Goal: Transaction & Acquisition: Purchase product/service

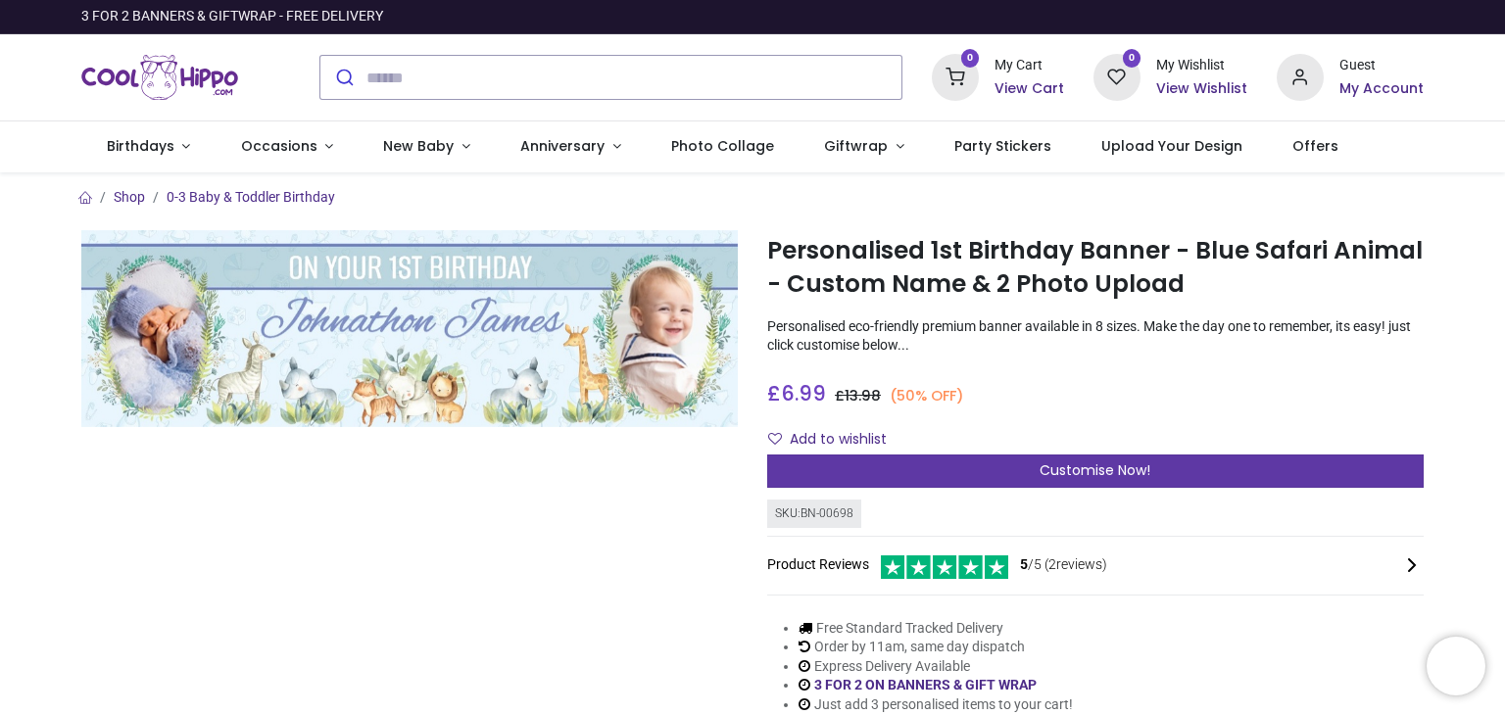
click at [1211, 477] on div "Customise Now!" at bounding box center [1095, 471] width 656 height 33
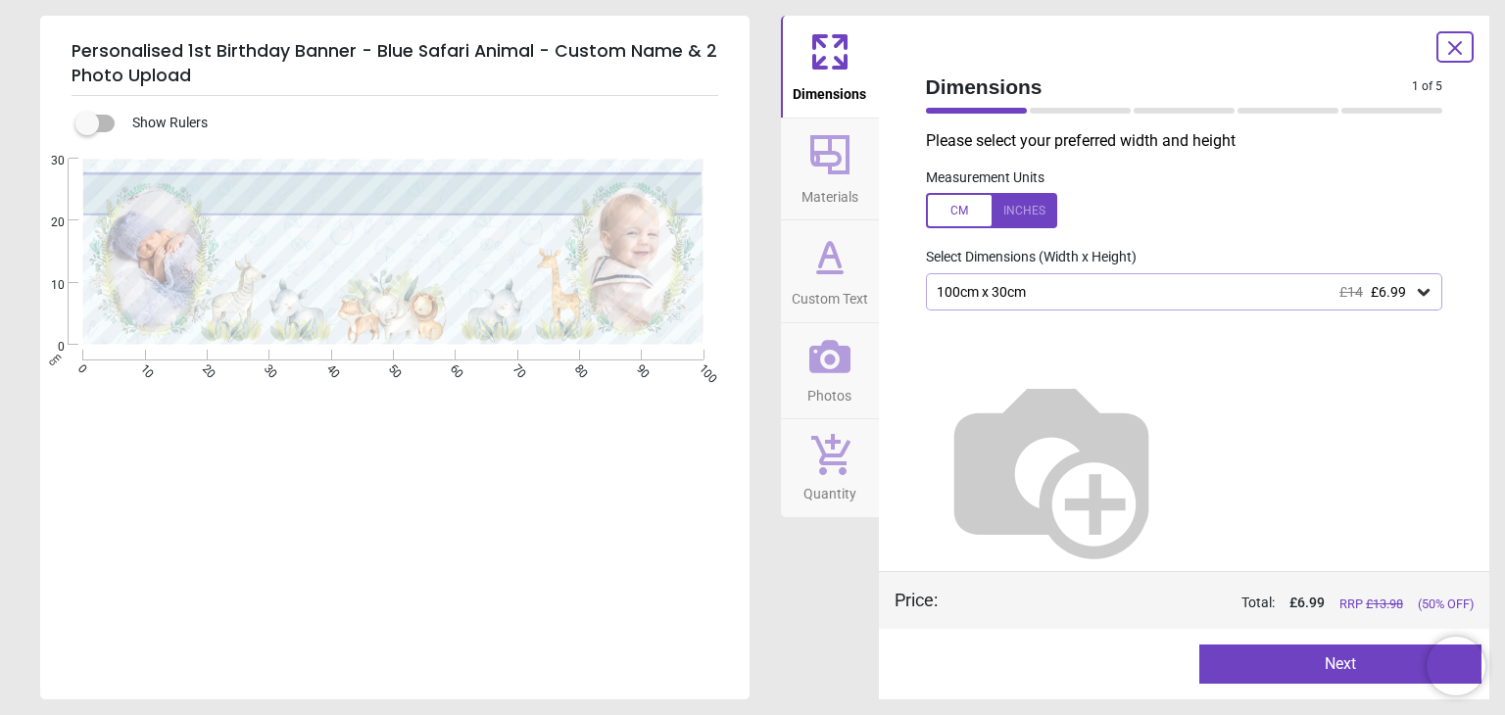
drag, startPoint x: 1083, startPoint y: 301, endPoint x: 1062, endPoint y: 294, distance: 22.6
click at [1062, 294] on div "100cm x 30cm £14 £6.99" at bounding box center [1174, 292] width 480 height 17
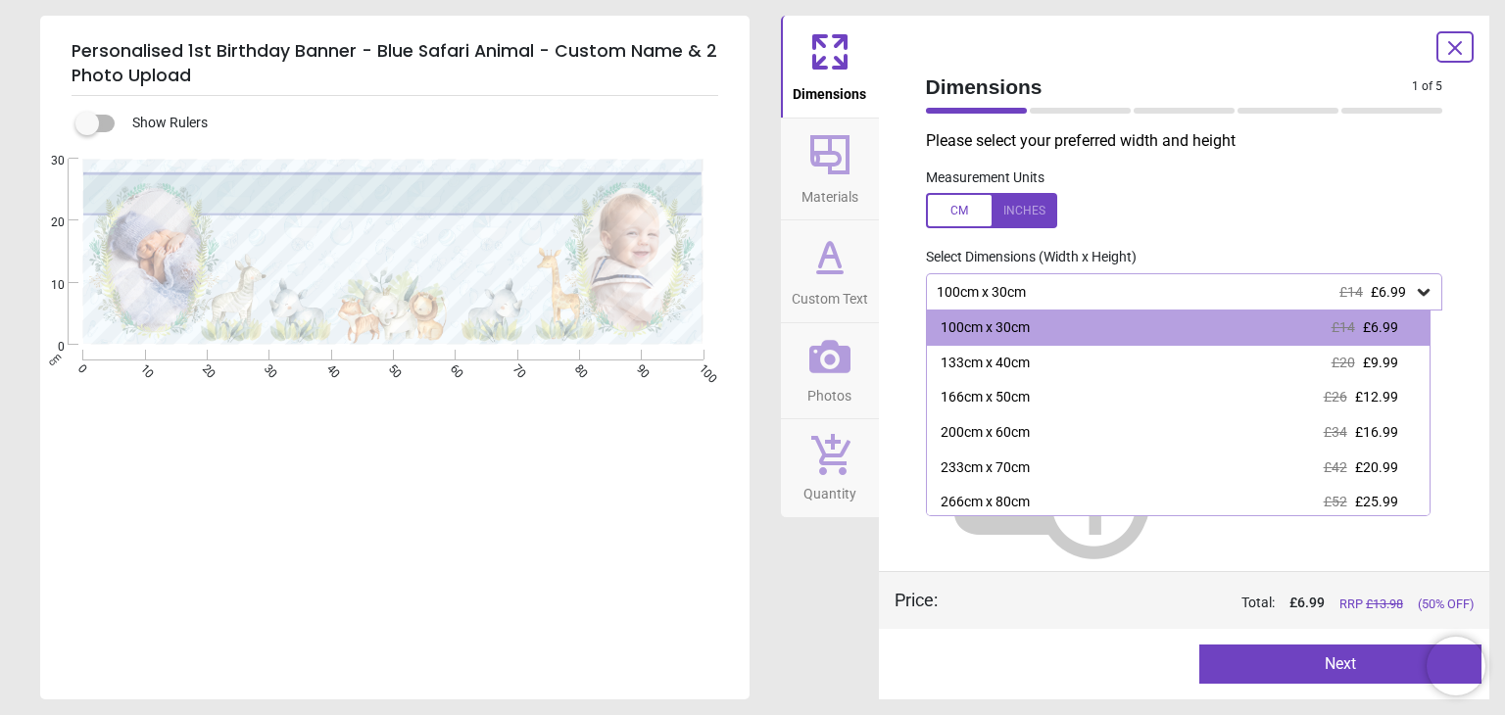
click at [1174, 208] on label at bounding box center [1184, 210] width 517 height 35
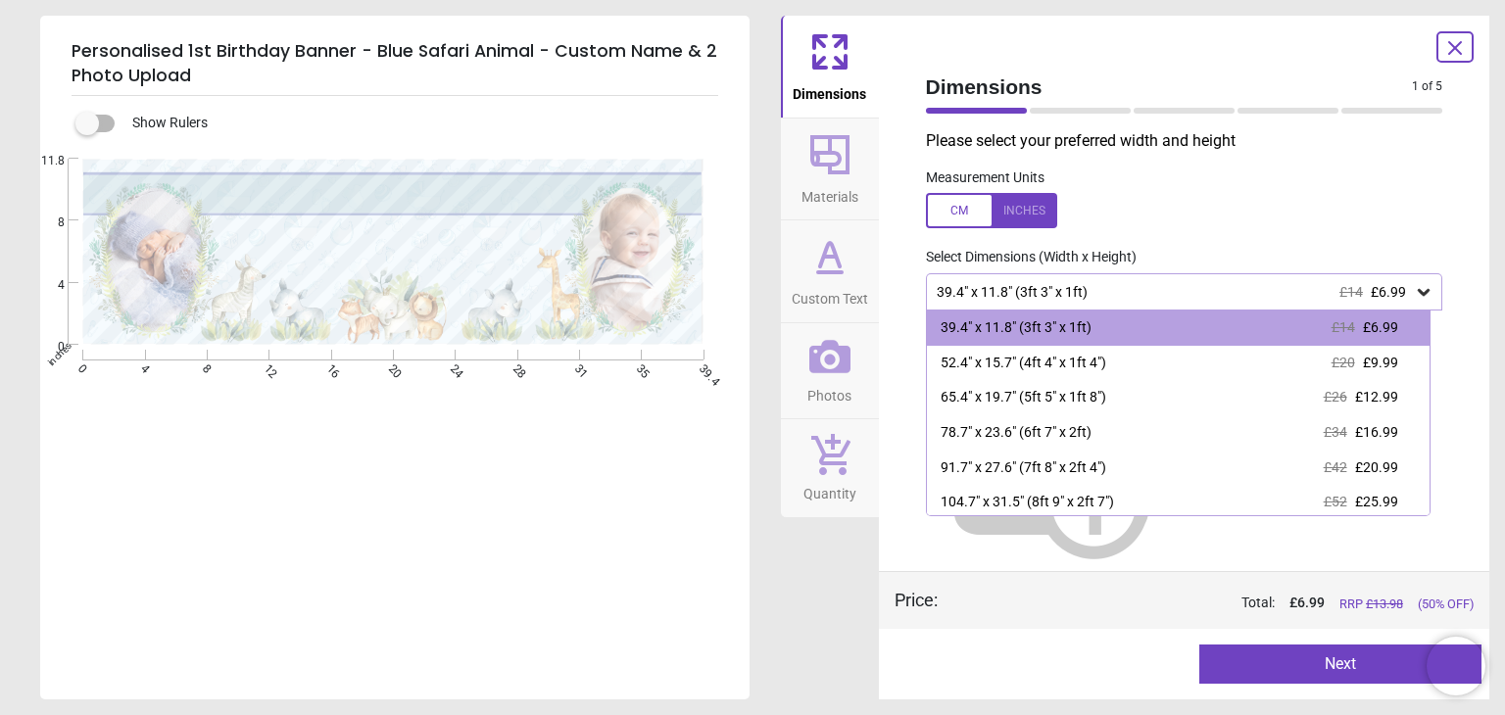
click at [957, 220] on div at bounding box center [991, 210] width 131 height 35
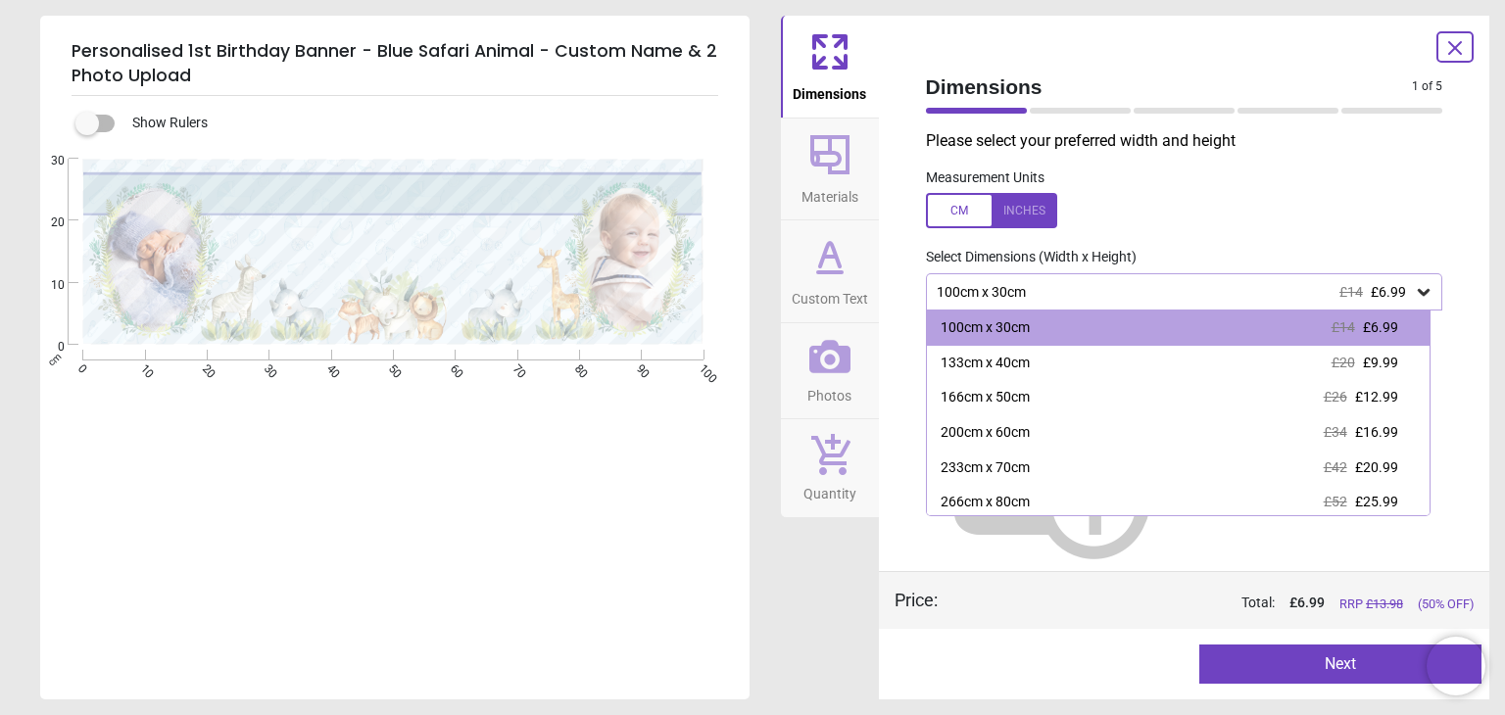
click at [1008, 219] on div at bounding box center [991, 210] width 131 height 35
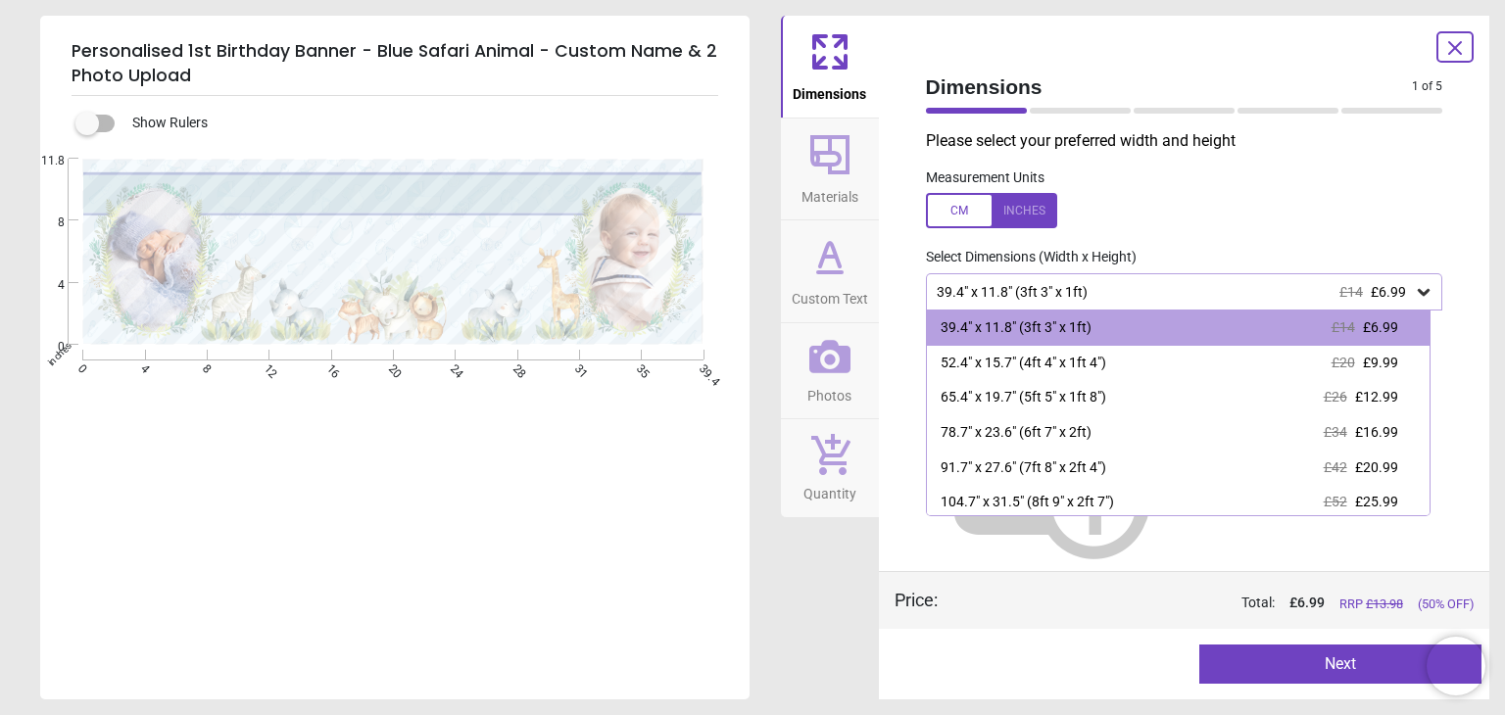
click at [959, 203] on div at bounding box center [991, 210] width 131 height 35
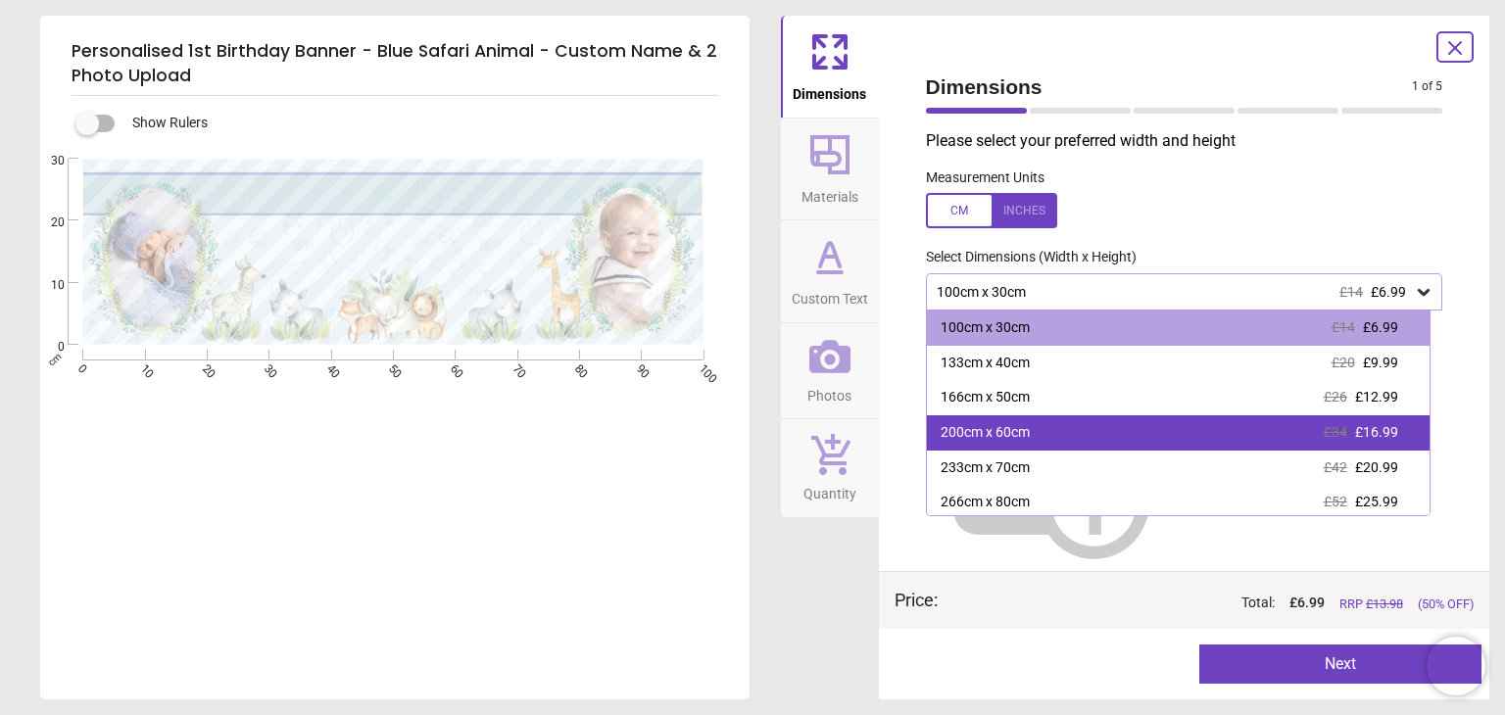
click at [1262, 433] on div "200cm x 60cm £34 £16.99" at bounding box center [1178, 432] width 503 height 35
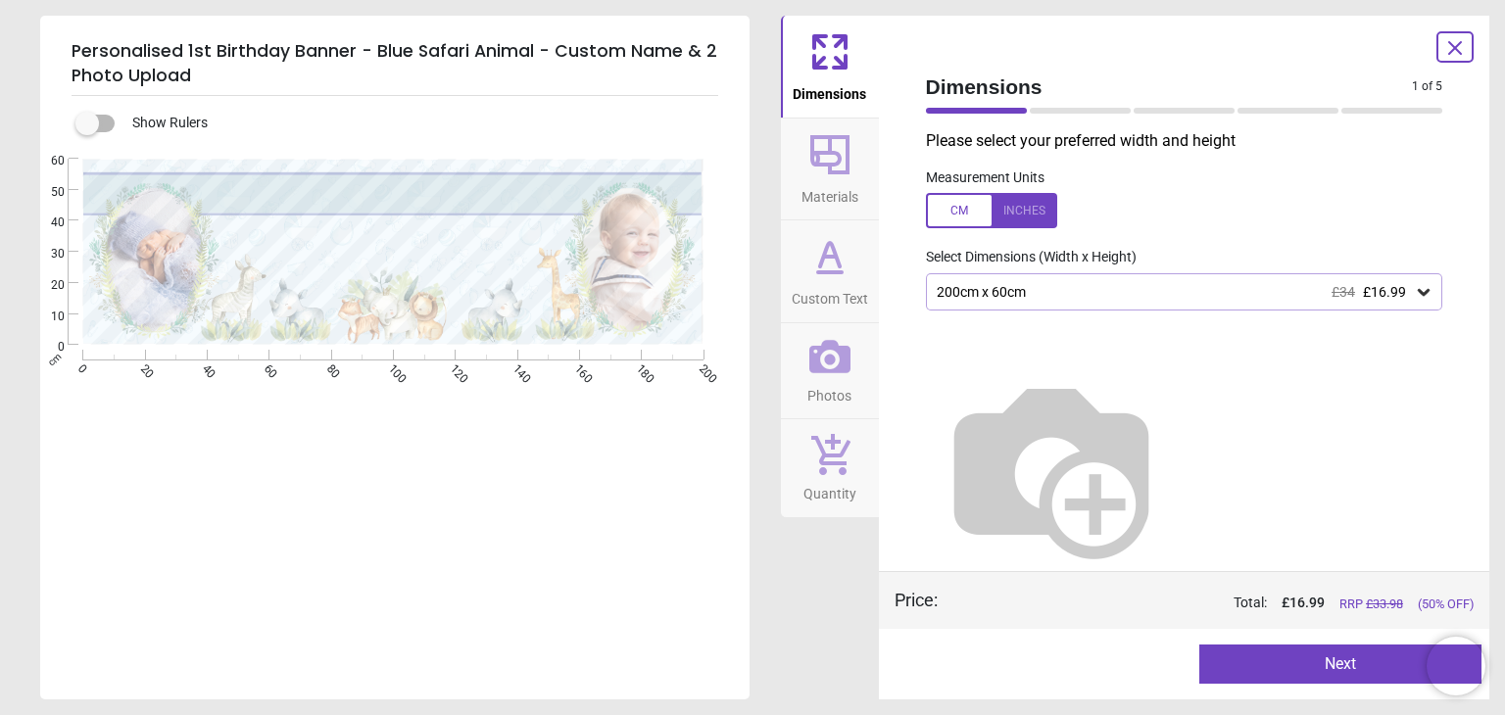
click at [829, 181] on span "Materials" at bounding box center [829, 192] width 57 height 29
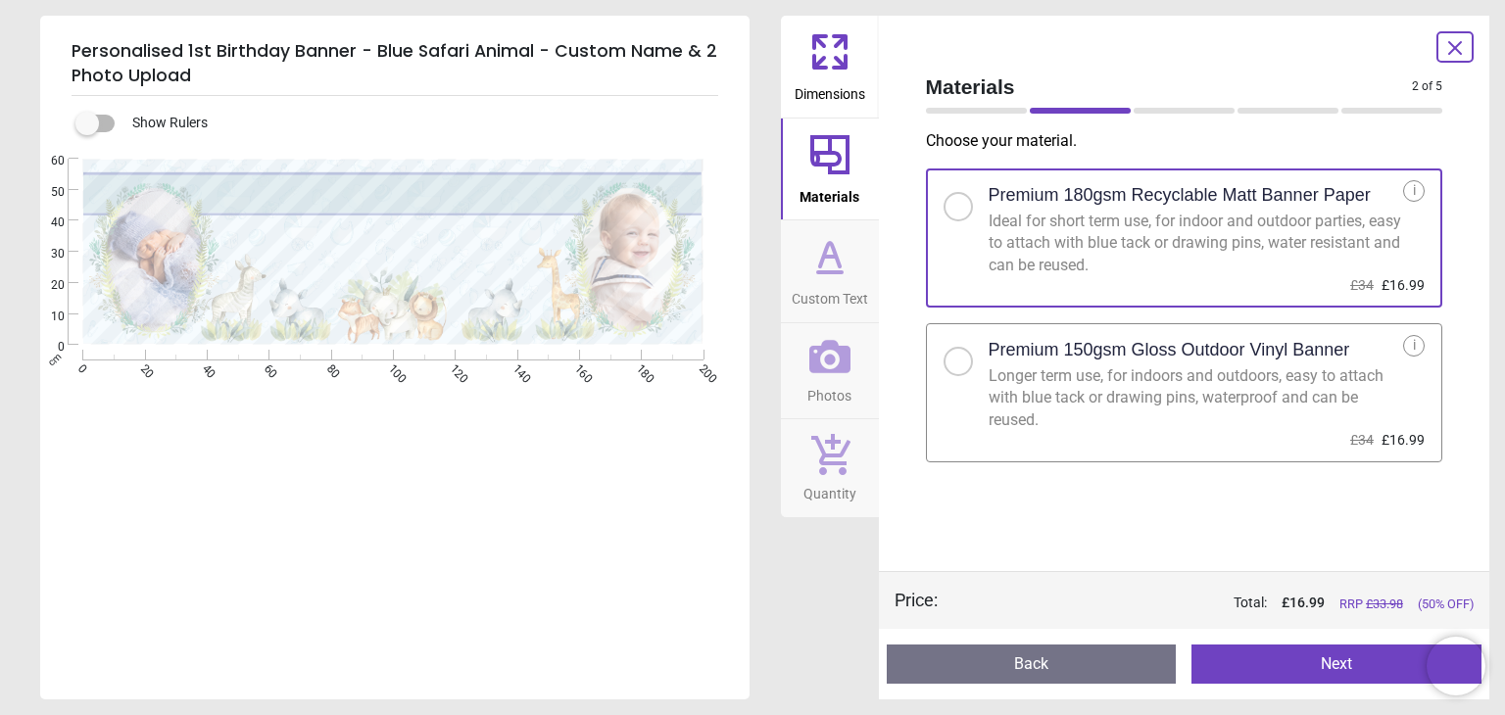
click at [839, 99] on span "Dimensions" at bounding box center [829, 89] width 71 height 29
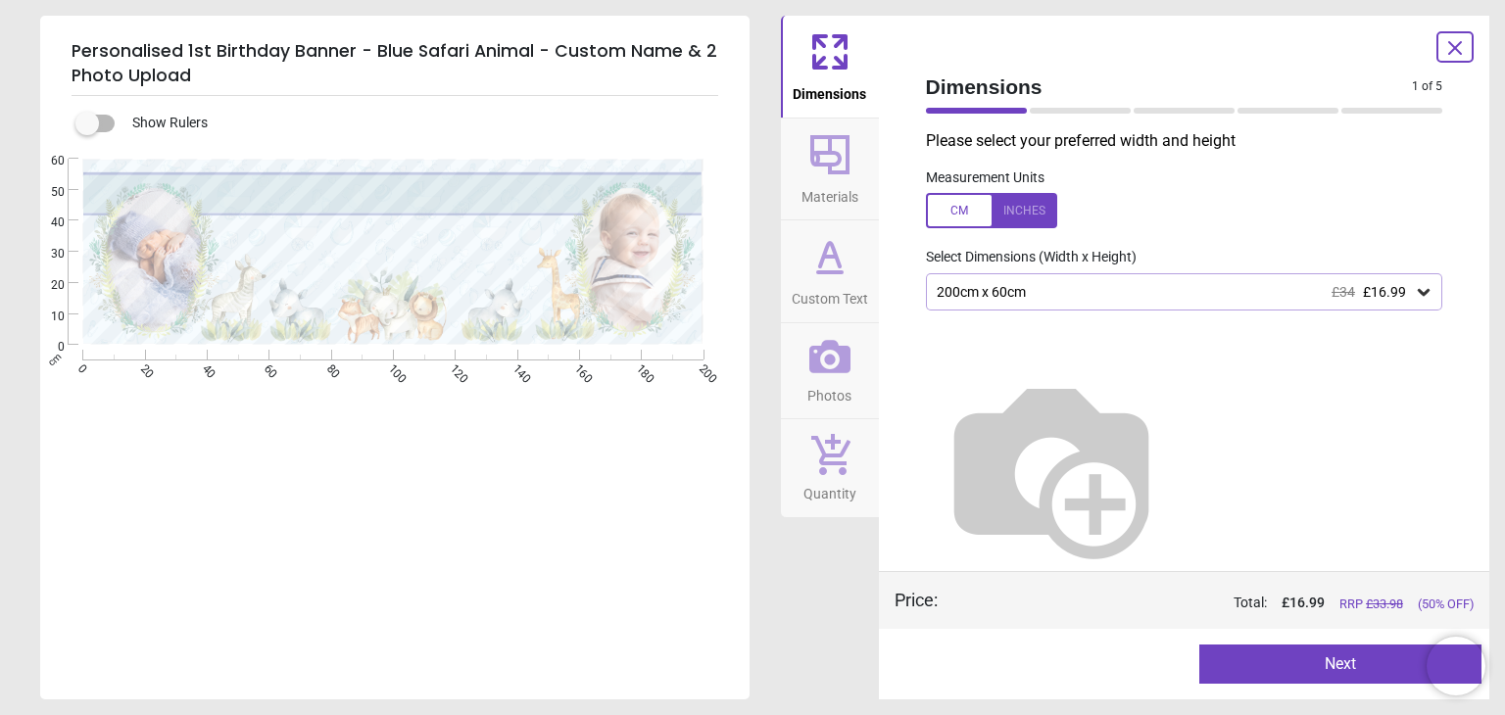
click at [827, 268] on icon at bounding box center [829, 256] width 47 height 47
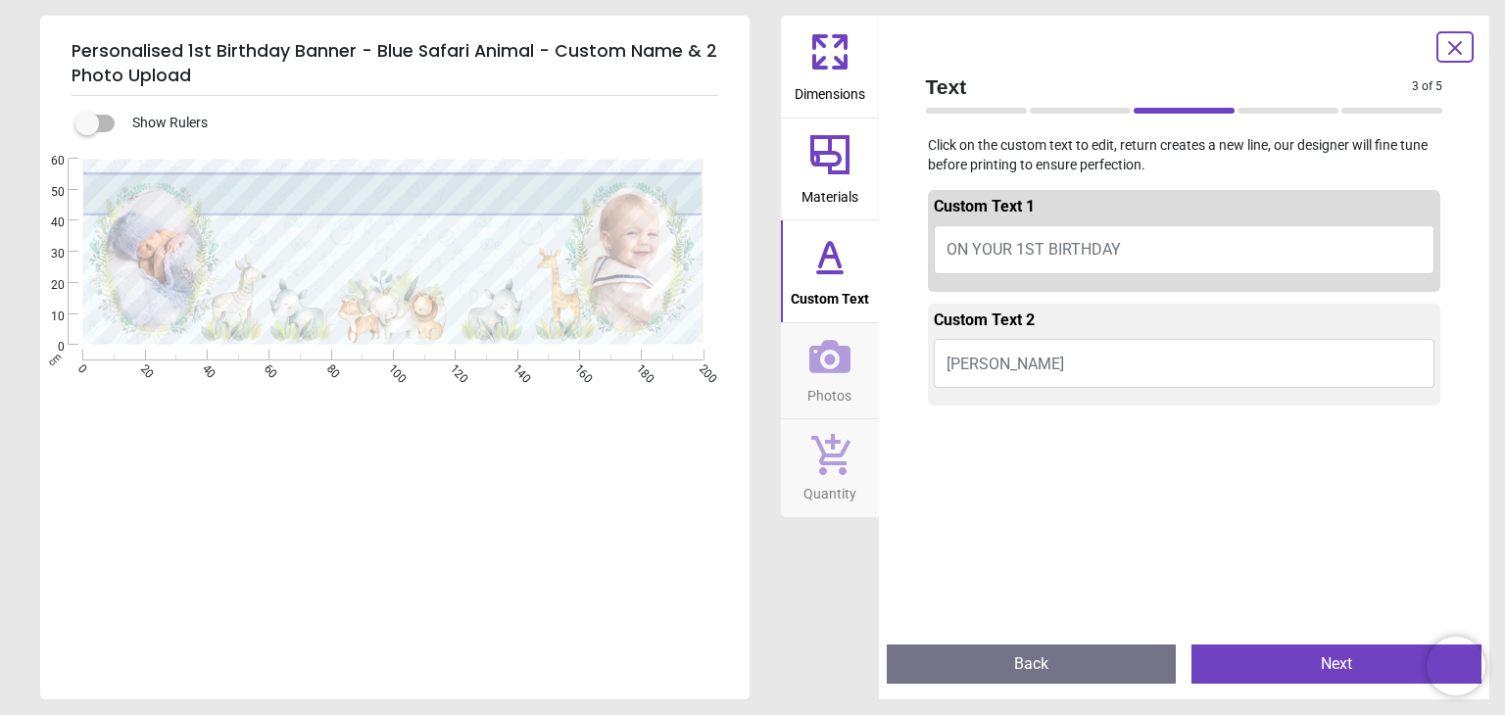
click at [994, 259] on span "ON YOUR 1ST BIRTHDAY" at bounding box center [1033, 249] width 174 height 19
click at [1023, 244] on span "ON YOUR 1ST BIRTHDAY" at bounding box center [1033, 249] width 174 height 19
click at [1085, 254] on span "ON YOUR 1ST BIRTHDAY" at bounding box center [1033, 249] width 174 height 19
type textarea "*"
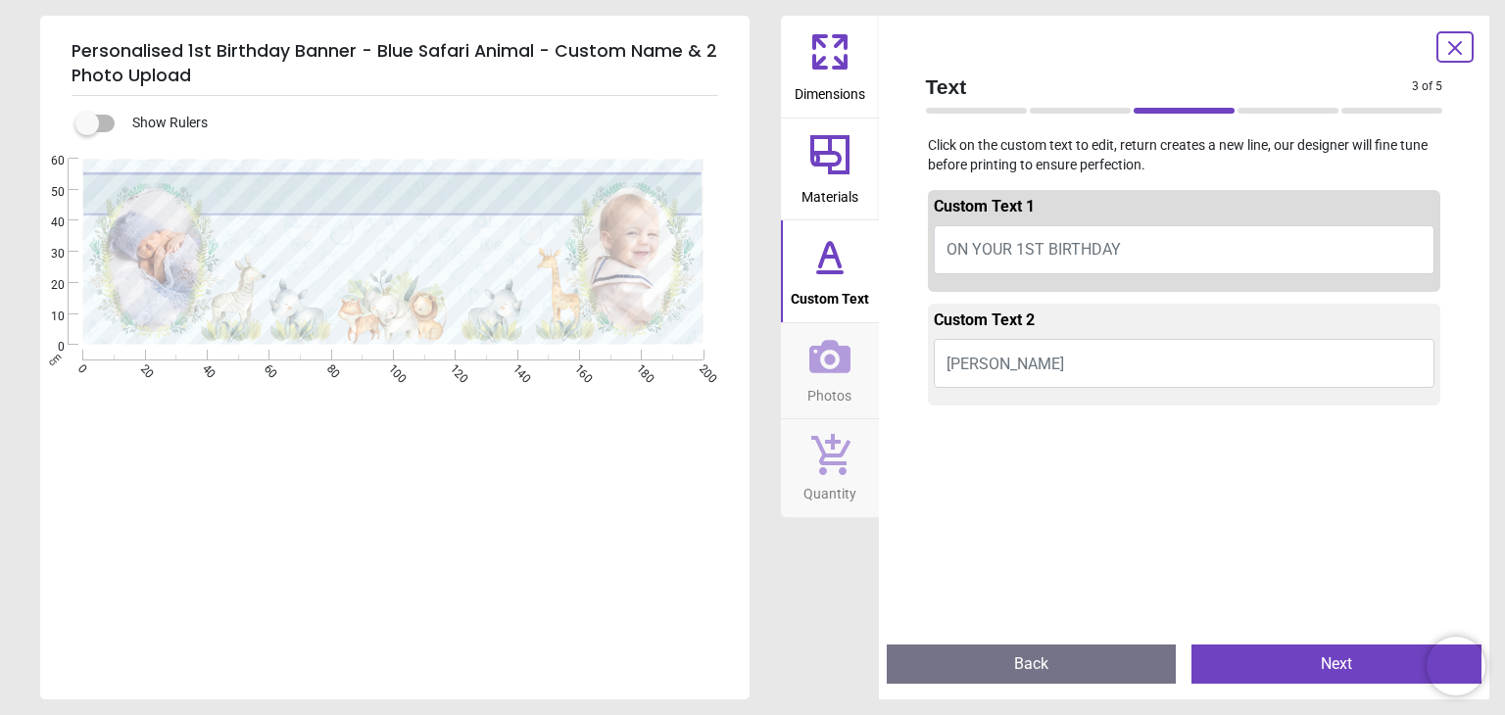
click at [807, 391] on span "Photos" at bounding box center [829, 391] width 44 height 29
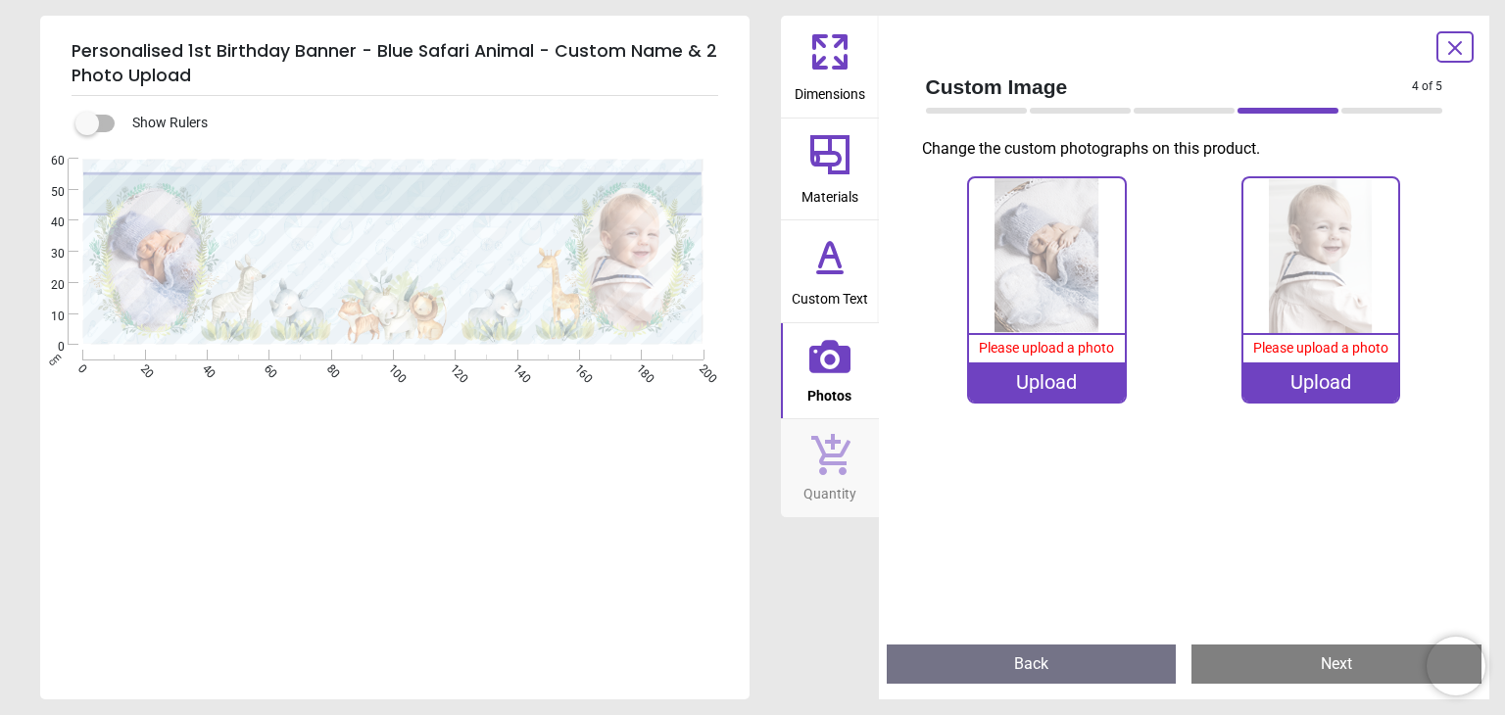
click at [826, 279] on icon at bounding box center [829, 256] width 47 height 47
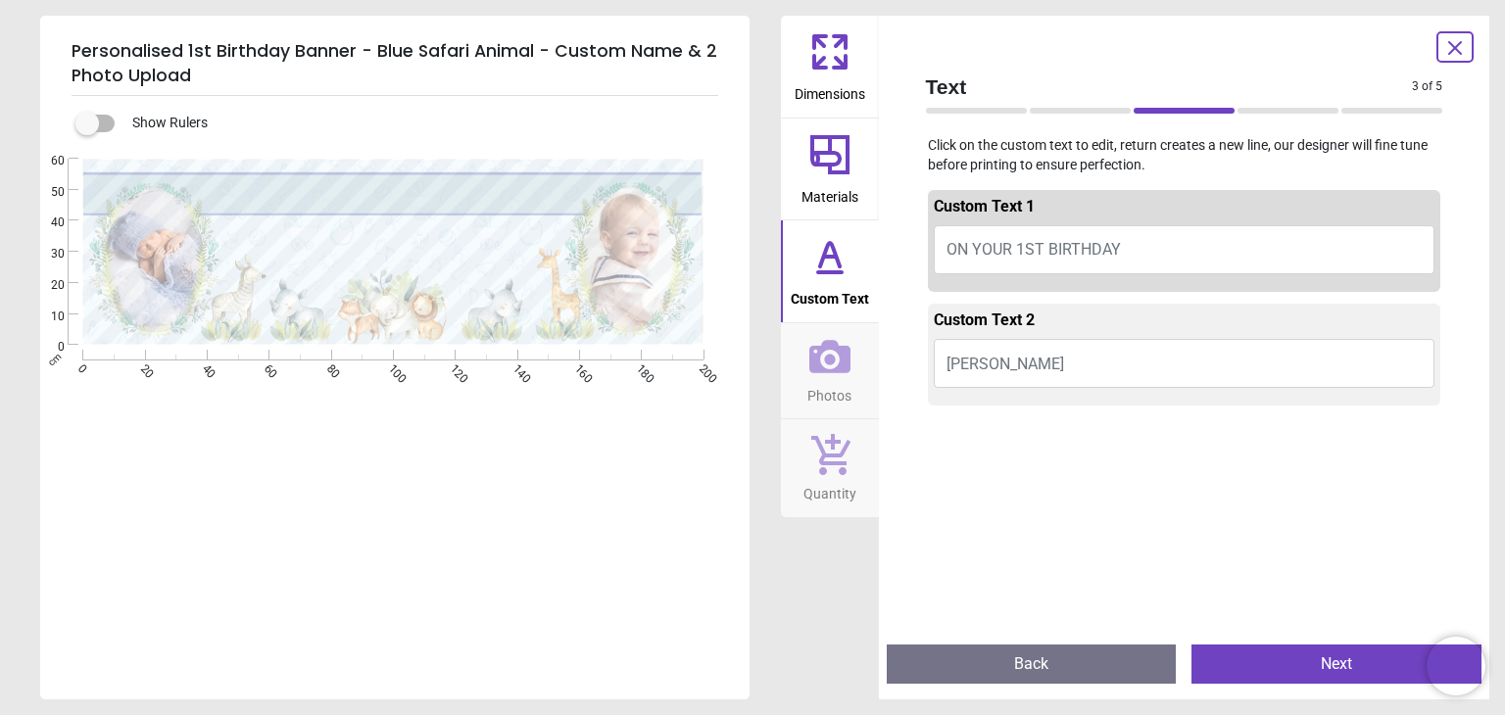
click at [1042, 250] on span "ON YOUR 1ST BIRTHDAY" at bounding box center [1033, 249] width 174 height 19
type textarea "**********"
click at [1133, 363] on button "Johnathon James" at bounding box center [1185, 363] width 502 height 49
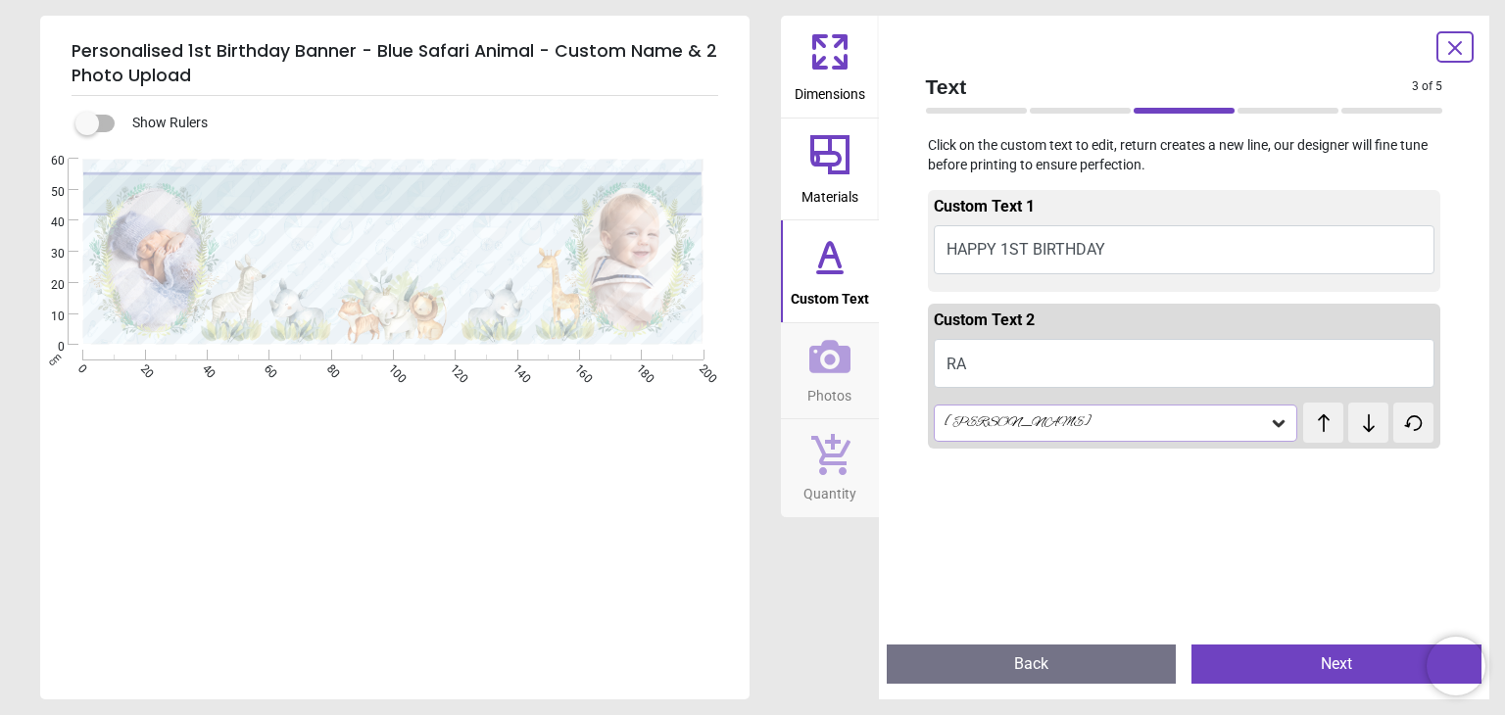
type textarea "*"
click at [1120, 428] on div "Alex Brush" at bounding box center [1105, 422] width 327 height 17
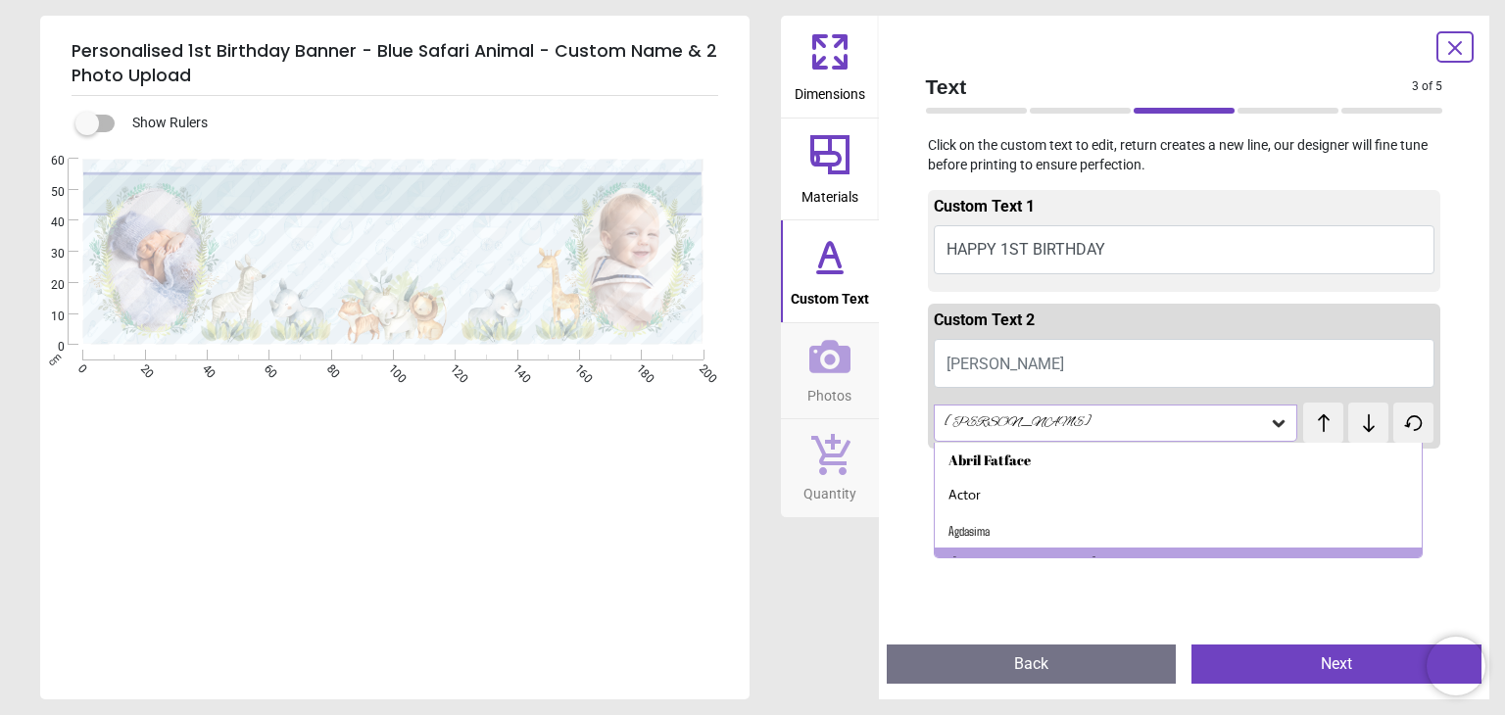
scroll to position [24, 0]
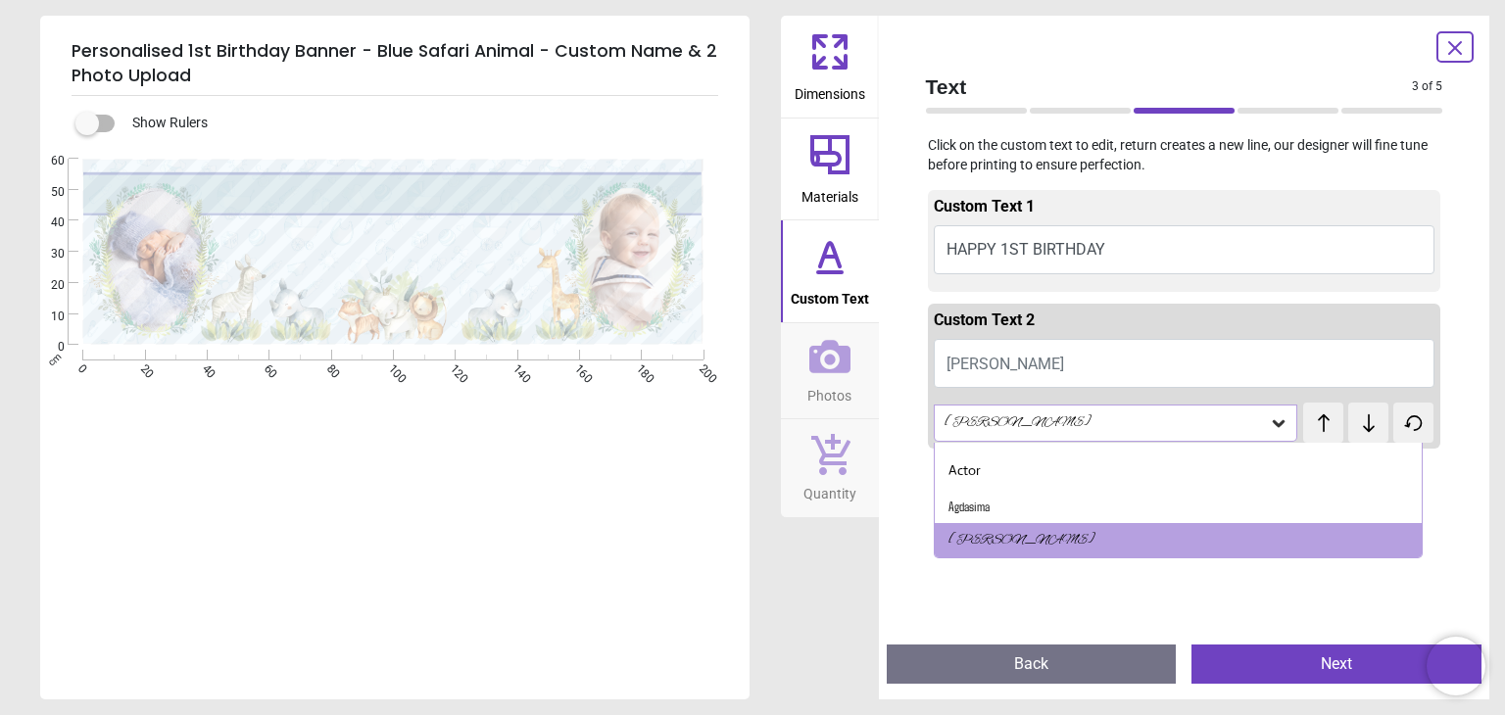
click at [1125, 413] on div "Alex Brush" at bounding box center [1116, 423] width 364 height 37
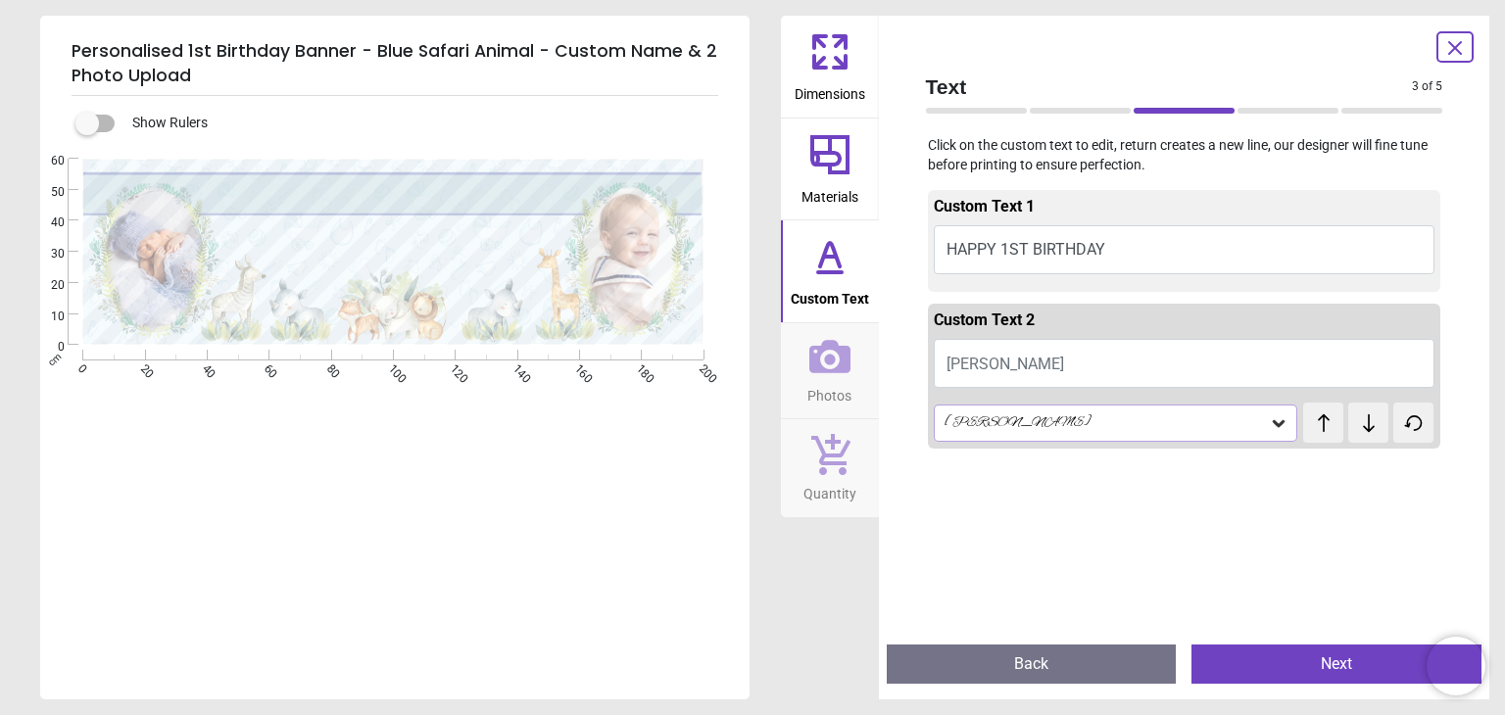
drag, startPoint x: 1125, startPoint y: 413, endPoint x: 1136, endPoint y: 408, distance: 12.7
click at [1136, 408] on div "Alex Brush" at bounding box center [1116, 423] width 364 height 37
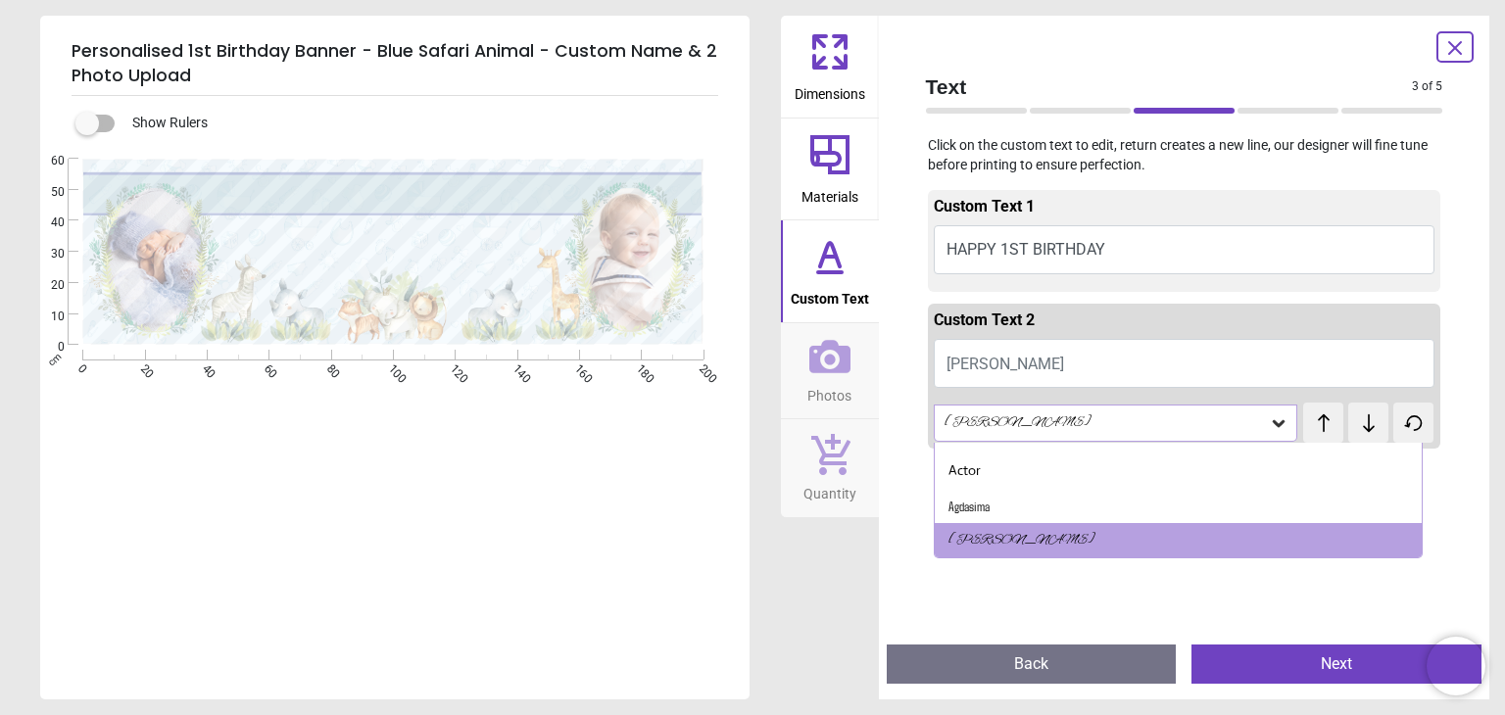
click at [1136, 348] on button "Johnathon James" at bounding box center [1185, 363] width 502 height 49
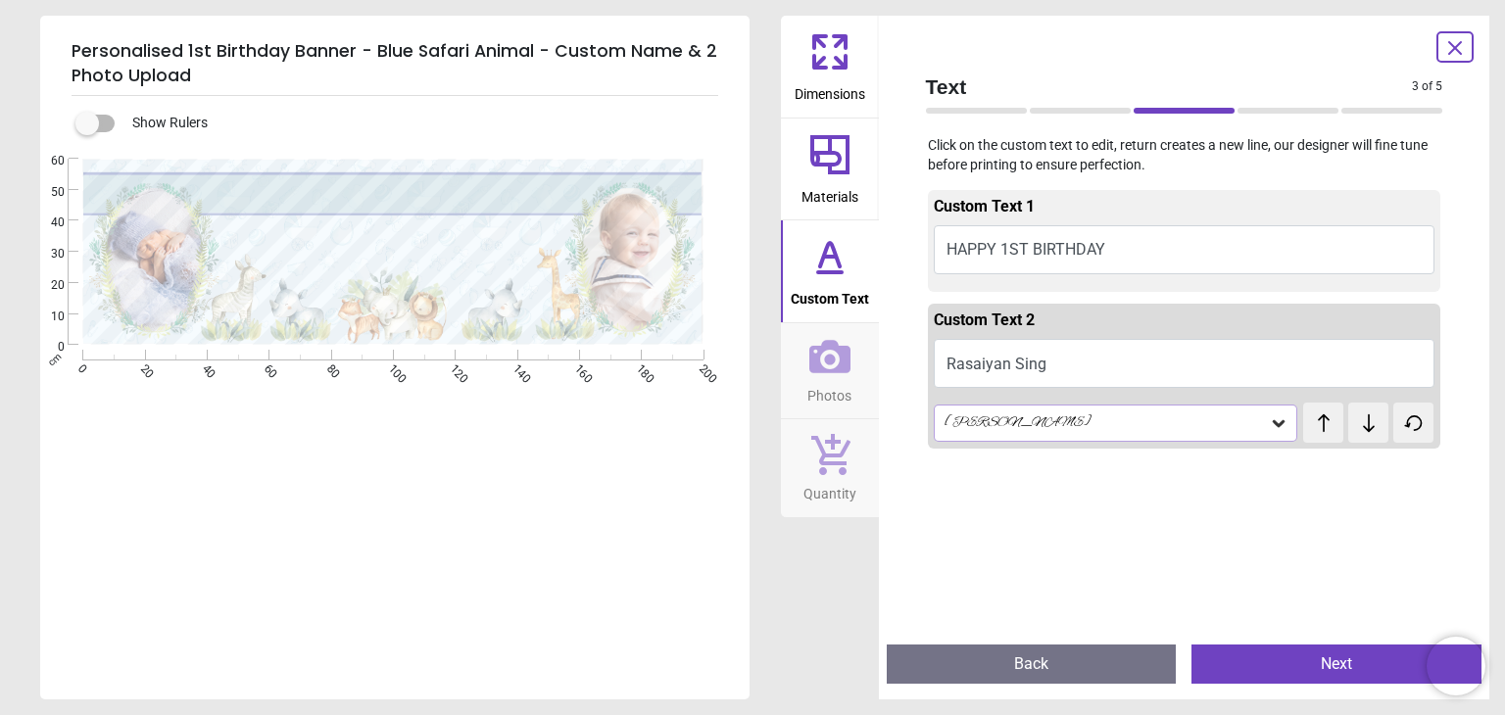
scroll to position [1, 0]
type textarea "**********"
click at [1179, 432] on div "Alex Brush" at bounding box center [1116, 423] width 364 height 37
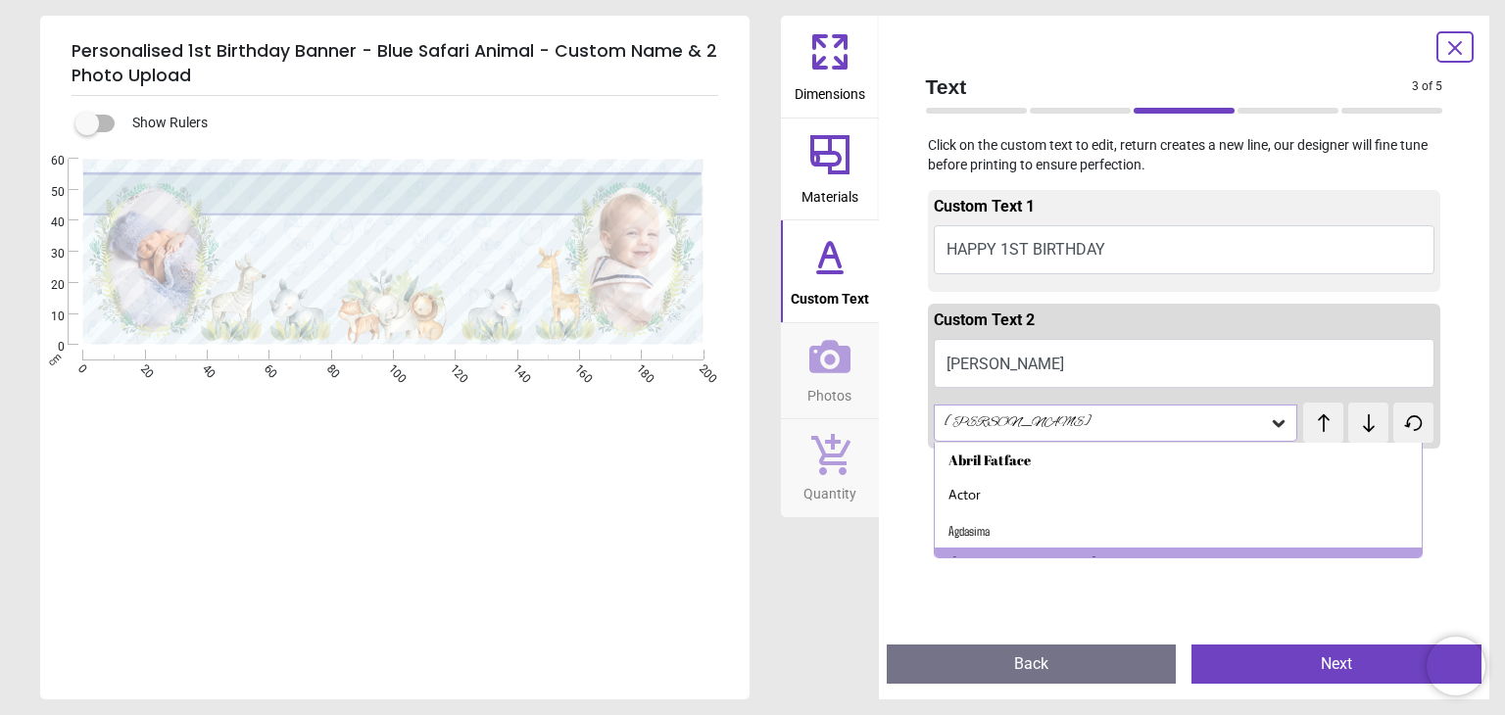
click at [1179, 432] on div "Alex Brush" at bounding box center [1116, 423] width 364 height 37
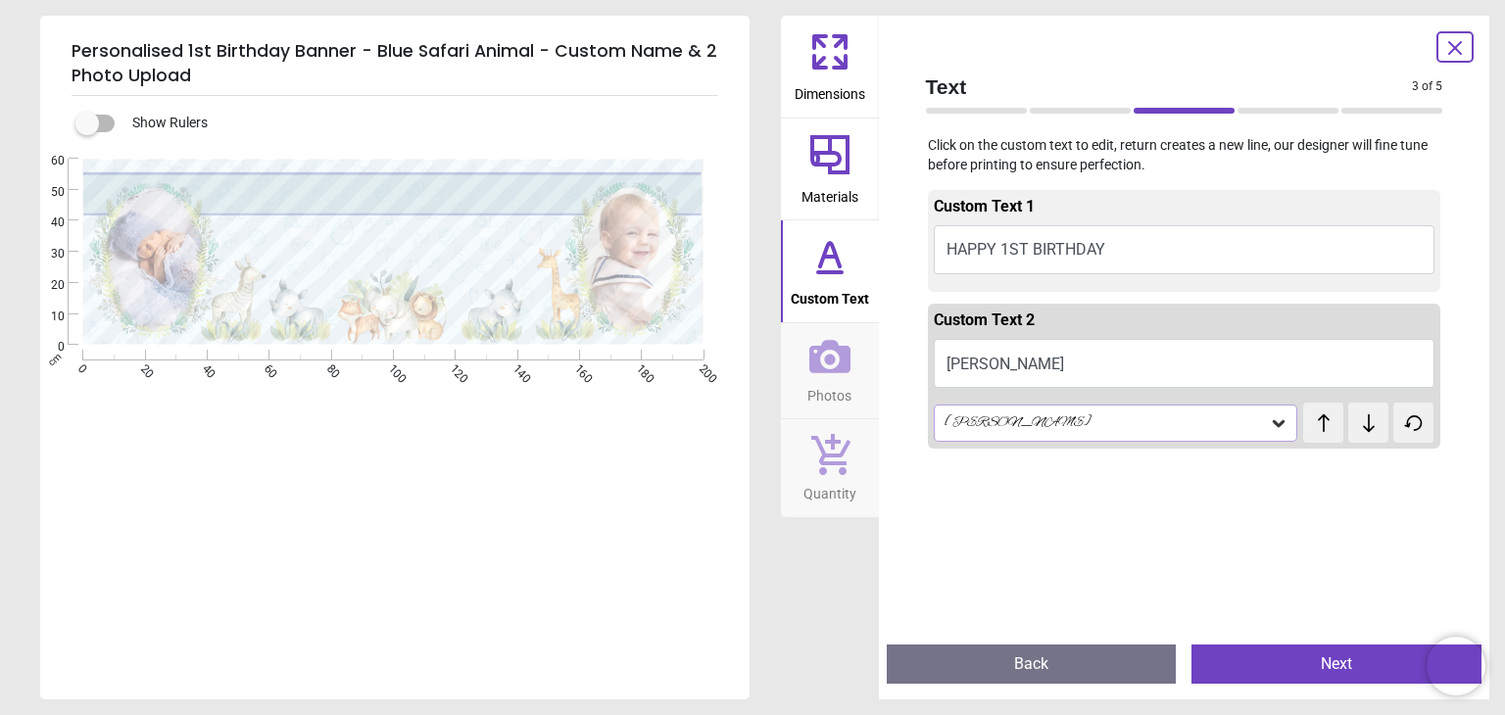
click at [1170, 440] on div "Alex Brush" at bounding box center [1116, 423] width 364 height 37
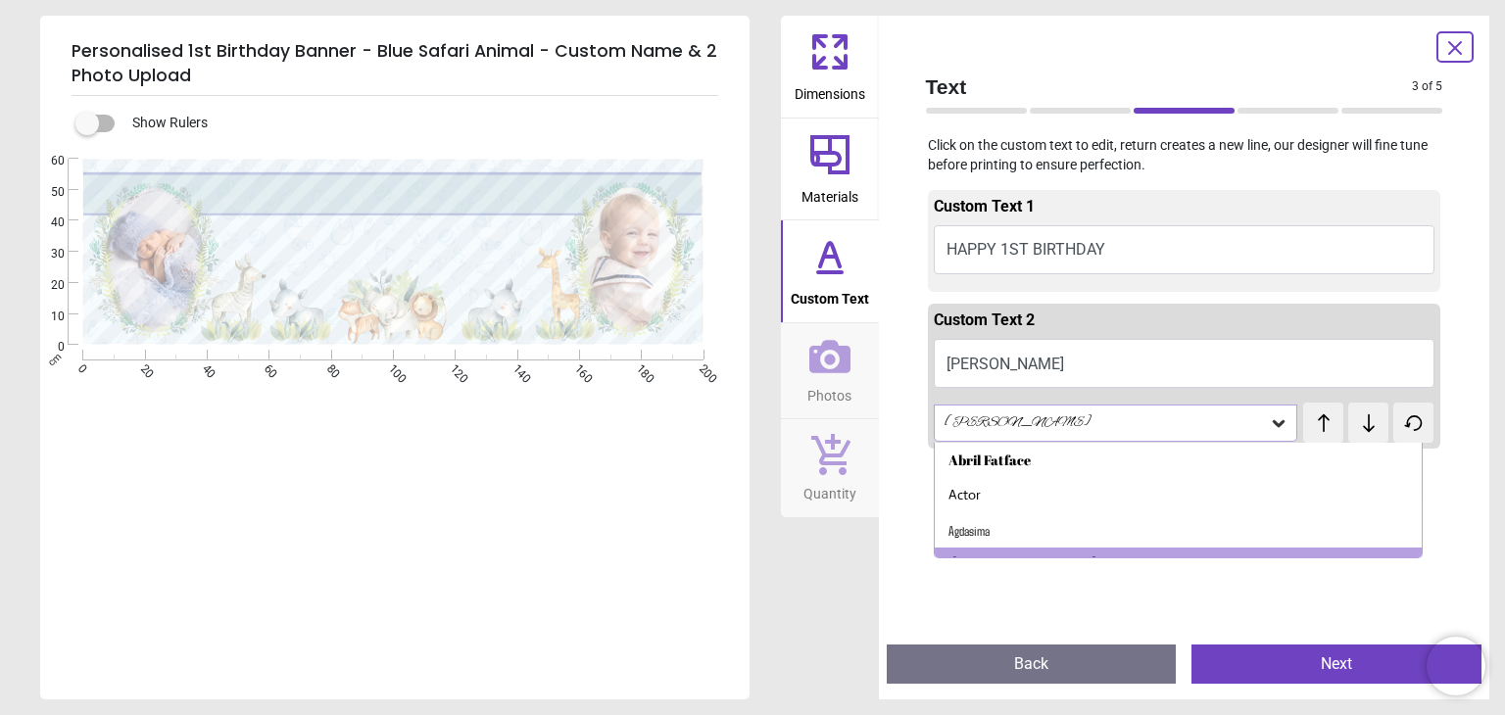
scroll to position [24, 0]
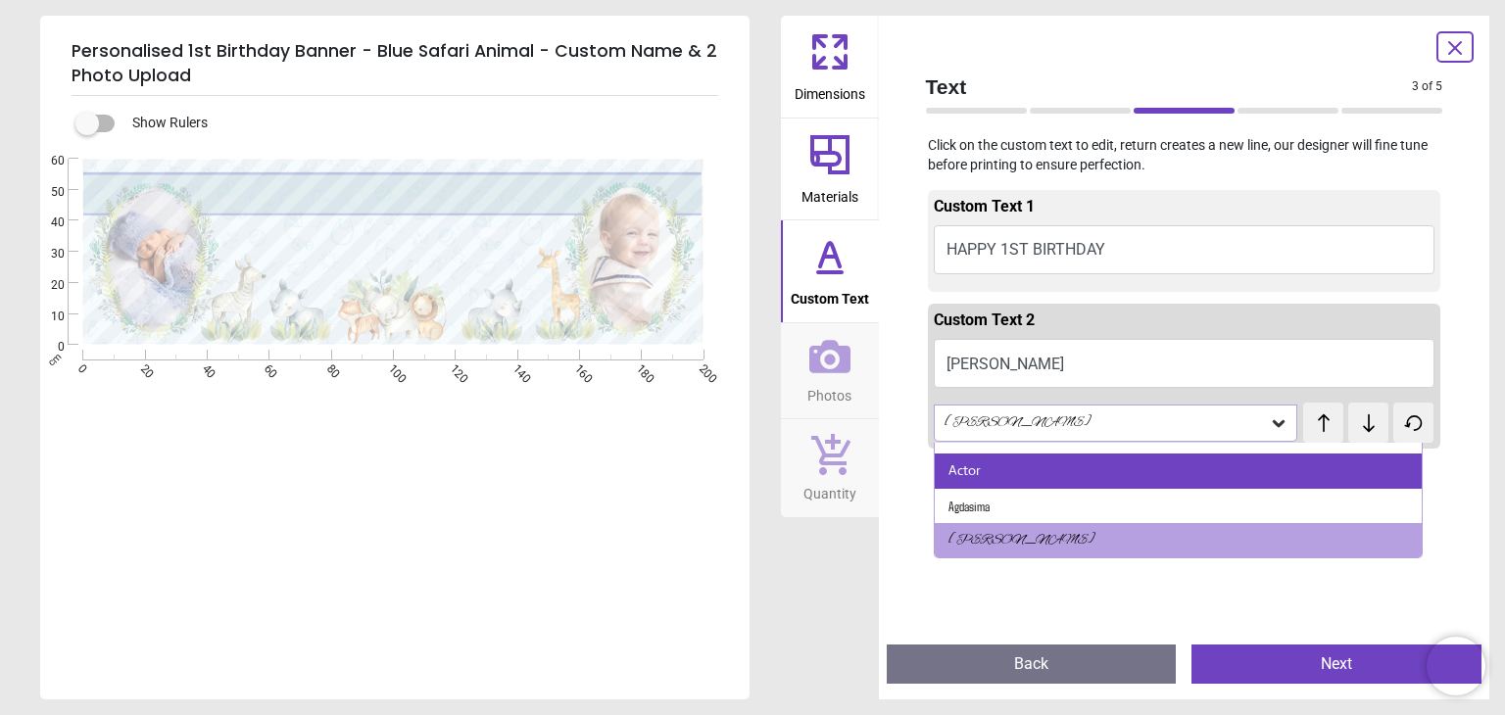
click at [1157, 457] on div "Actor" at bounding box center [1177, 471] width 487 height 35
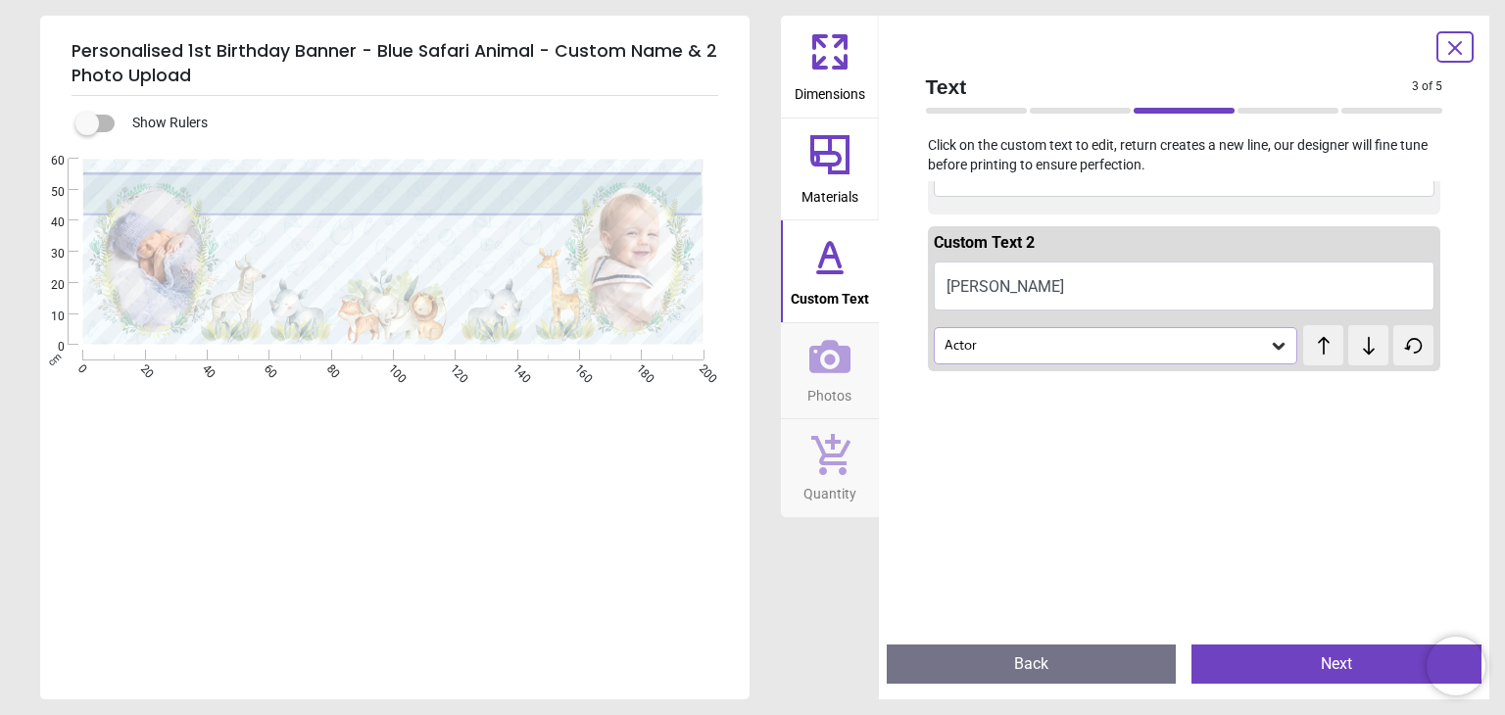
scroll to position [78, 0]
click at [1269, 346] on icon at bounding box center [1279, 345] width 20 height 20
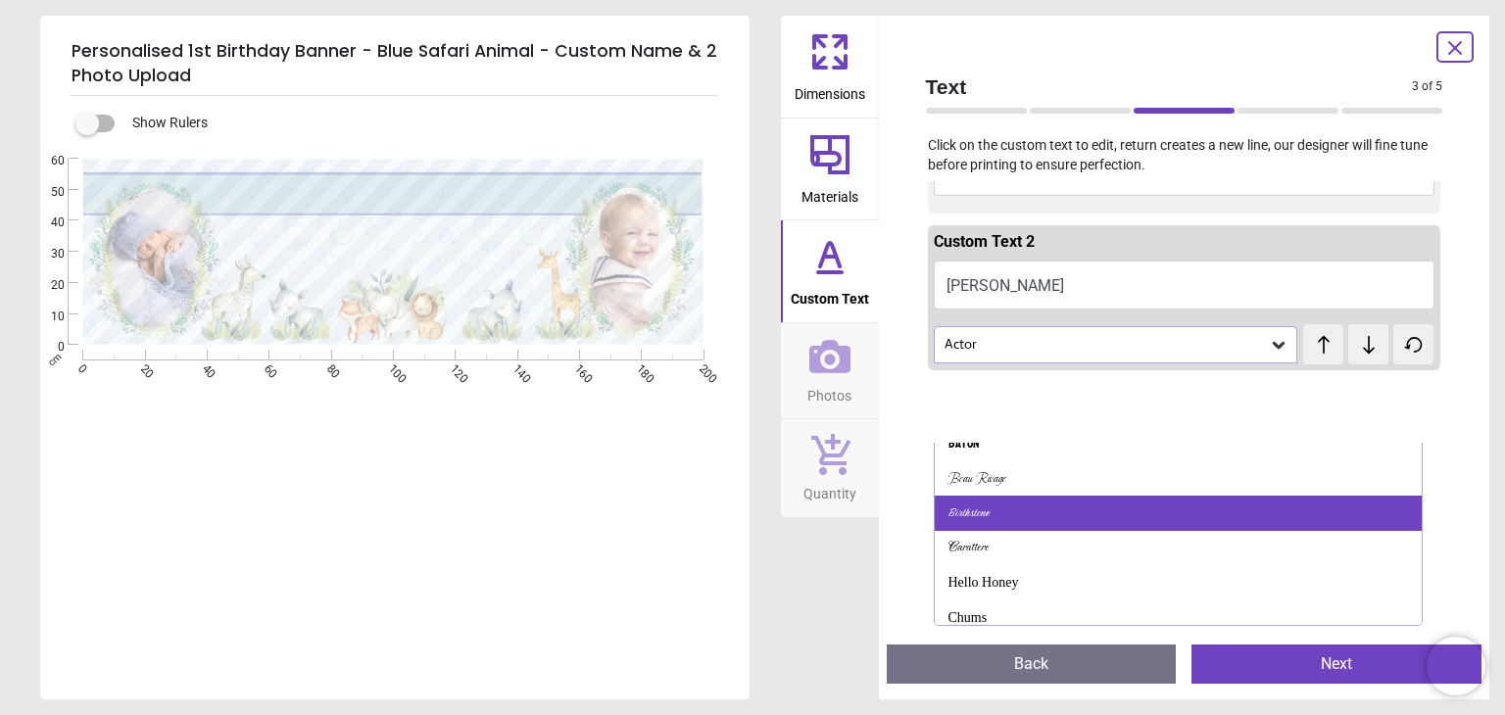
click at [1209, 514] on div "Birthstone" at bounding box center [1177, 513] width 487 height 35
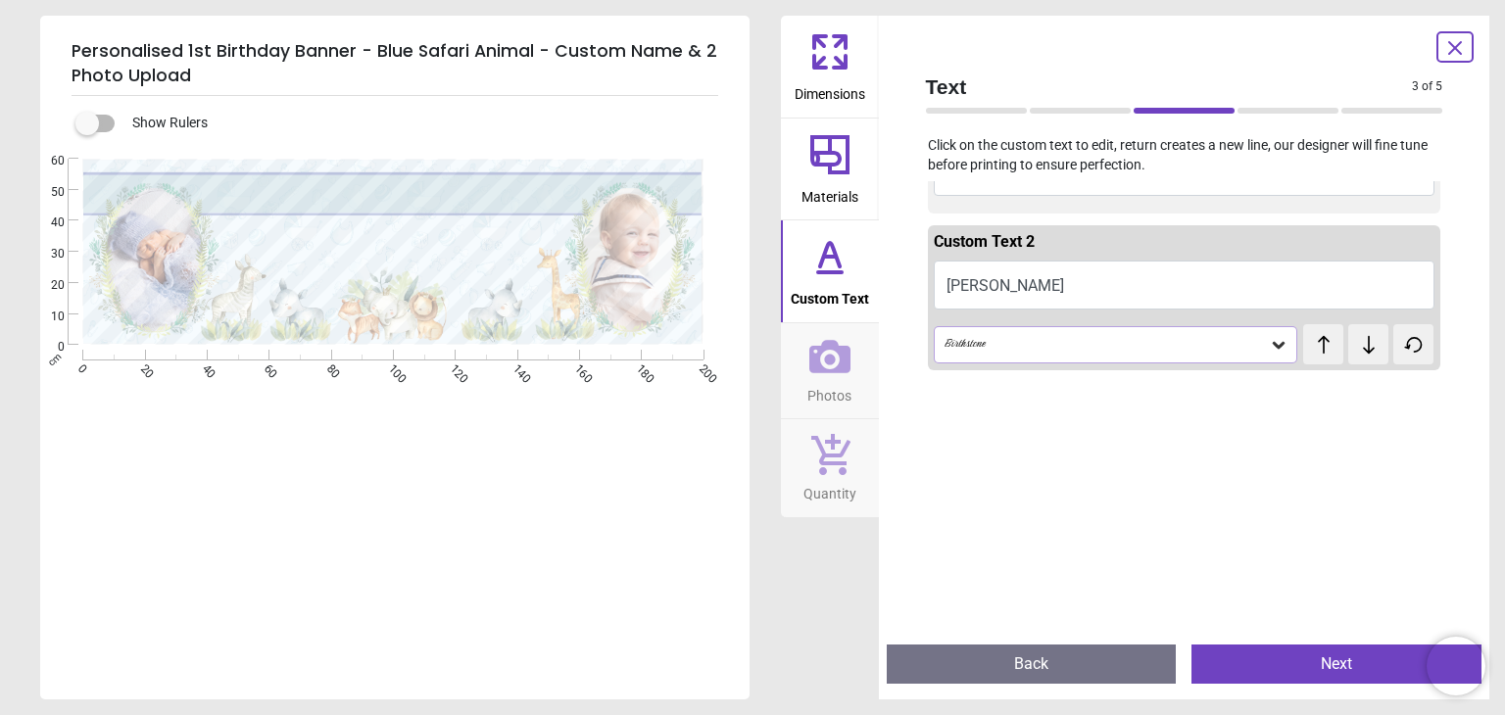
click at [1279, 358] on div "Birthstone" at bounding box center [1116, 344] width 364 height 37
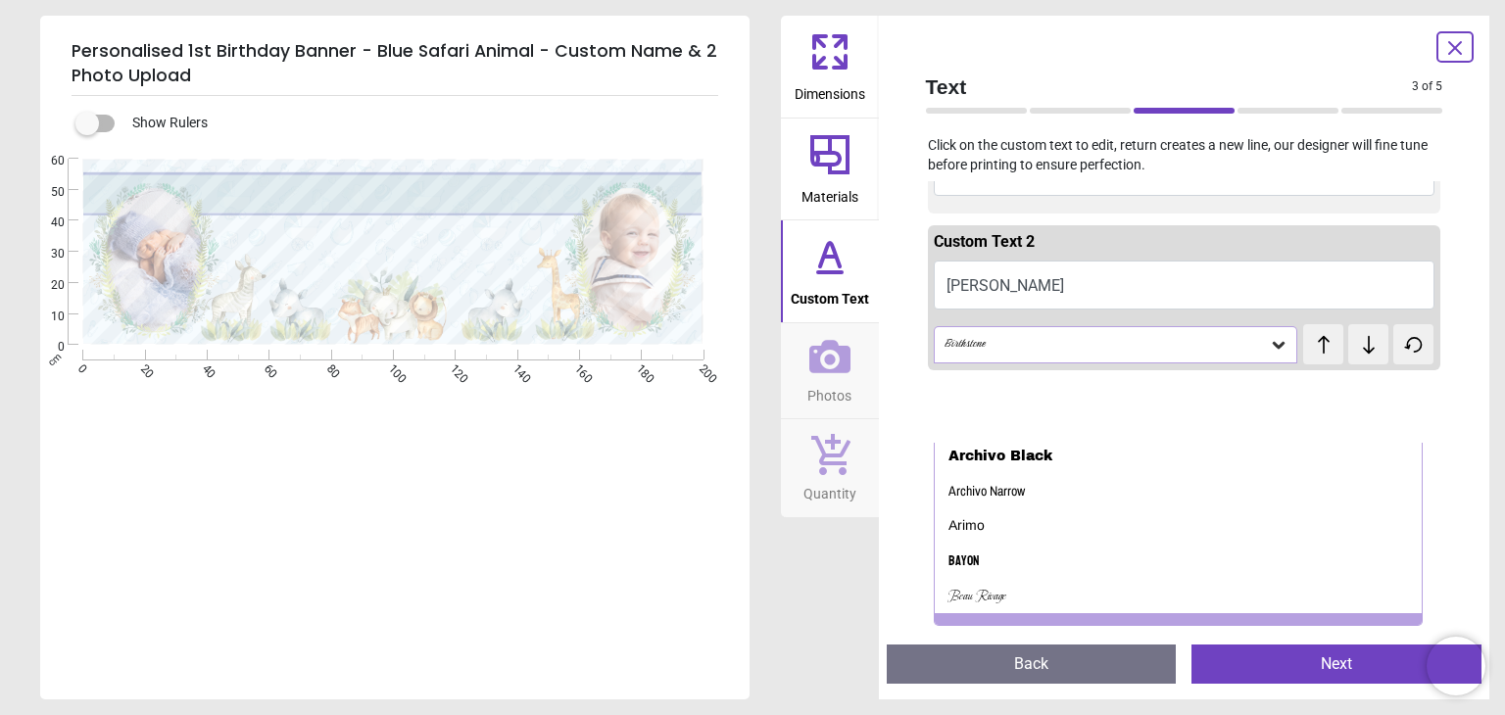
scroll to position [376, 0]
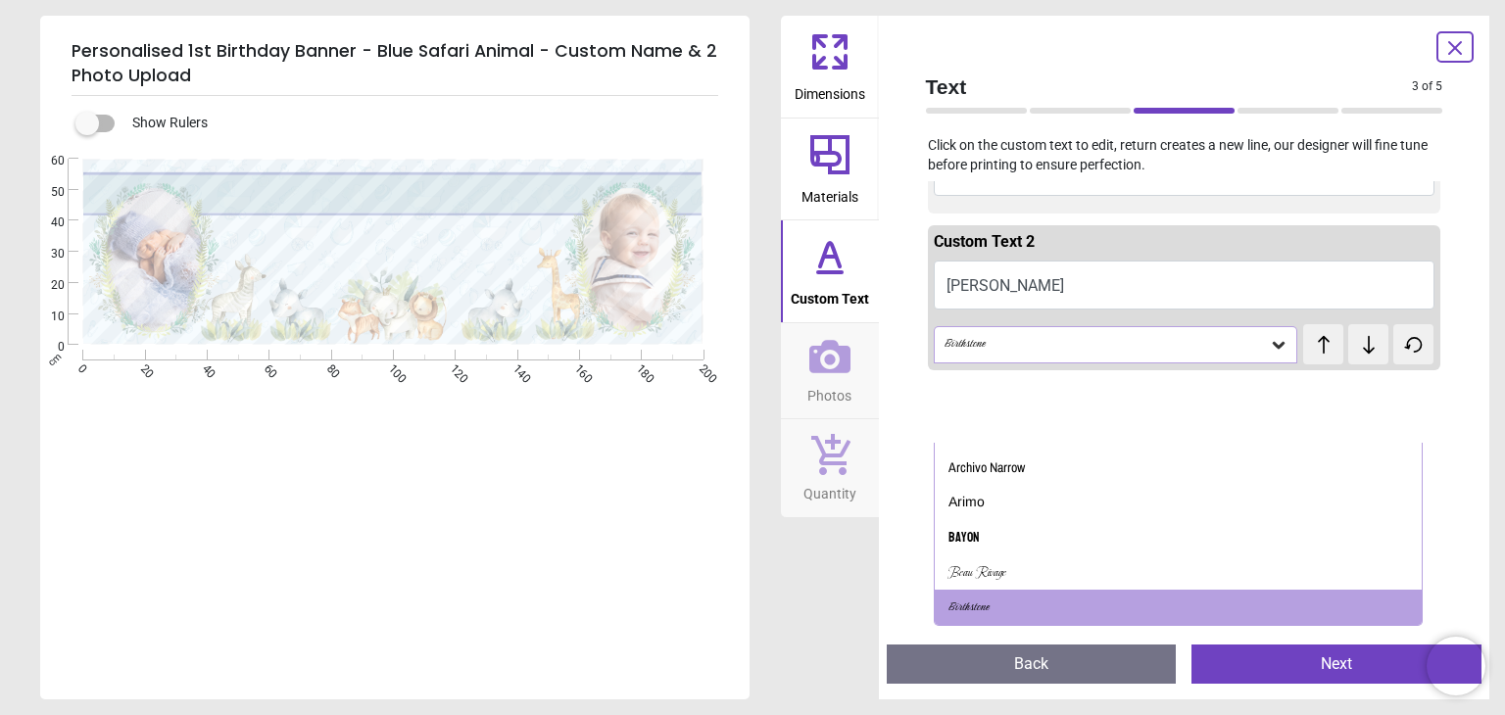
click at [1241, 182] on button "HAPPY 1ST BIRTHDAY" at bounding box center [1185, 171] width 502 height 49
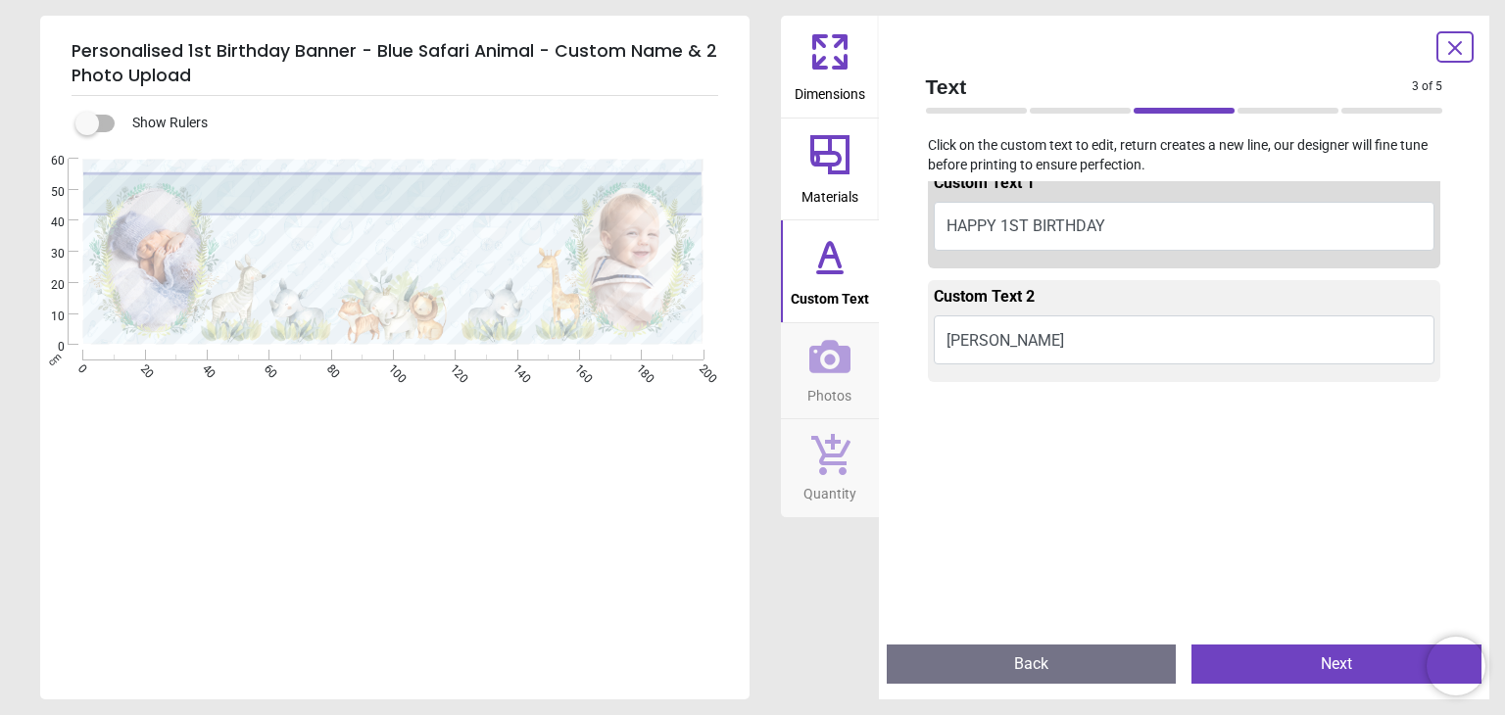
scroll to position [0, 0]
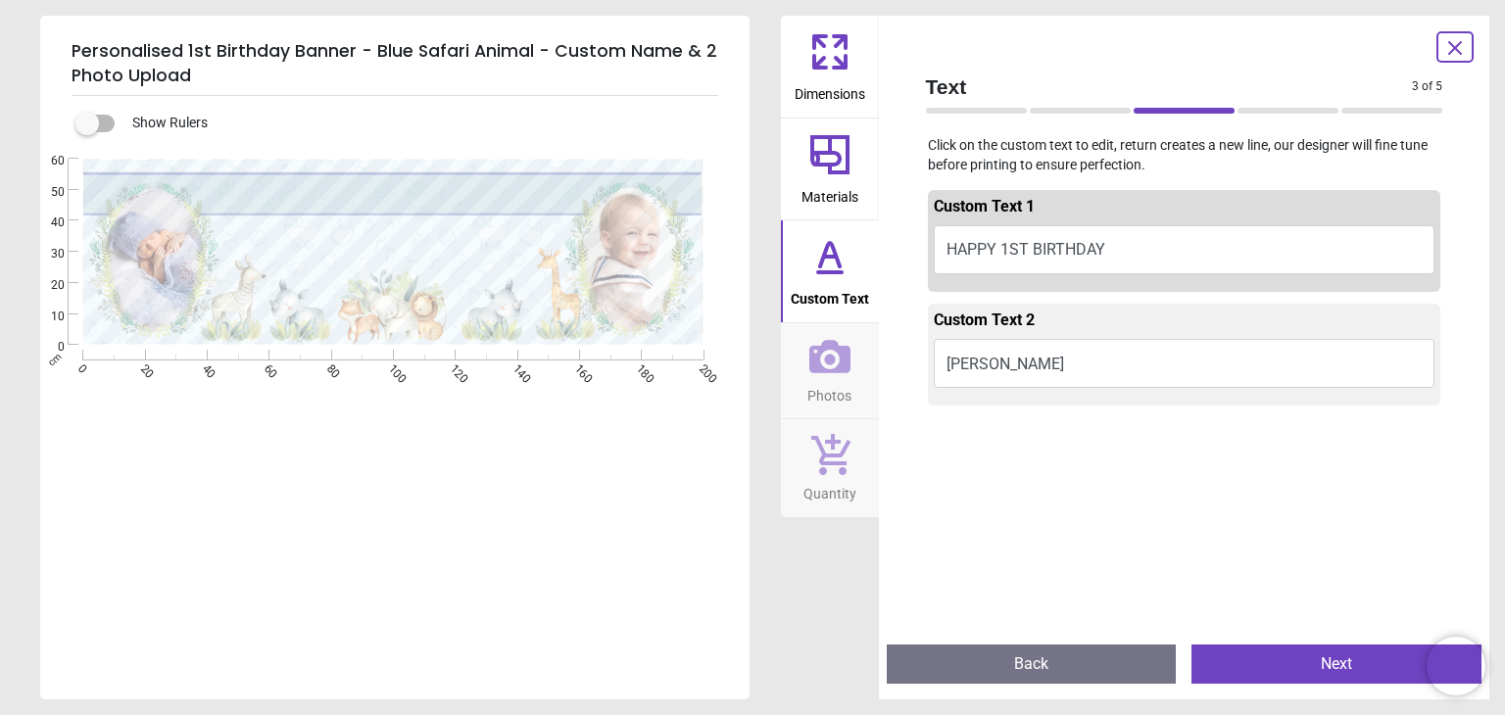
click at [1293, 235] on button "HAPPY 1ST BIRTHDAY" at bounding box center [1185, 249] width 502 height 49
click at [1262, 264] on button "HAPPY 1ST BIRTHDAY" at bounding box center [1185, 249] width 502 height 49
click at [1111, 244] on button "HAPPY 1ST BIRTHDAY" at bounding box center [1185, 249] width 502 height 49
click at [1003, 259] on button "HAPPY 1ST BIRTHDAY" at bounding box center [1185, 249] width 502 height 49
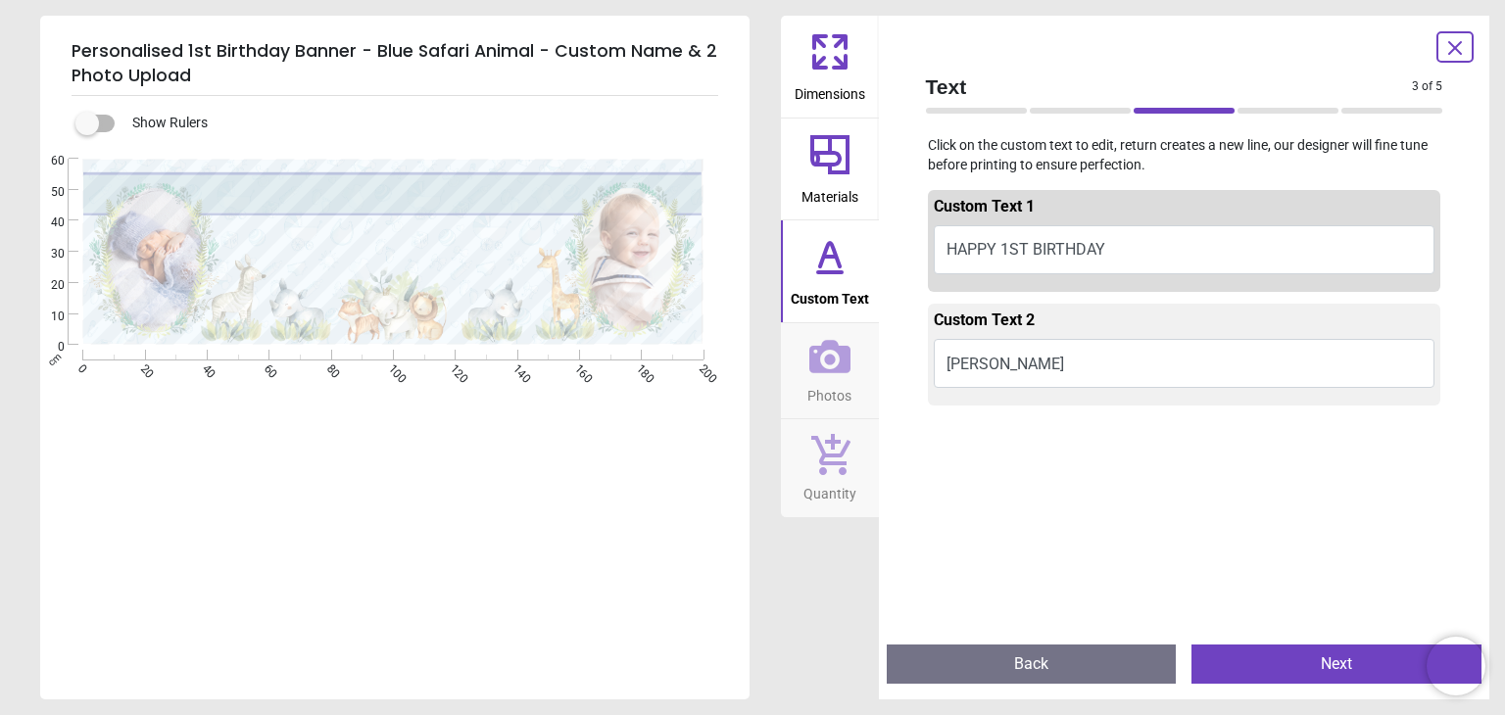
click at [1003, 259] on button "HAPPY 1ST BIRTHDAY" at bounding box center [1185, 249] width 502 height 49
click at [929, 199] on div "Custom Text 1 HAPPY 1ST BIRTHDAY" at bounding box center [1184, 241] width 513 height 102
click at [1078, 113] on div at bounding box center [1079, 111] width 101 height 6
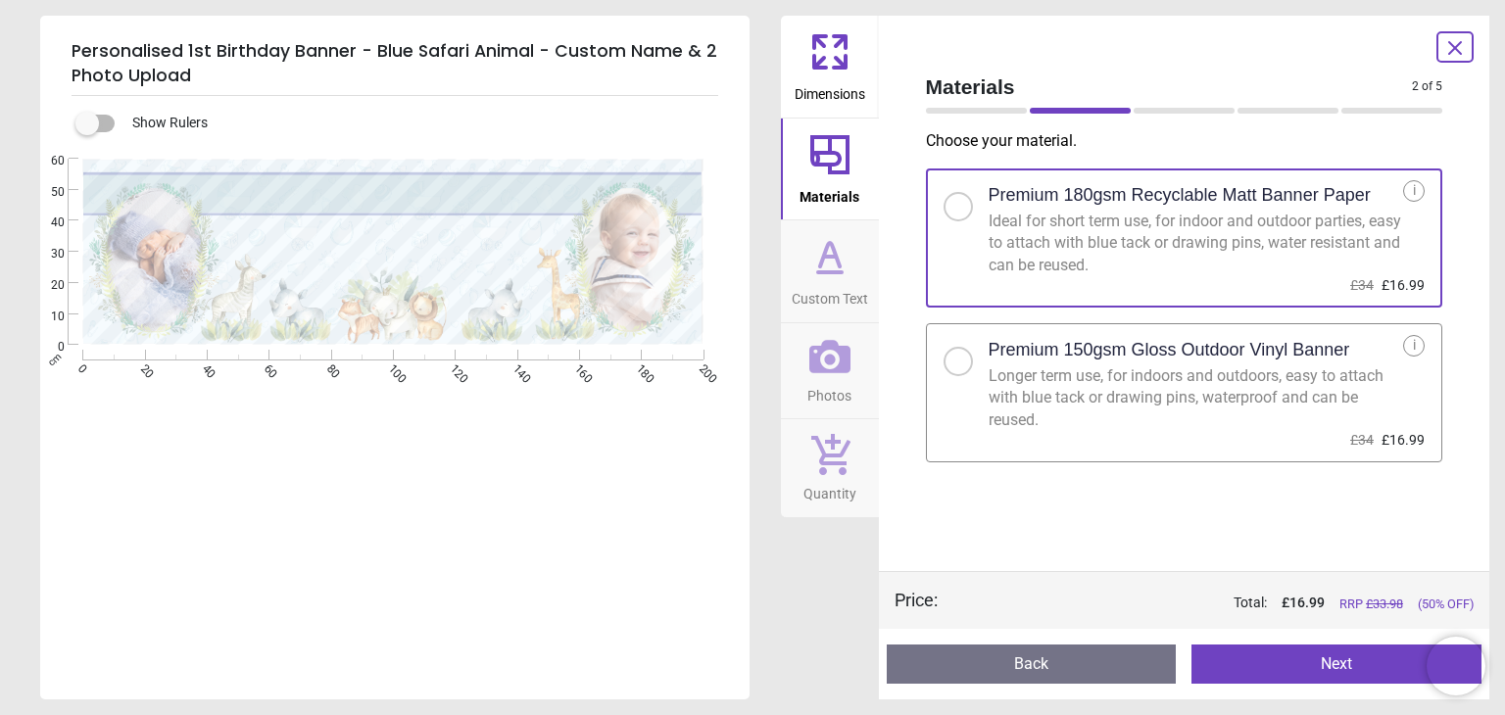
click at [828, 279] on icon at bounding box center [829, 256] width 47 height 47
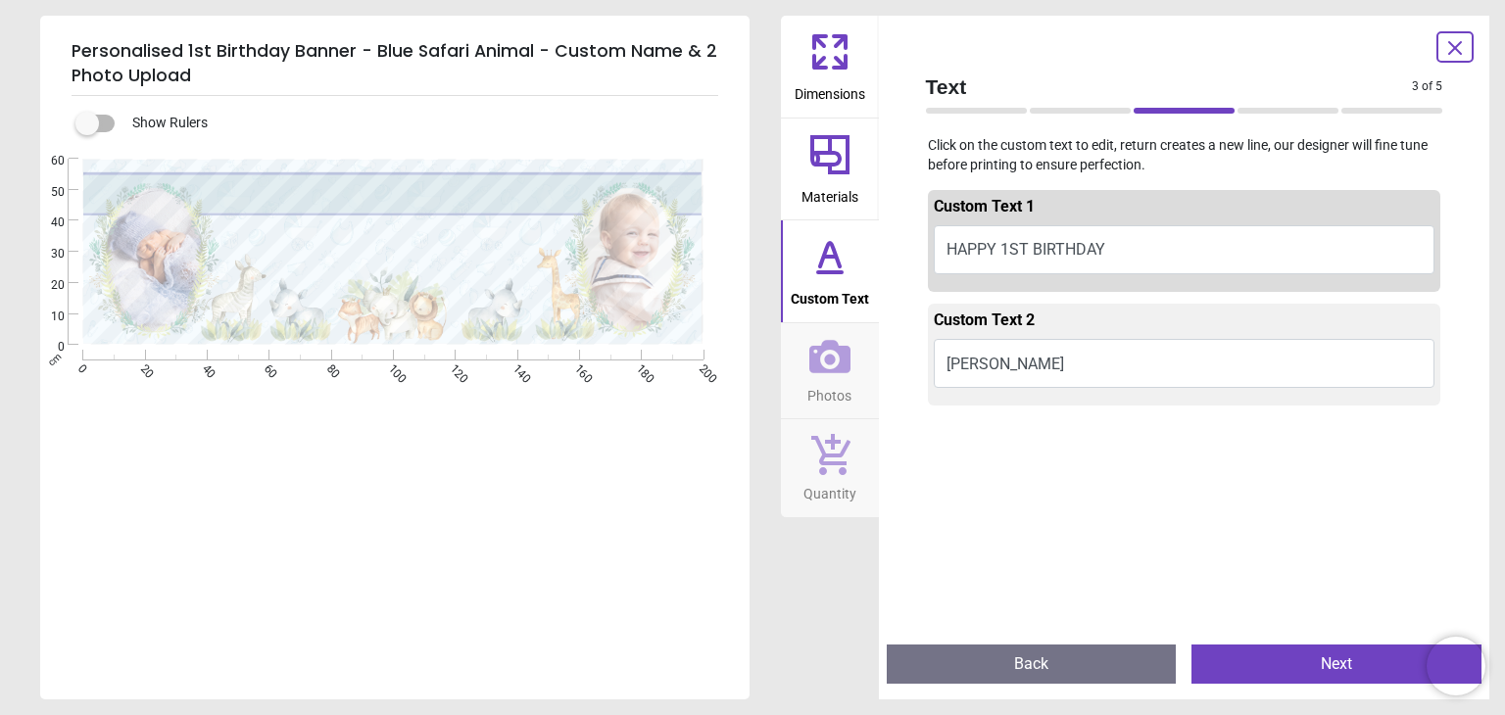
click at [1322, 230] on button "HAPPY 1ST BIRTHDAY" at bounding box center [1185, 249] width 502 height 49
type textarea "**********"
click at [1153, 351] on button "Rasaiyan Singh" at bounding box center [1185, 363] width 502 height 49
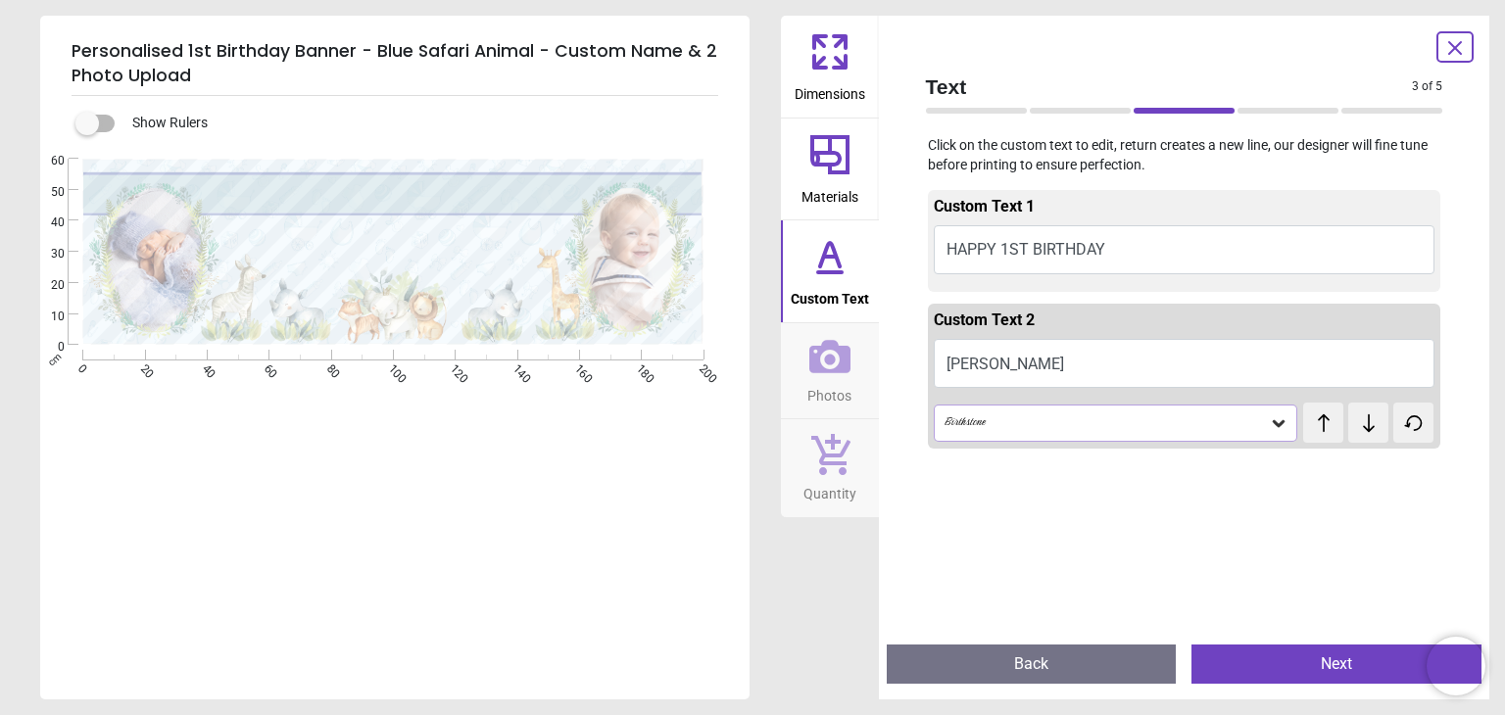
click at [1269, 424] on icon at bounding box center [1279, 423] width 20 height 20
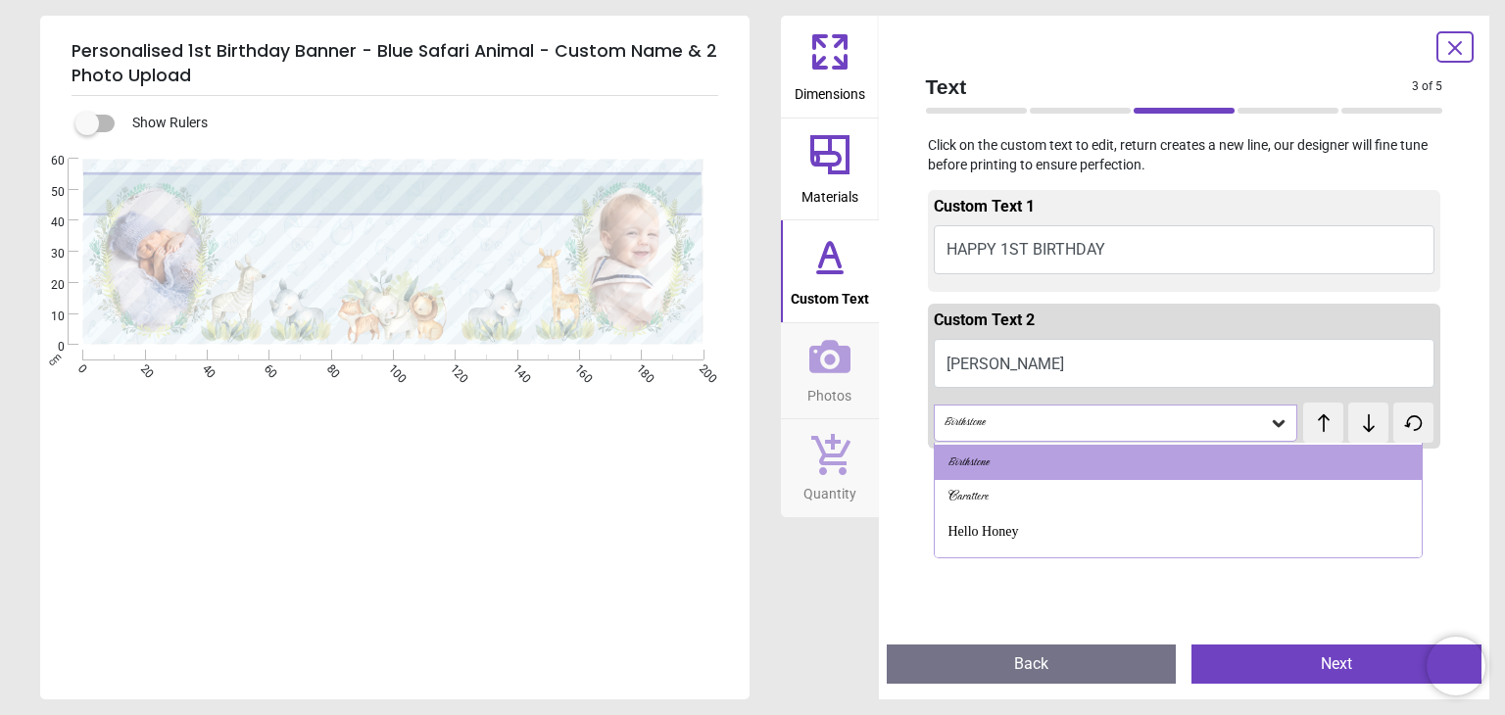
scroll to position [560, 0]
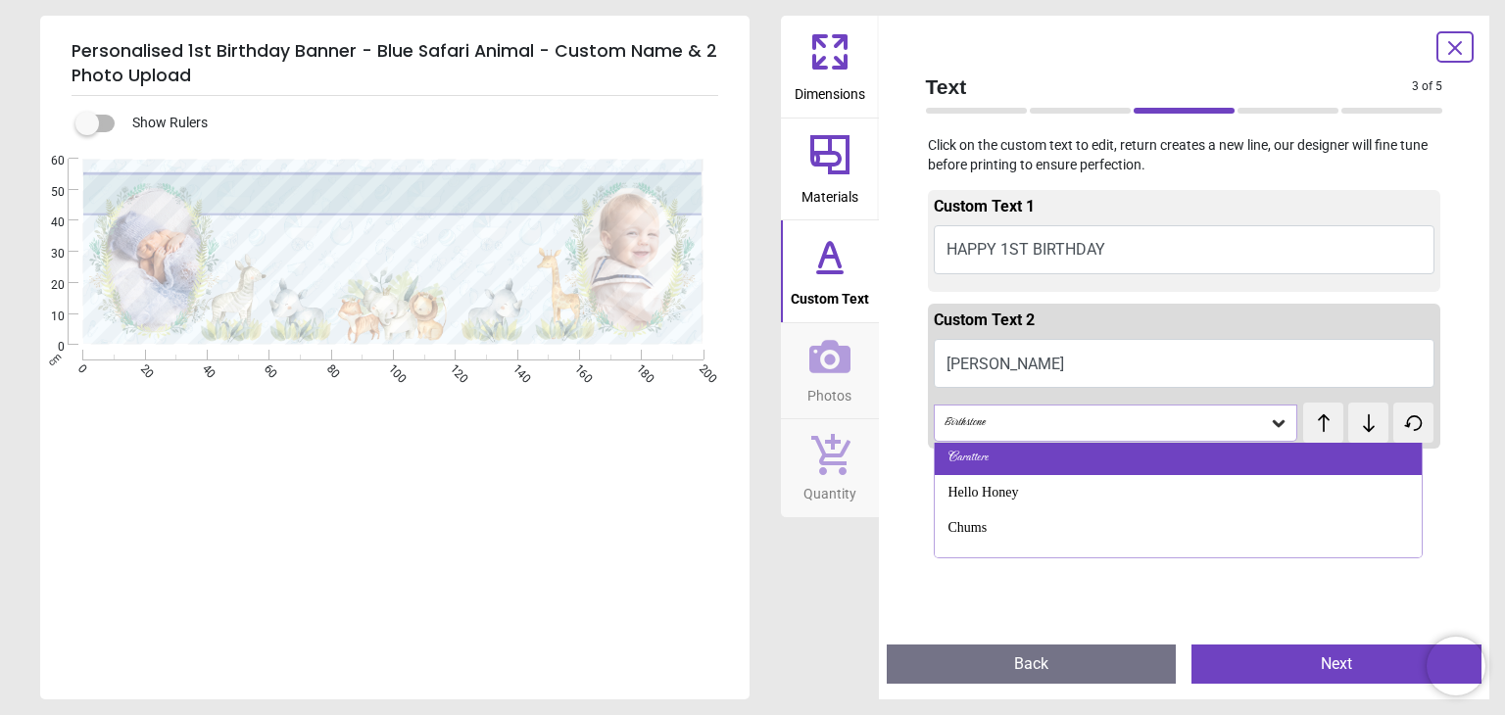
click at [1235, 470] on div "Carattere" at bounding box center [1177, 458] width 487 height 35
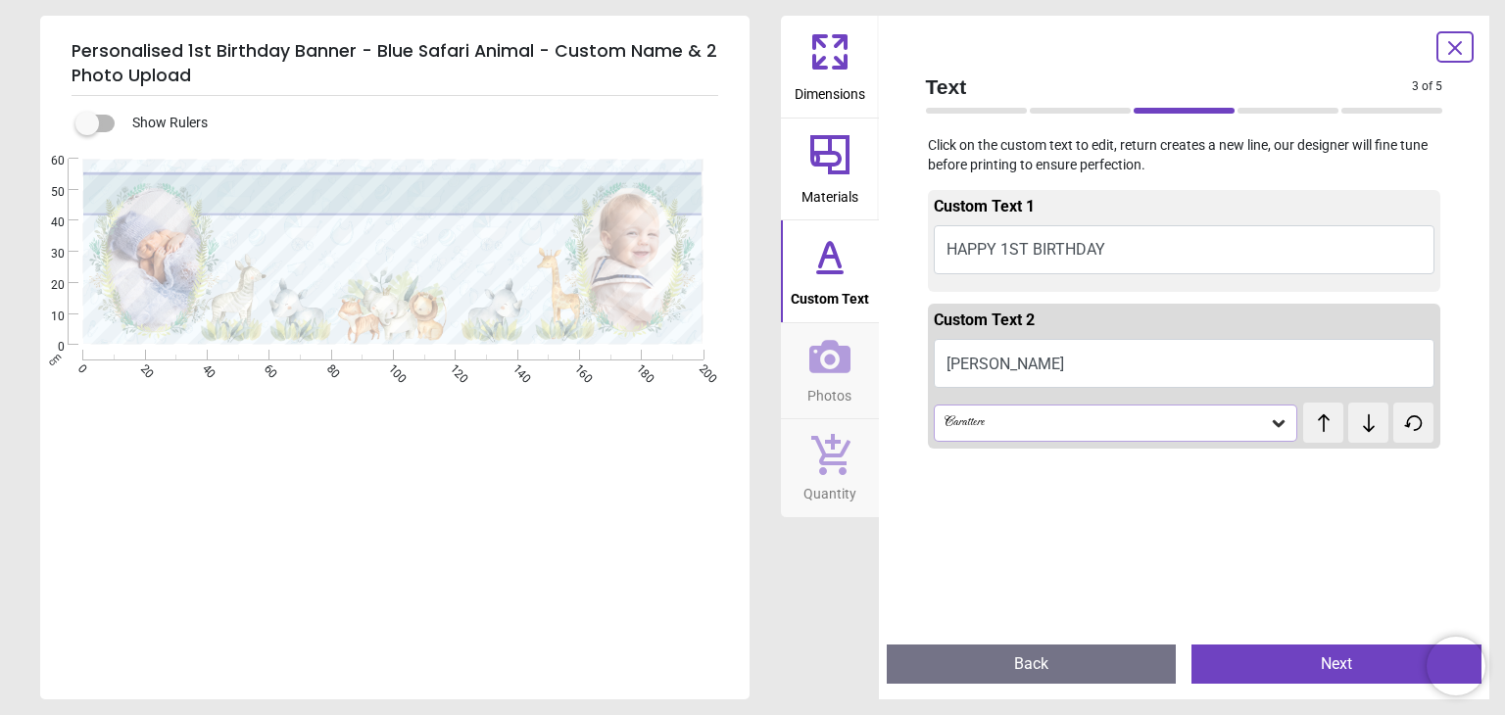
click at [1277, 430] on icon at bounding box center [1279, 423] width 20 height 20
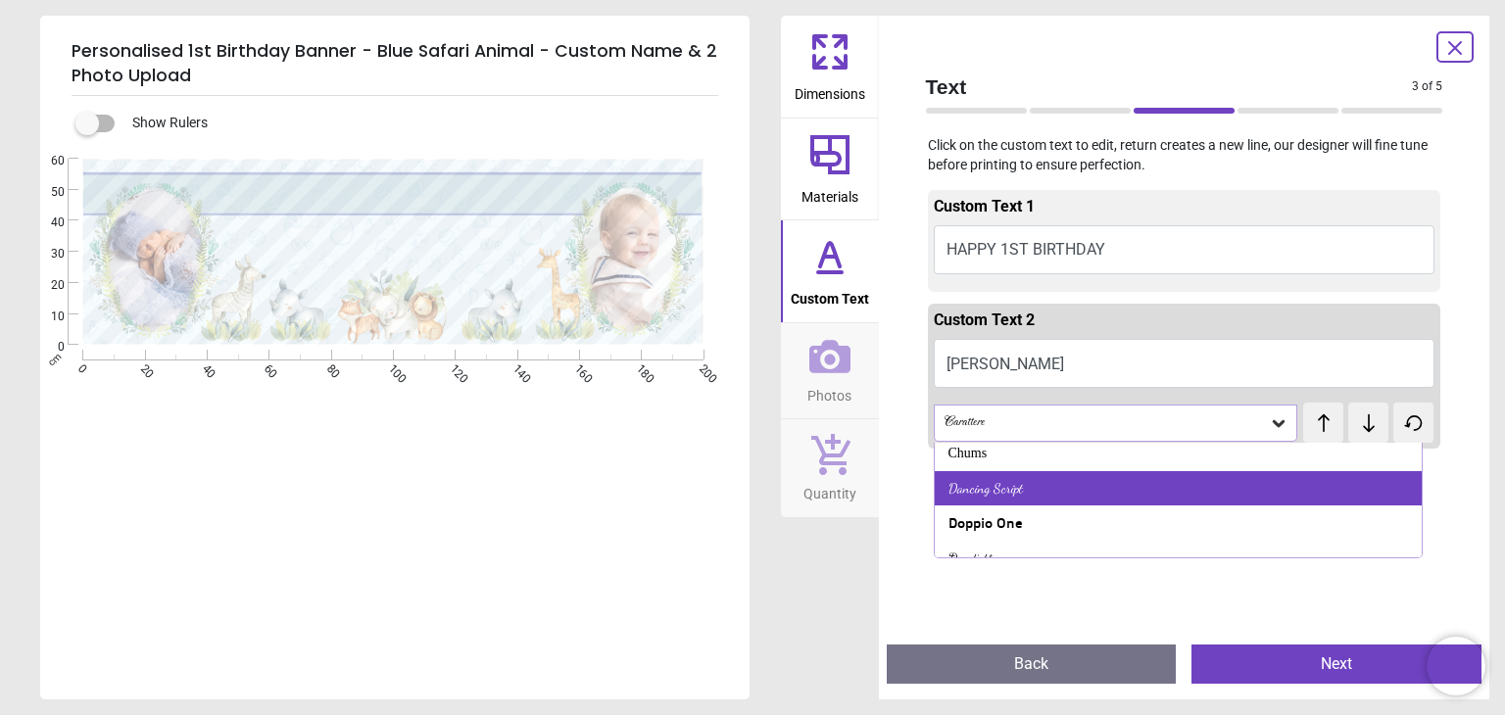
click at [1223, 500] on div "Dancing Script" at bounding box center [1177, 488] width 487 height 35
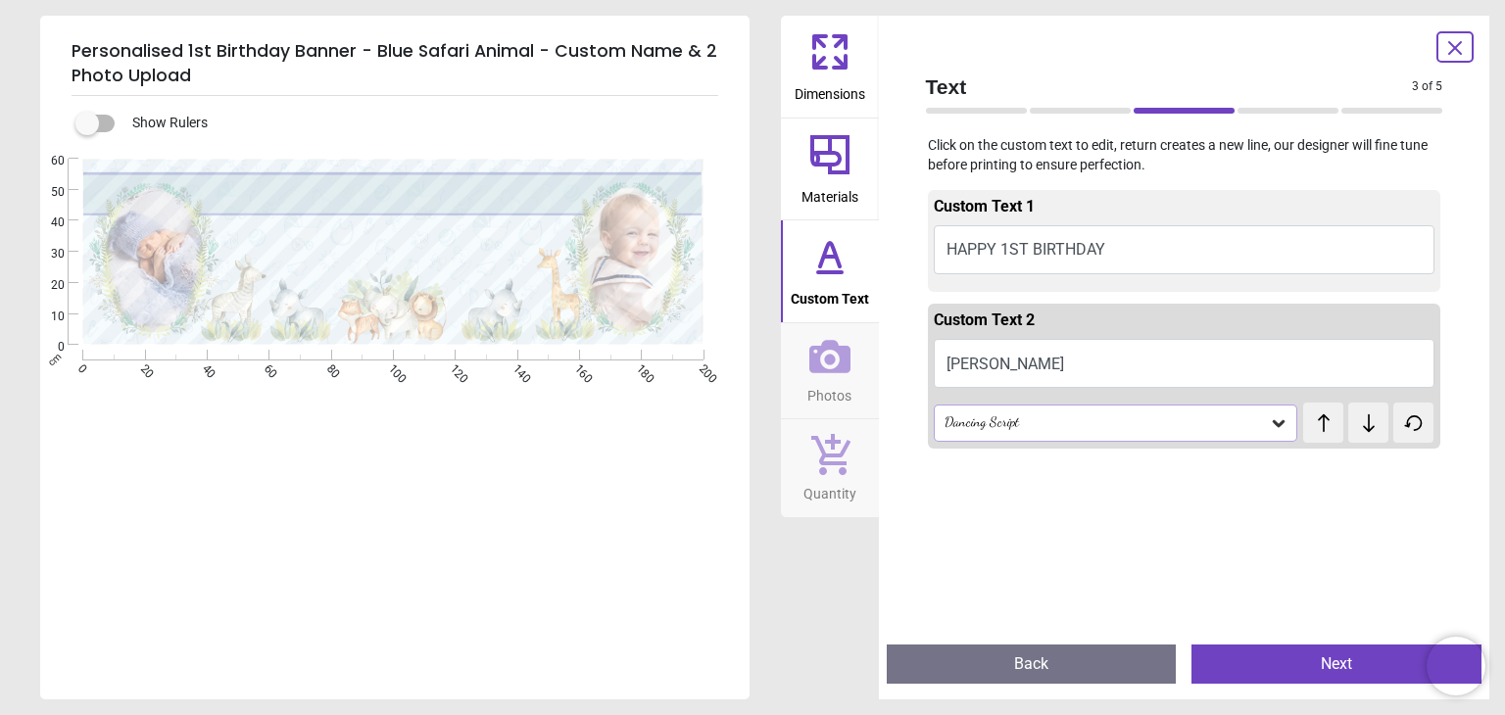
click at [1271, 442] on div "Dancing Script test test" at bounding box center [1185, 423] width 502 height 40
click at [1269, 440] on div "Dancing Script" at bounding box center [1116, 423] width 364 height 37
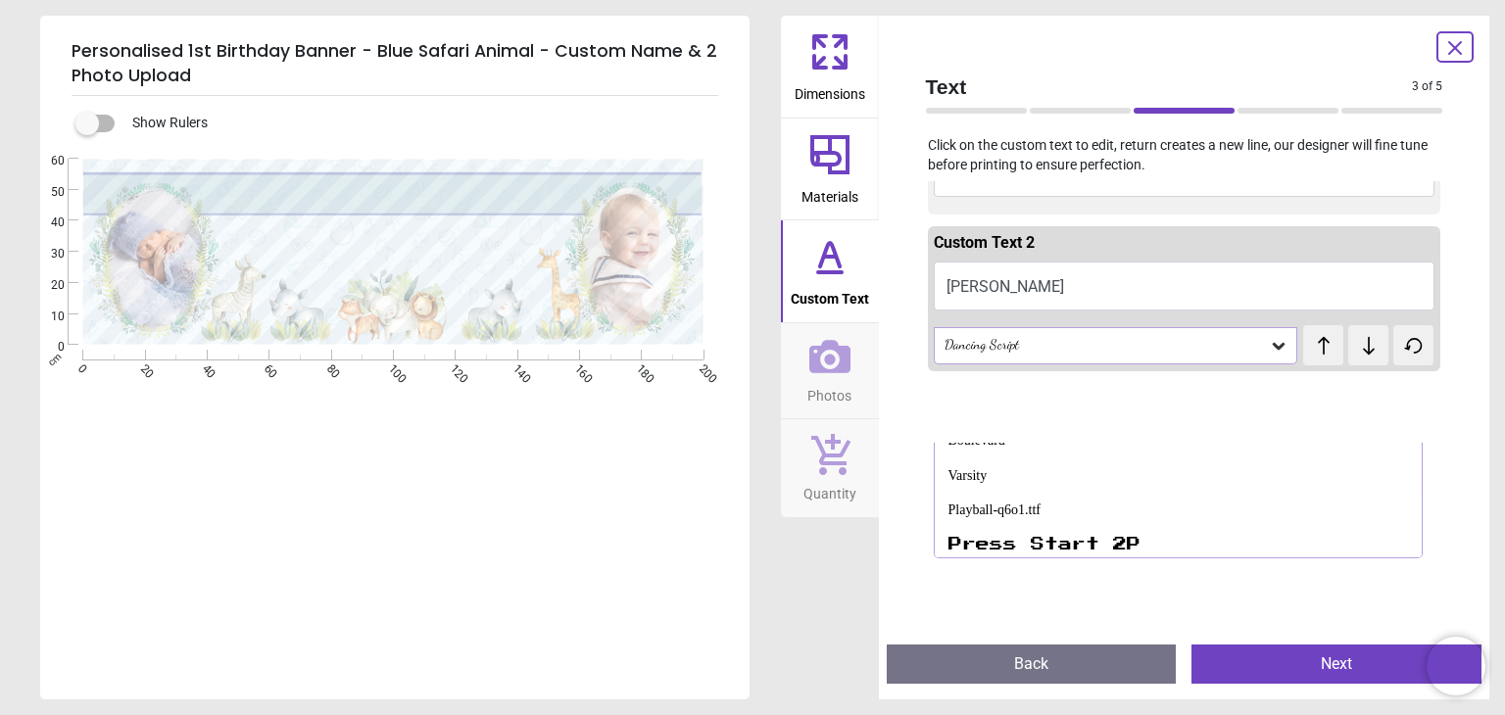
scroll to position [73, 0]
click at [1232, 358] on div "Dancing Script" at bounding box center [1105, 349] width 327 height 17
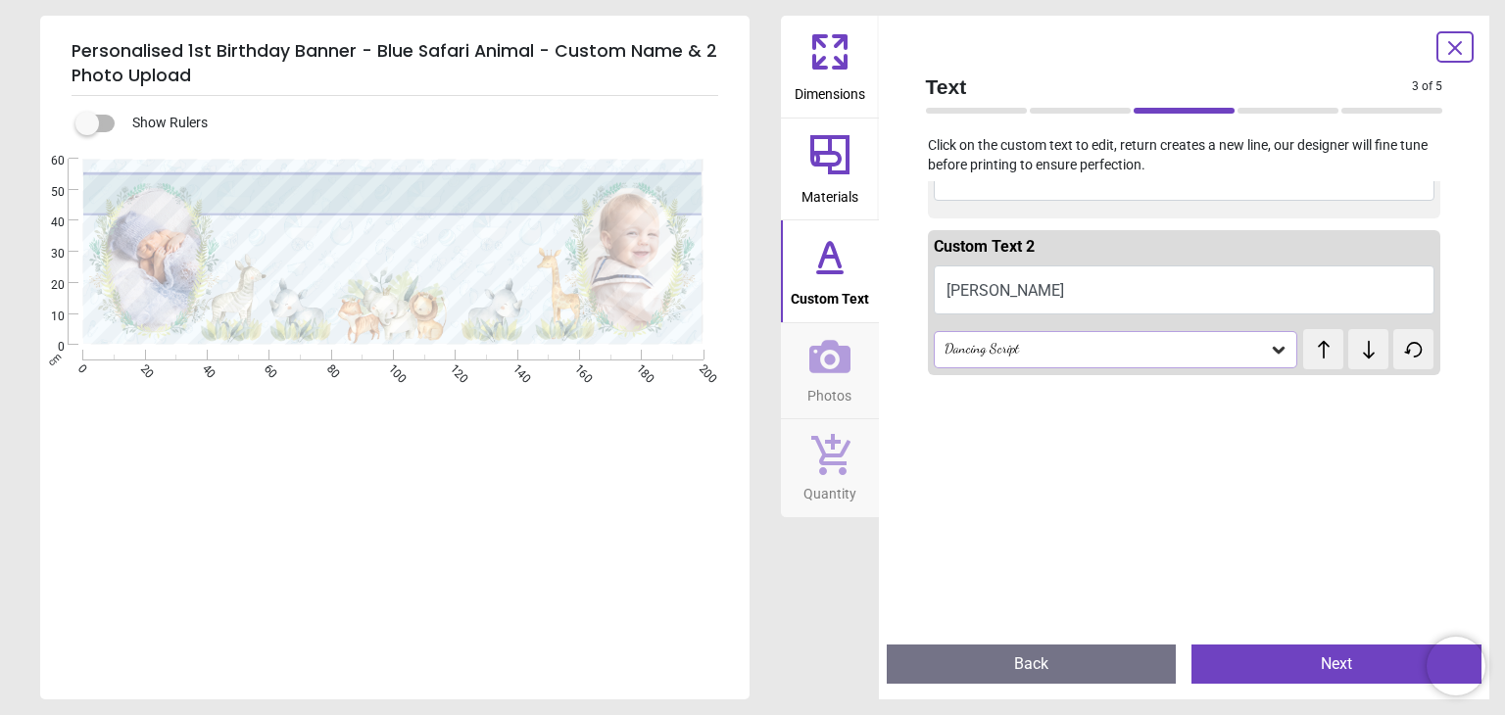
click at [1342, 674] on button "Next" at bounding box center [1336, 664] width 290 height 39
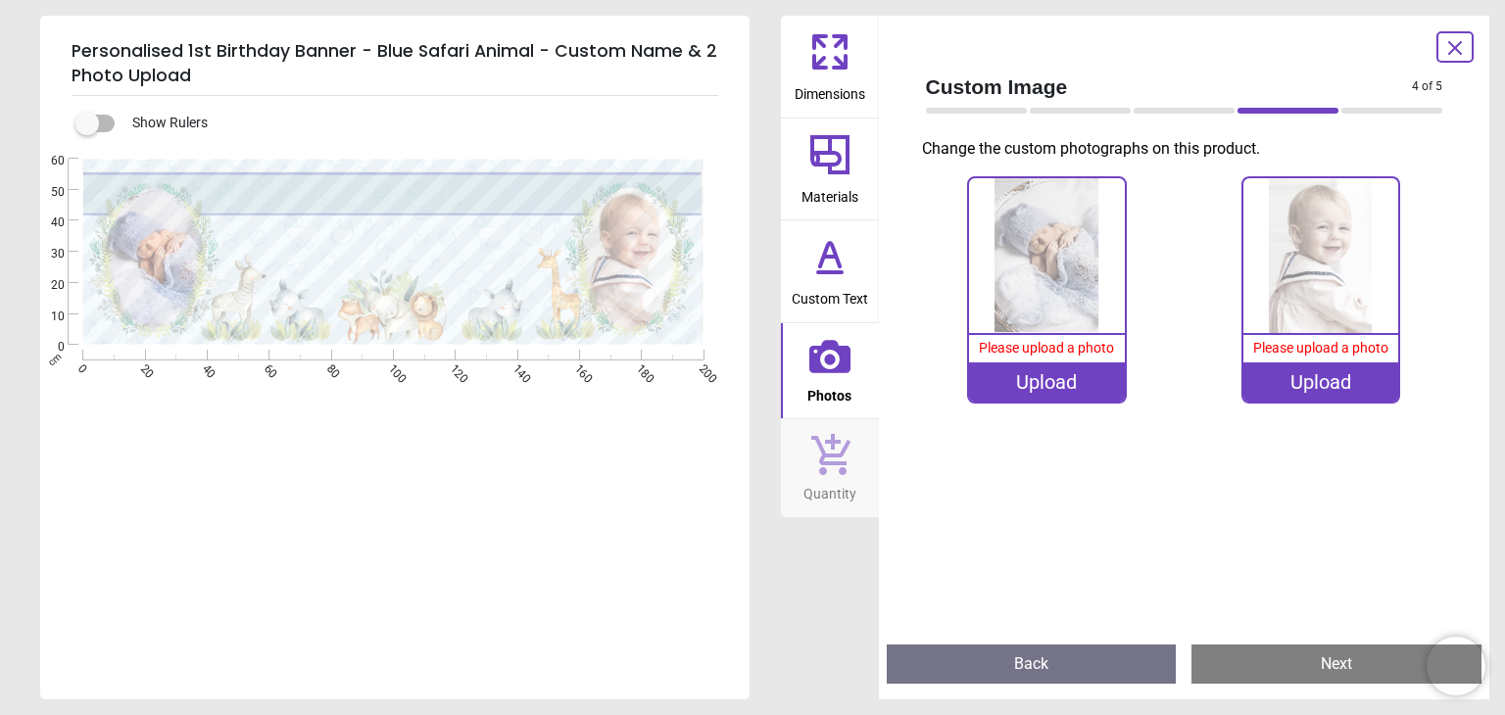
click at [1031, 269] on img at bounding box center [1046, 255] width 155 height 155
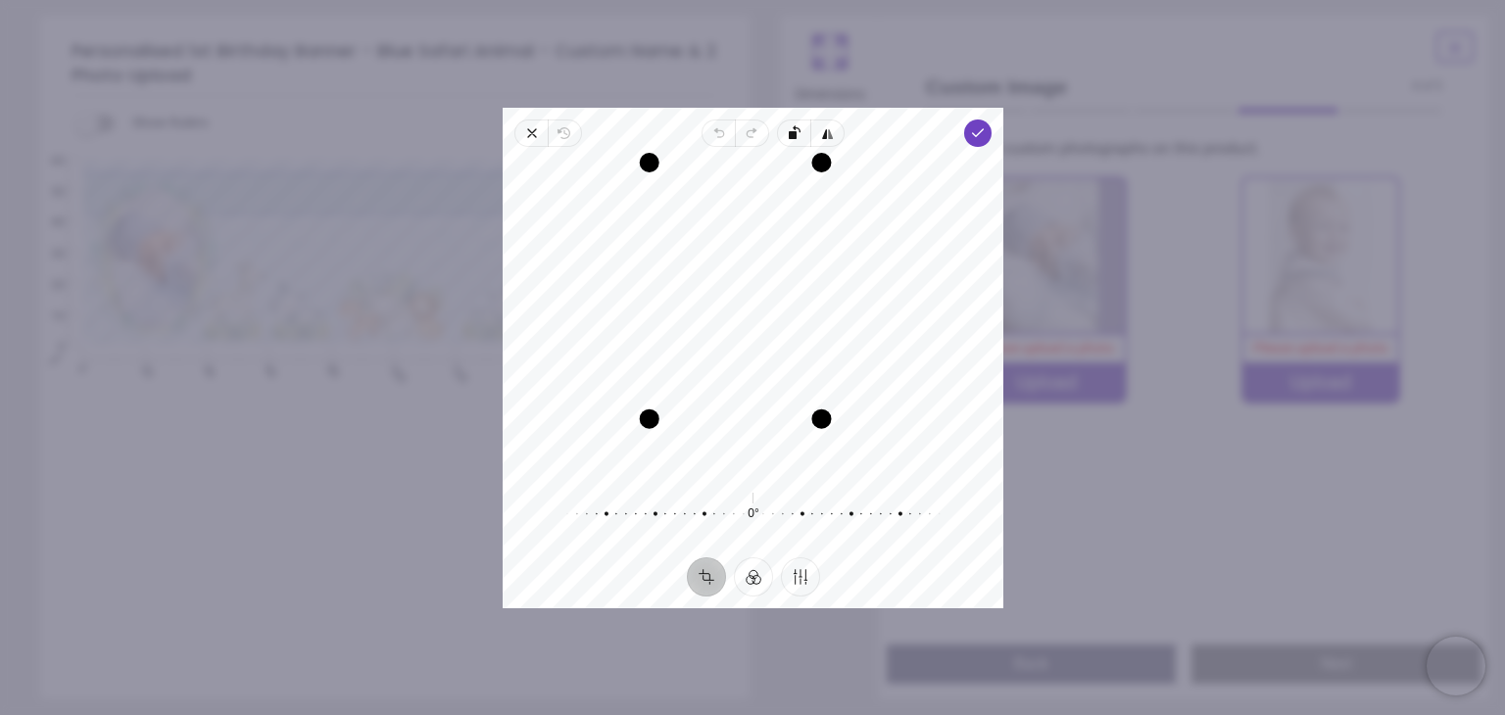
drag, startPoint x: 862, startPoint y: 469, endPoint x: 790, endPoint y: 439, distance: 78.6
click at [790, 439] on div "Recenter" at bounding box center [752, 317] width 469 height 309
drag, startPoint x: 713, startPoint y: 327, endPoint x: 698, endPoint y: 327, distance: 14.7
click at [698, 327] on div "Recenter" at bounding box center [752, 317] width 469 height 309
drag, startPoint x: 780, startPoint y: 324, endPoint x: 790, endPoint y: 322, distance: 11.0
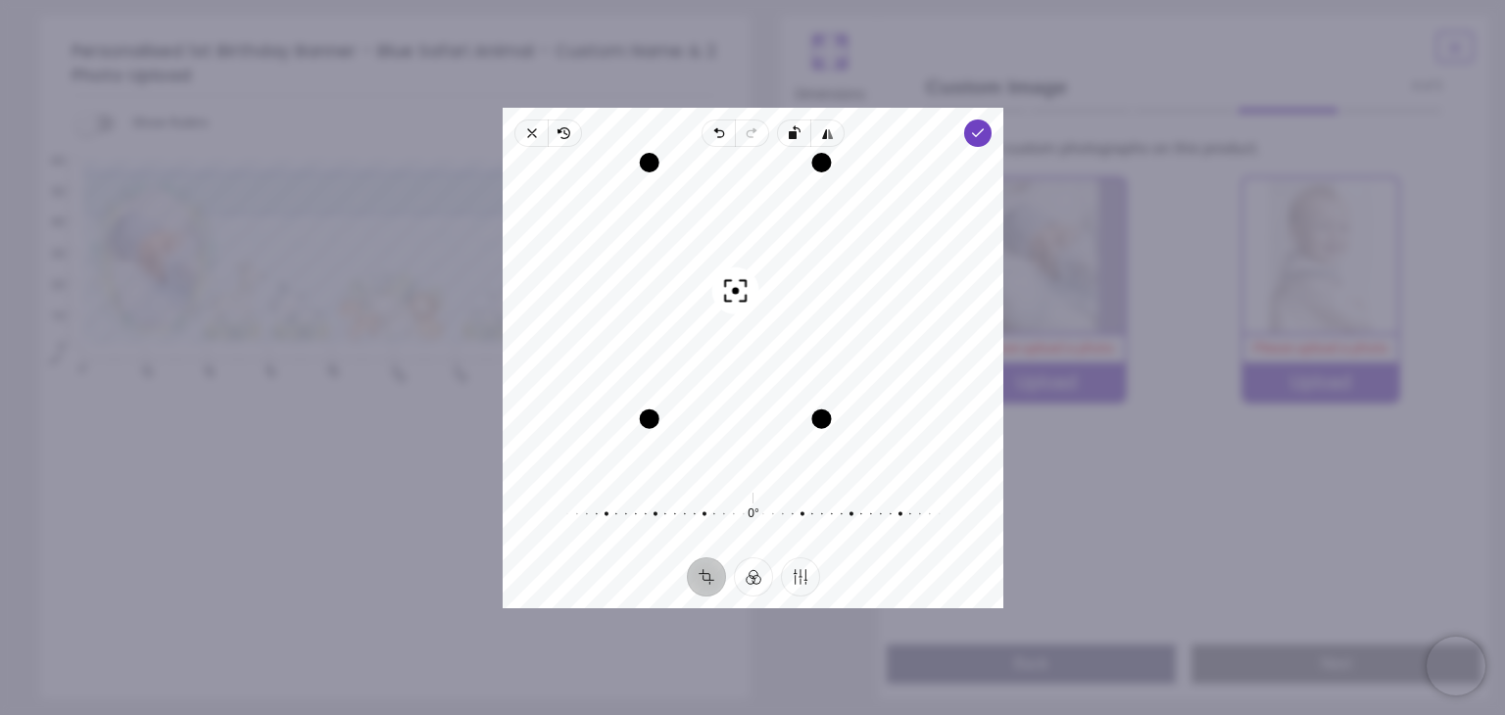
click at [790, 322] on div "Recenter" at bounding box center [752, 317] width 469 height 309
click at [985, 130] on span "Done" at bounding box center [977, 133] width 27 height 27
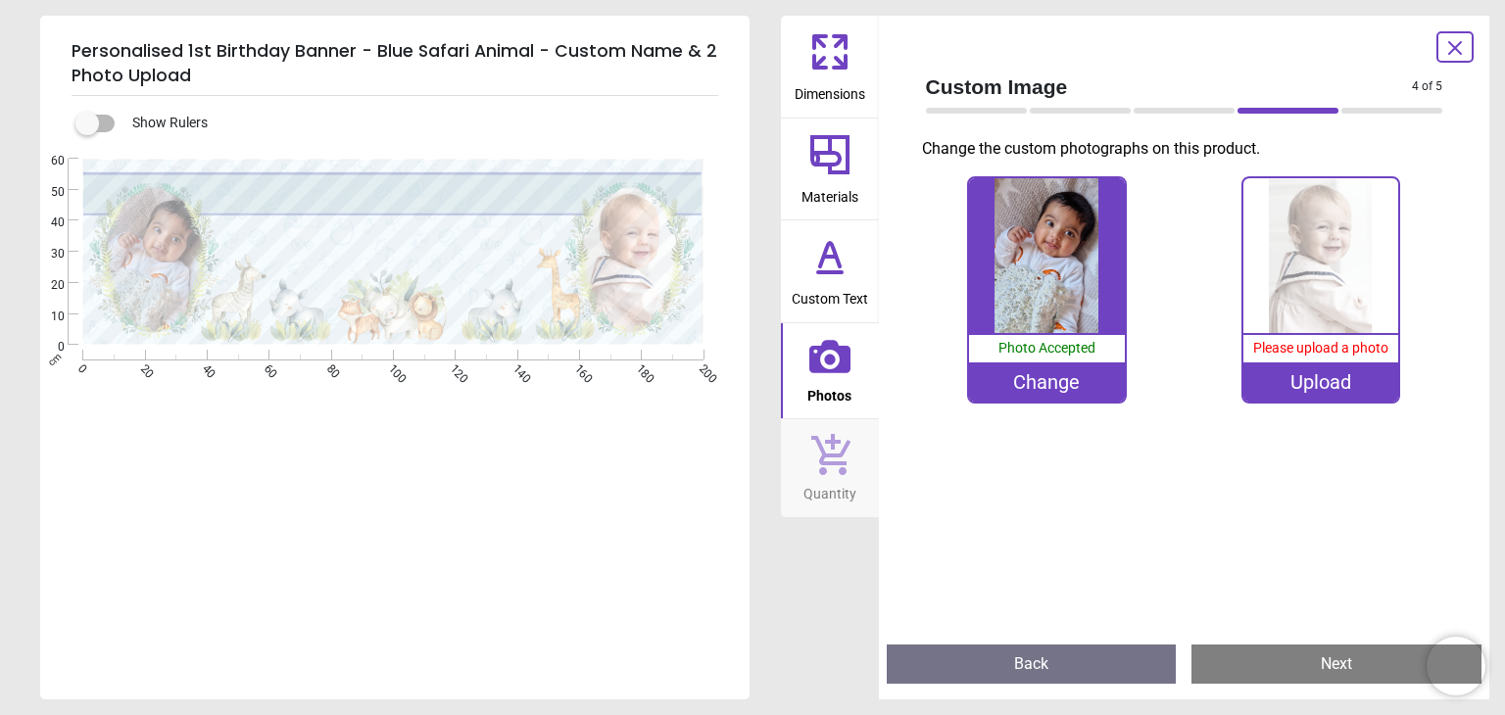
click at [1034, 407] on div "100% Photo Accepted Change 0% Please upload a photo Upload" at bounding box center [1184, 299] width 549 height 247
click at [1026, 382] on div "Change" at bounding box center [1046, 381] width 155 height 39
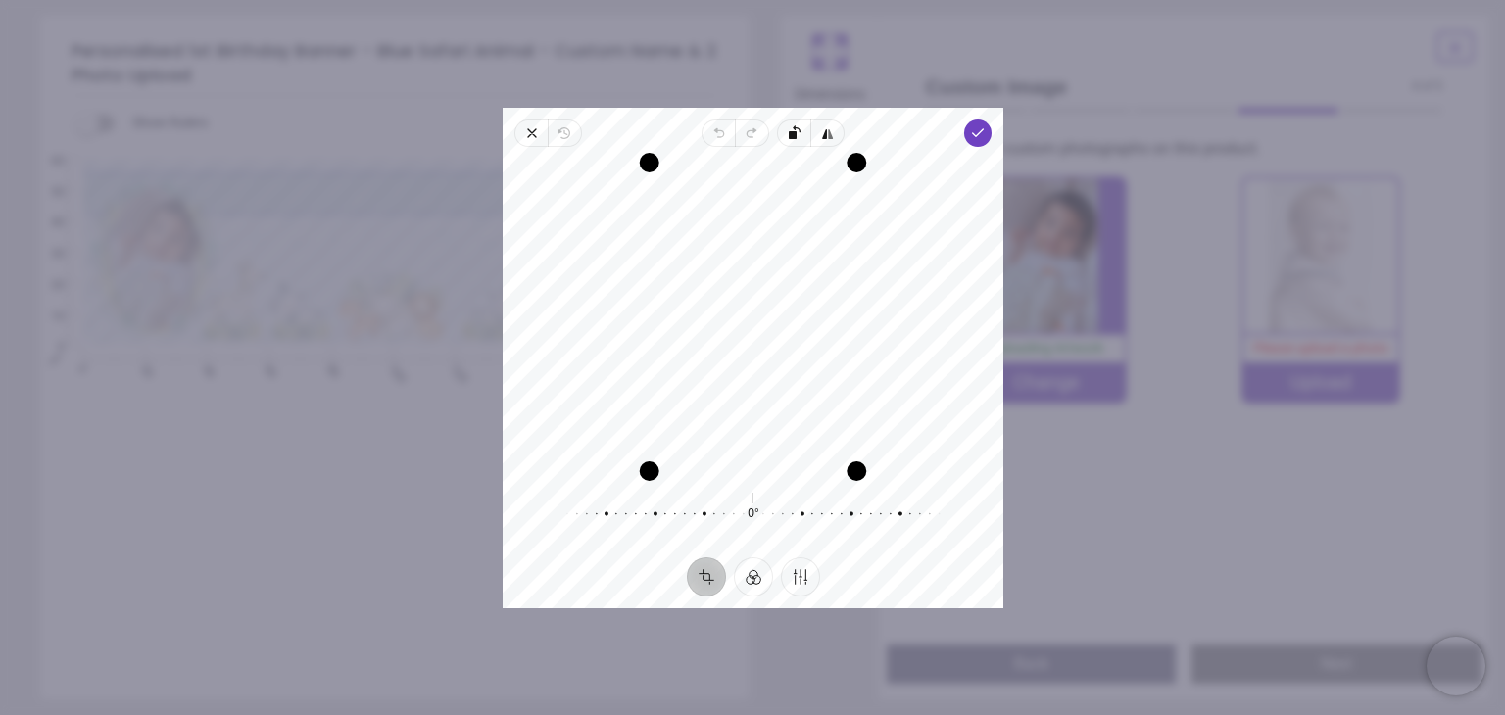
click at [717, 312] on div "Recenter" at bounding box center [752, 317] width 469 height 309
drag, startPoint x: 868, startPoint y: 483, endPoint x: 801, endPoint y: 456, distance: 71.7
click at [801, 456] on div "Recenter" at bounding box center [752, 317] width 469 height 309
drag, startPoint x: 763, startPoint y: 402, endPoint x: 750, endPoint y: 402, distance: 12.7
click at [750, 402] on div "Recenter" at bounding box center [752, 317] width 469 height 309
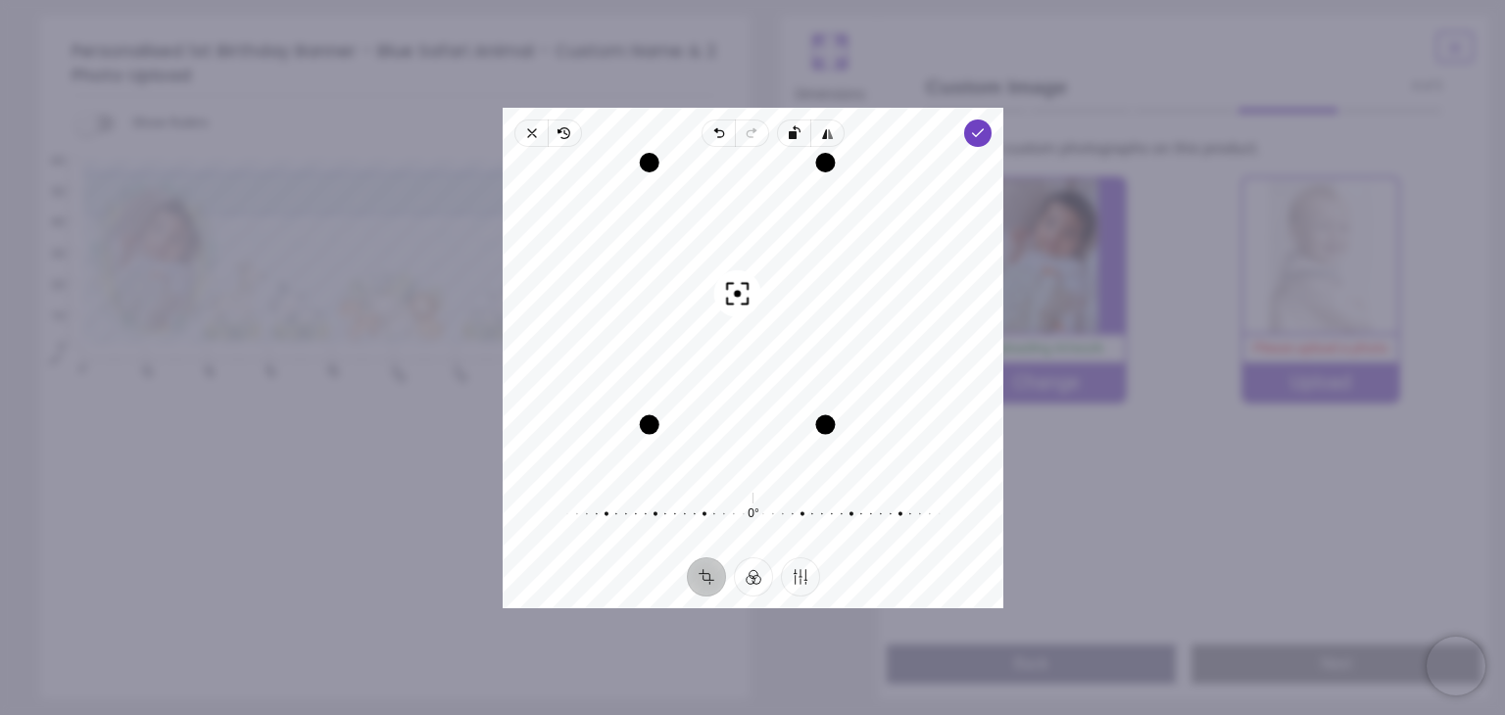
click at [745, 402] on div "Recenter" at bounding box center [752, 317] width 469 height 309
click at [980, 131] on icon "button" at bounding box center [978, 133] width 16 height 16
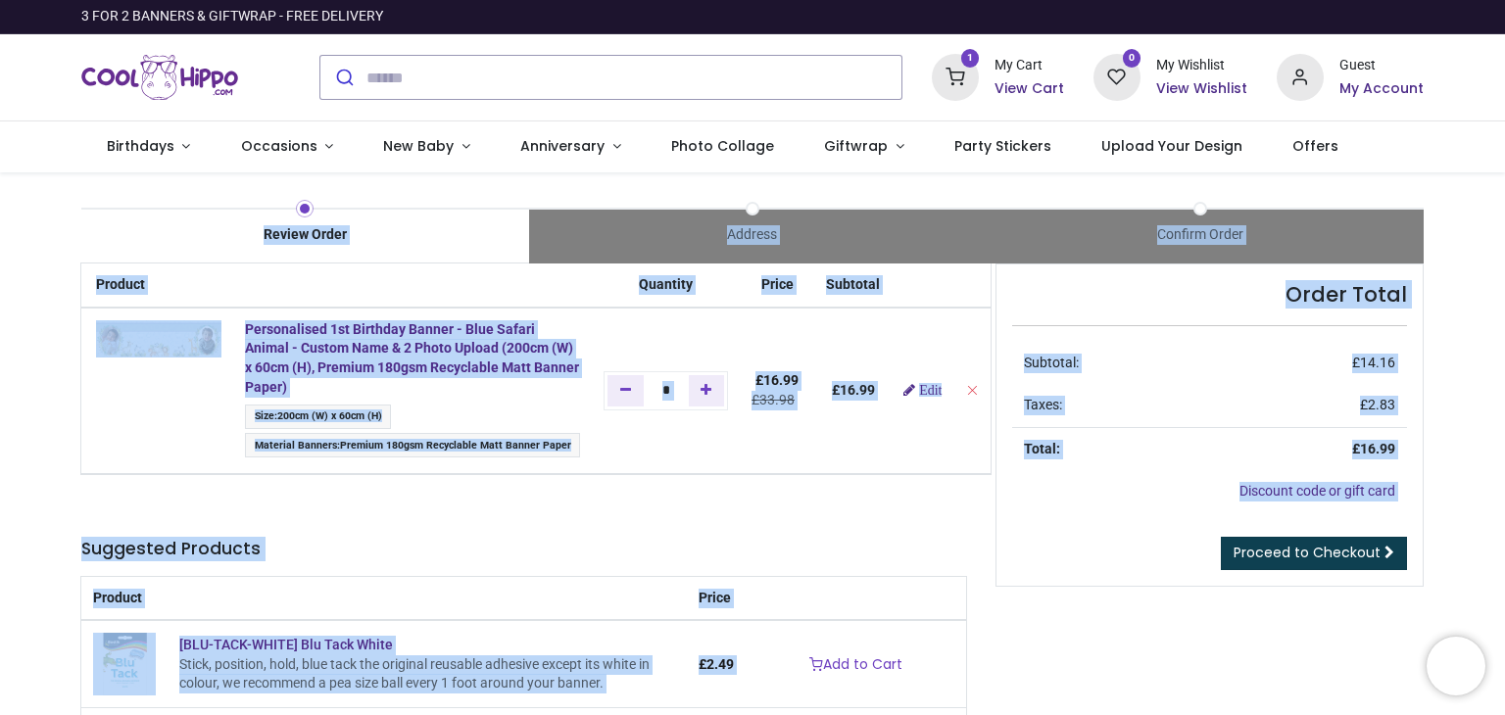
drag, startPoint x: 1497, startPoint y: 258, endPoint x: 1347, endPoint y: 553, distance: 331.6
click at [1347, 553] on div "Review Order Address Confirm Order Price" at bounding box center [752, 527] width 1505 height 711
click at [1347, 553] on span "Proceed to Checkout" at bounding box center [1306, 553] width 147 height 20
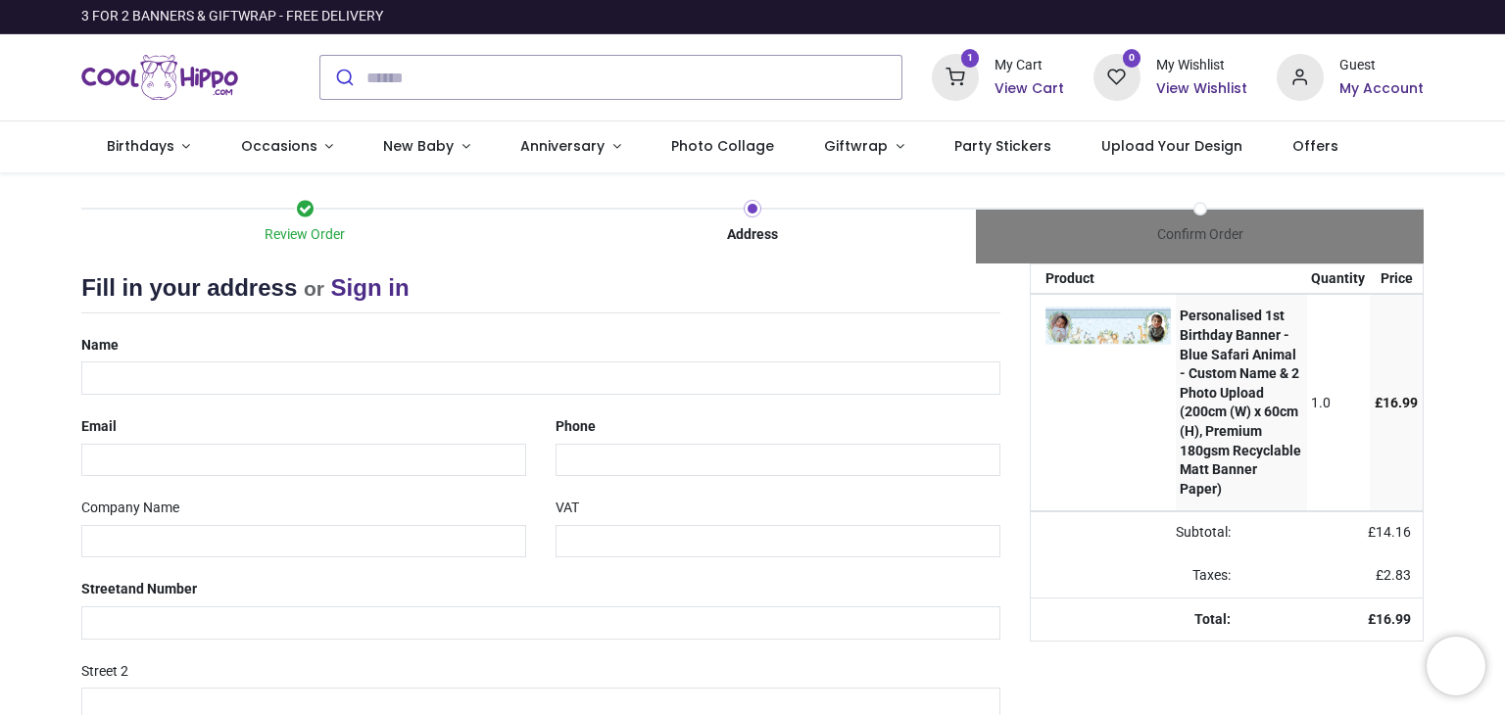
select select "***"
click at [658, 387] on input "text" at bounding box center [540, 377] width 919 height 33
type input "**********"
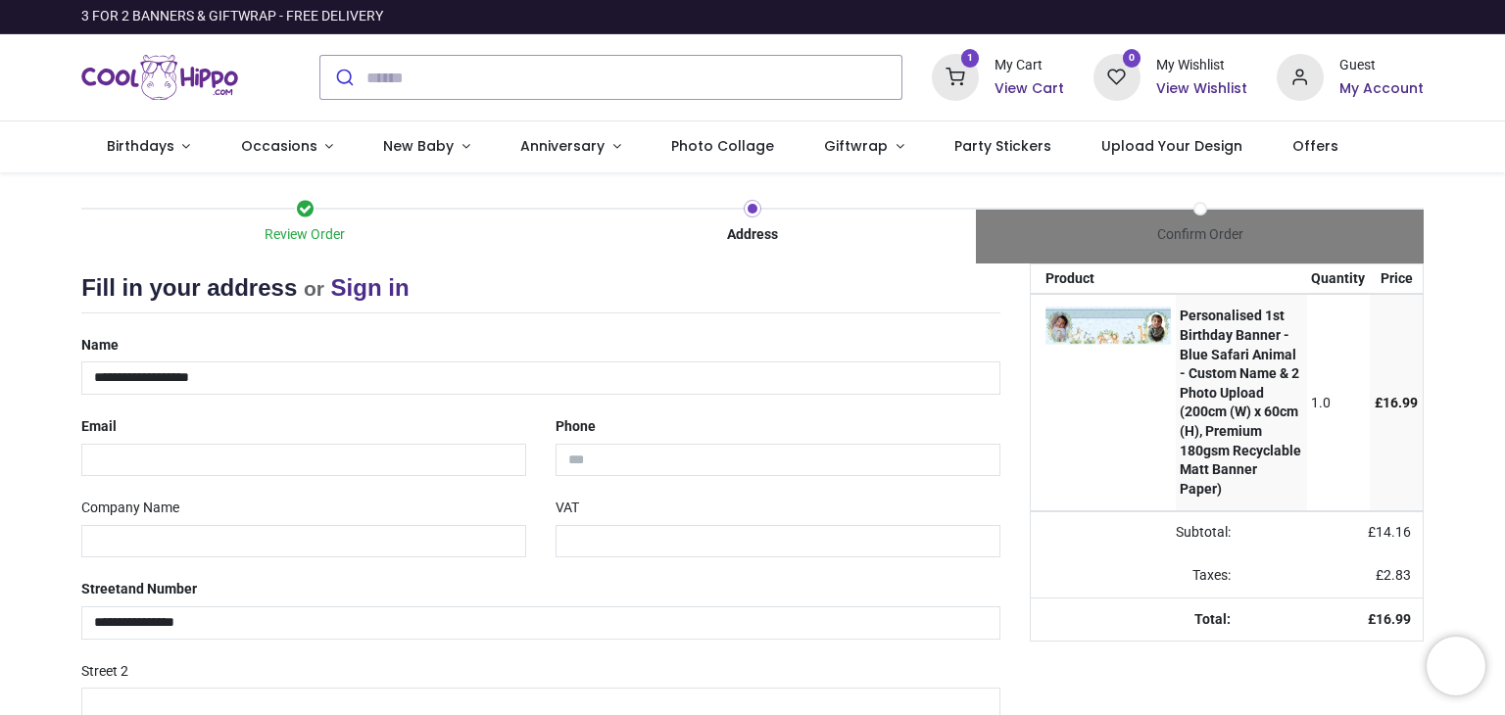
type input "*******"
type input "**********"
click at [314, 473] on input "email" at bounding box center [303, 460] width 445 height 33
type input "**********"
click at [565, 448] on input "tel" at bounding box center [777, 460] width 445 height 33
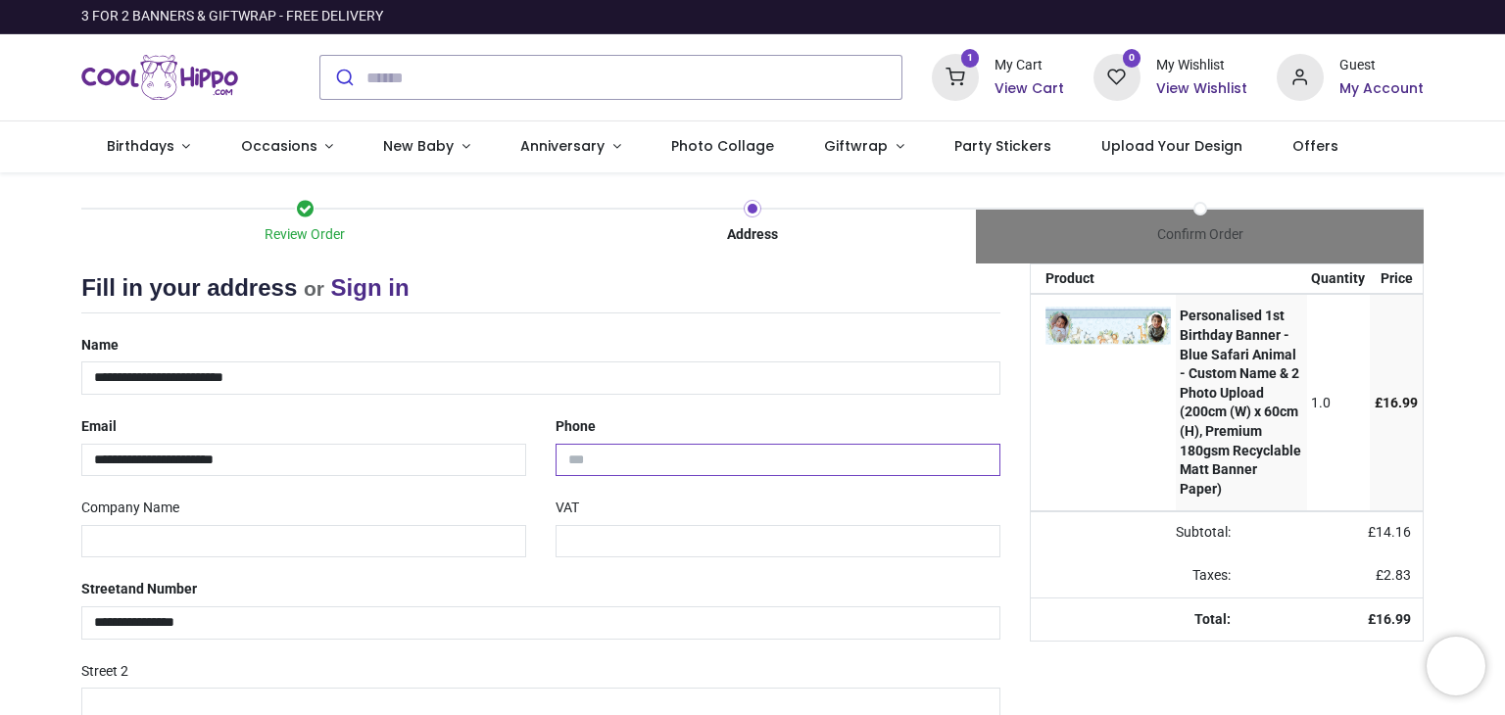
type input "**********"
drag, startPoint x: 1501, startPoint y: 400, endPoint x: 1504, endPoint y: 482, distance: 82.3
click at [1504, 482] on div "Login • Register Birthdays Milestone Birthday 1531 products 225" at bounding box center [752, 357] width 1505 height 715
click at [35, 554] on div "Review Order Address Confirm Order Your order: £ 16.99 Product Price" at bounding box center [752, 583] width 1505 height 823
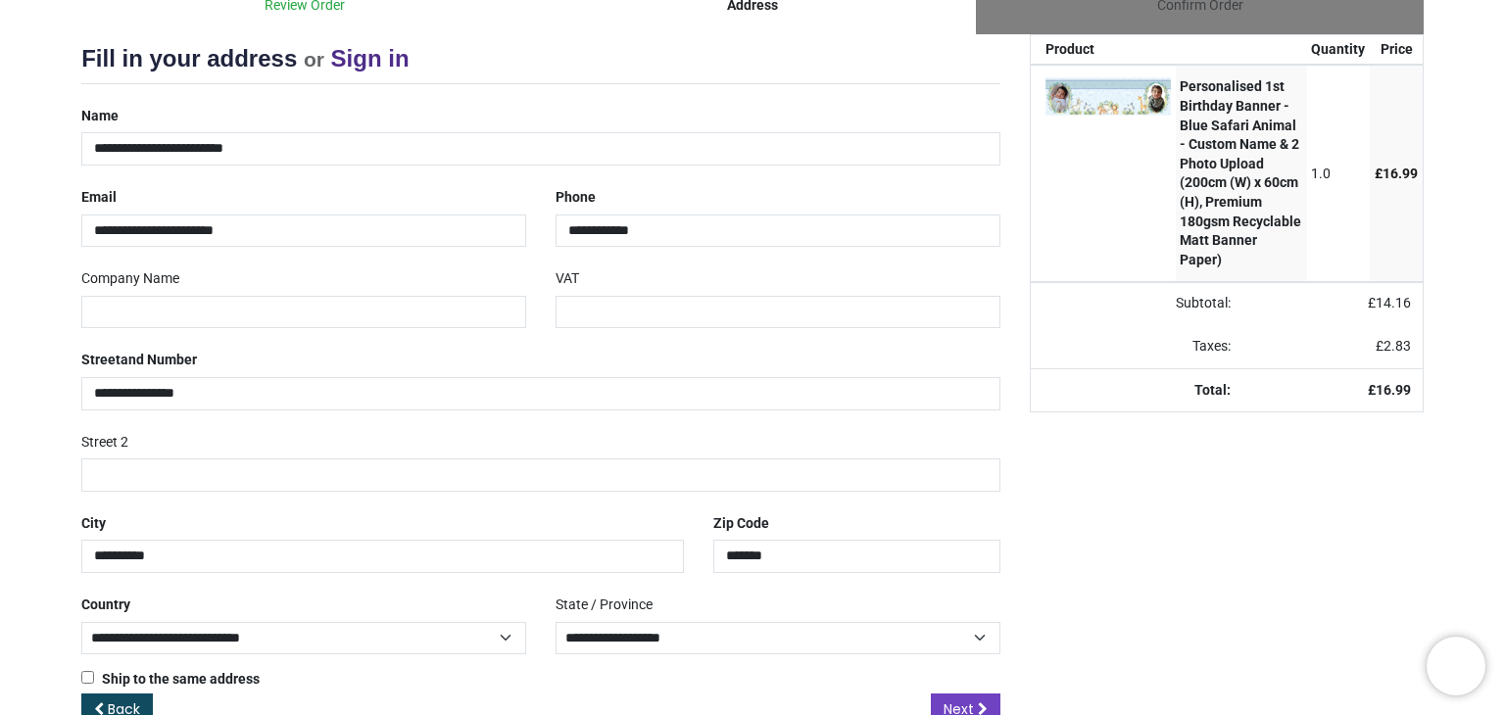
scroll to position [276, 0]
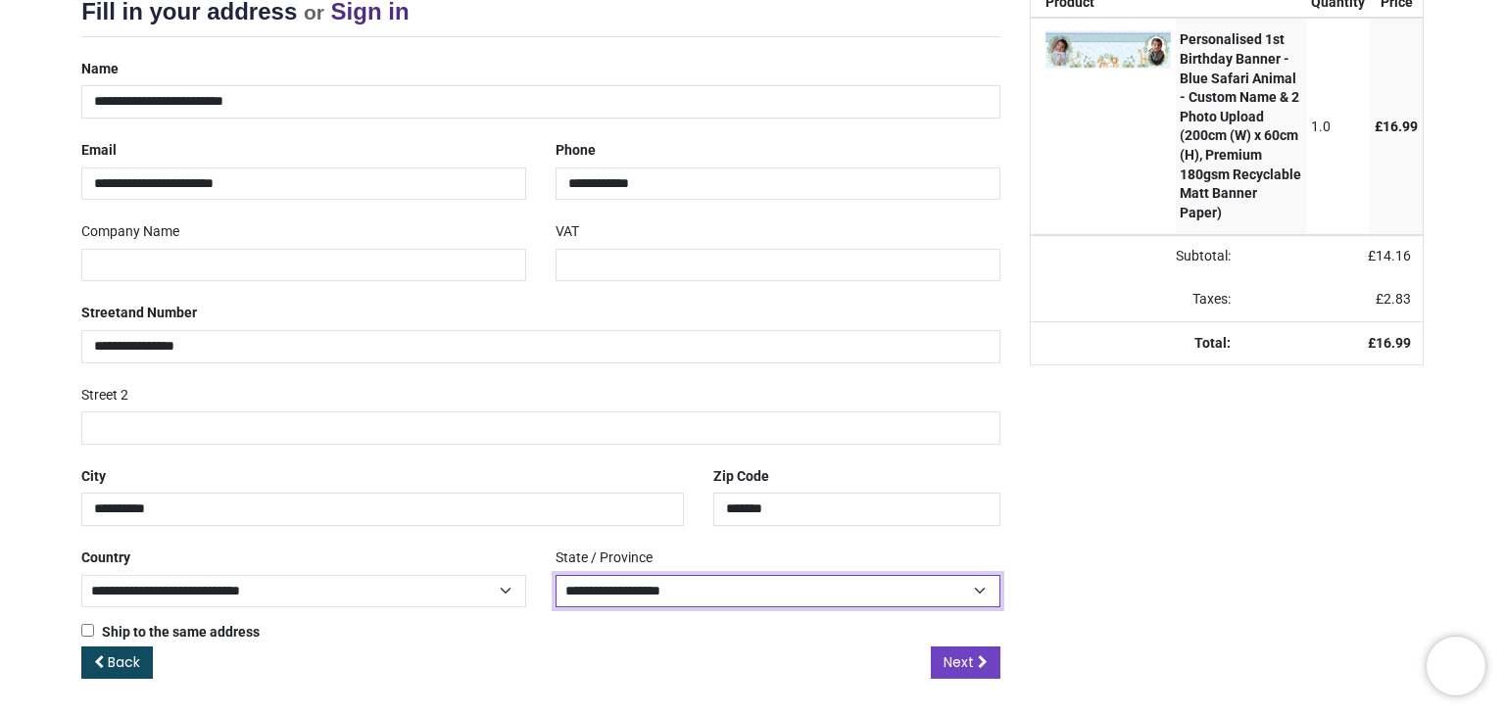
click at [688, 592] on select "**********" at bounding box center [777, 591] width 445 height 32
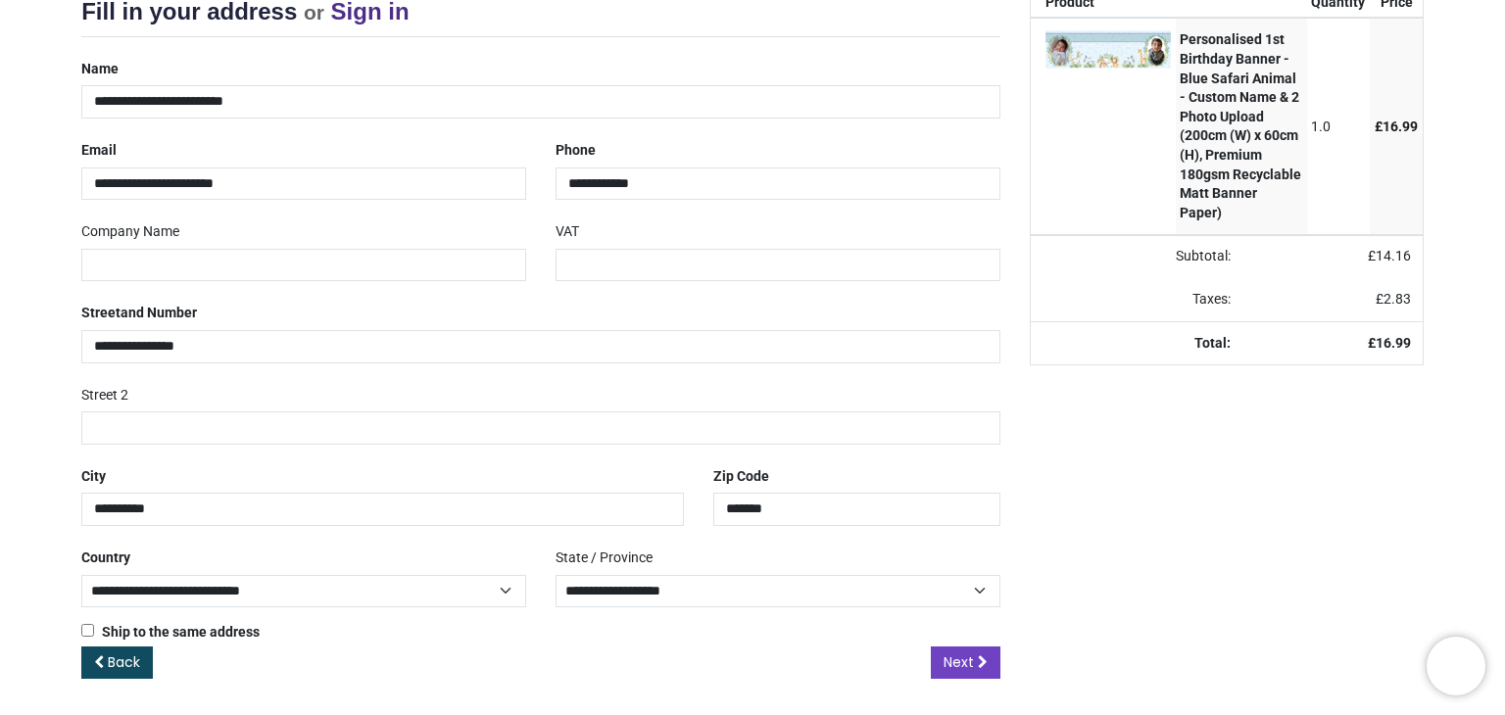
click at [670, 659] on div "Back Next" at bounding box center [540, 678] width 919 height 65
click at [953, 659] on span "Next" at bounding box center [958, 662] width 30 height 20
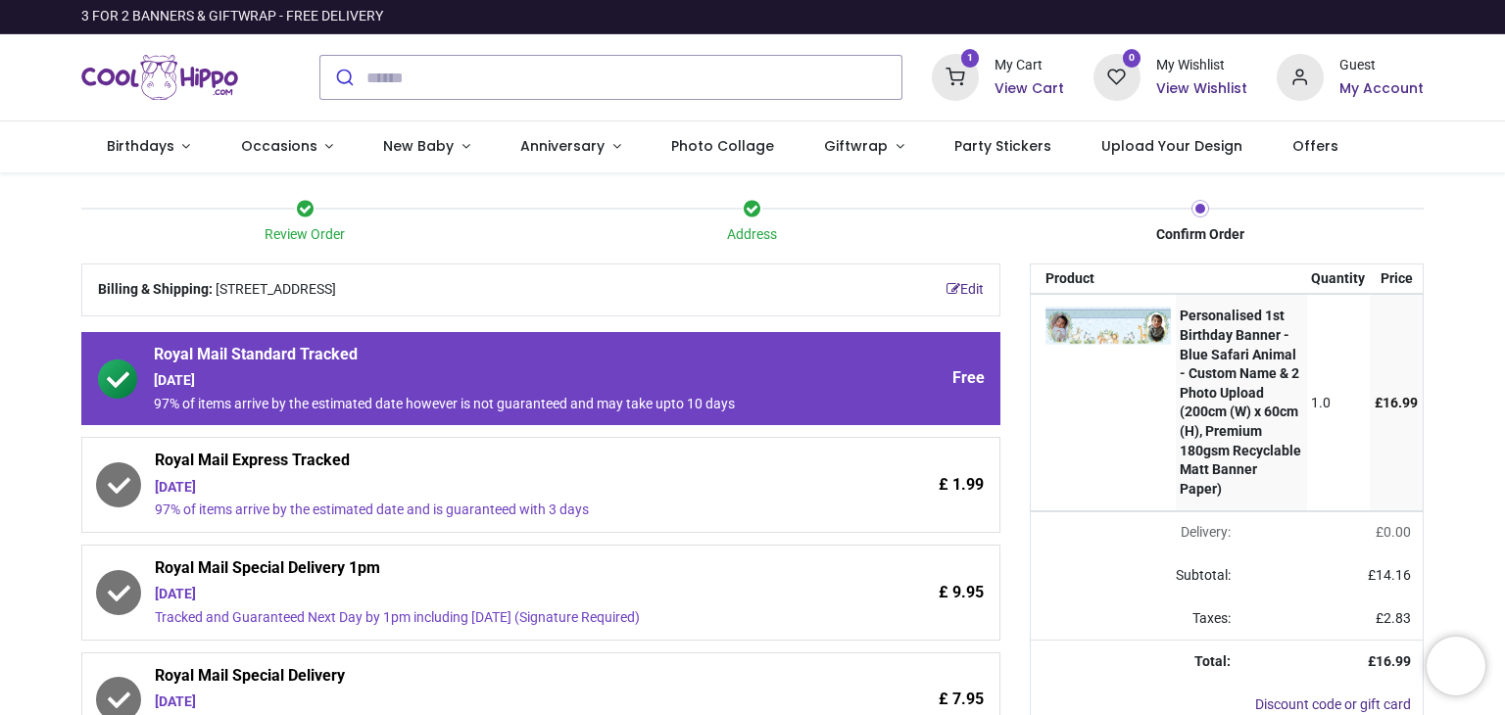
click at [0, 508] on div "Review Order Address Confirm Order Your order: £ 16.99" at bounding box center [752, 669] width 1505 height 995
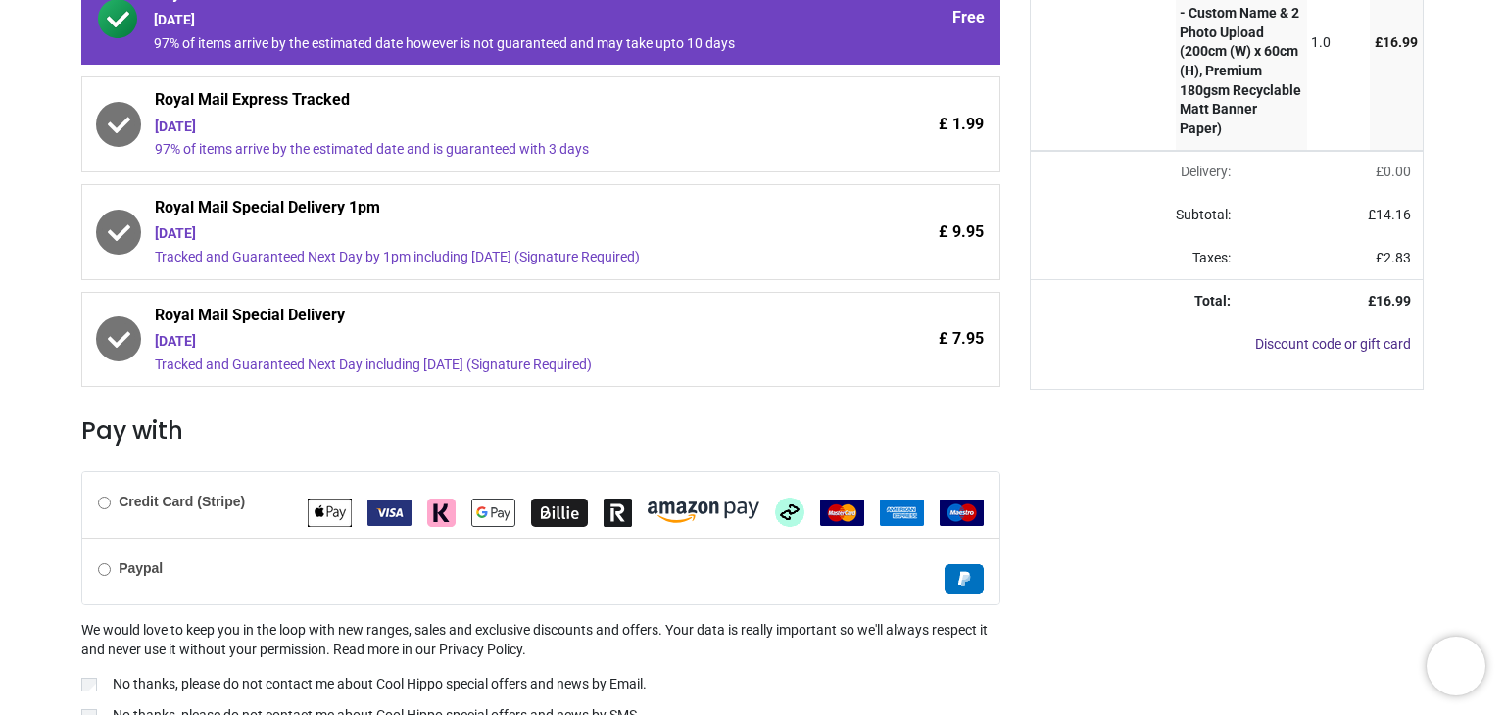
scroll to position [450, 0]
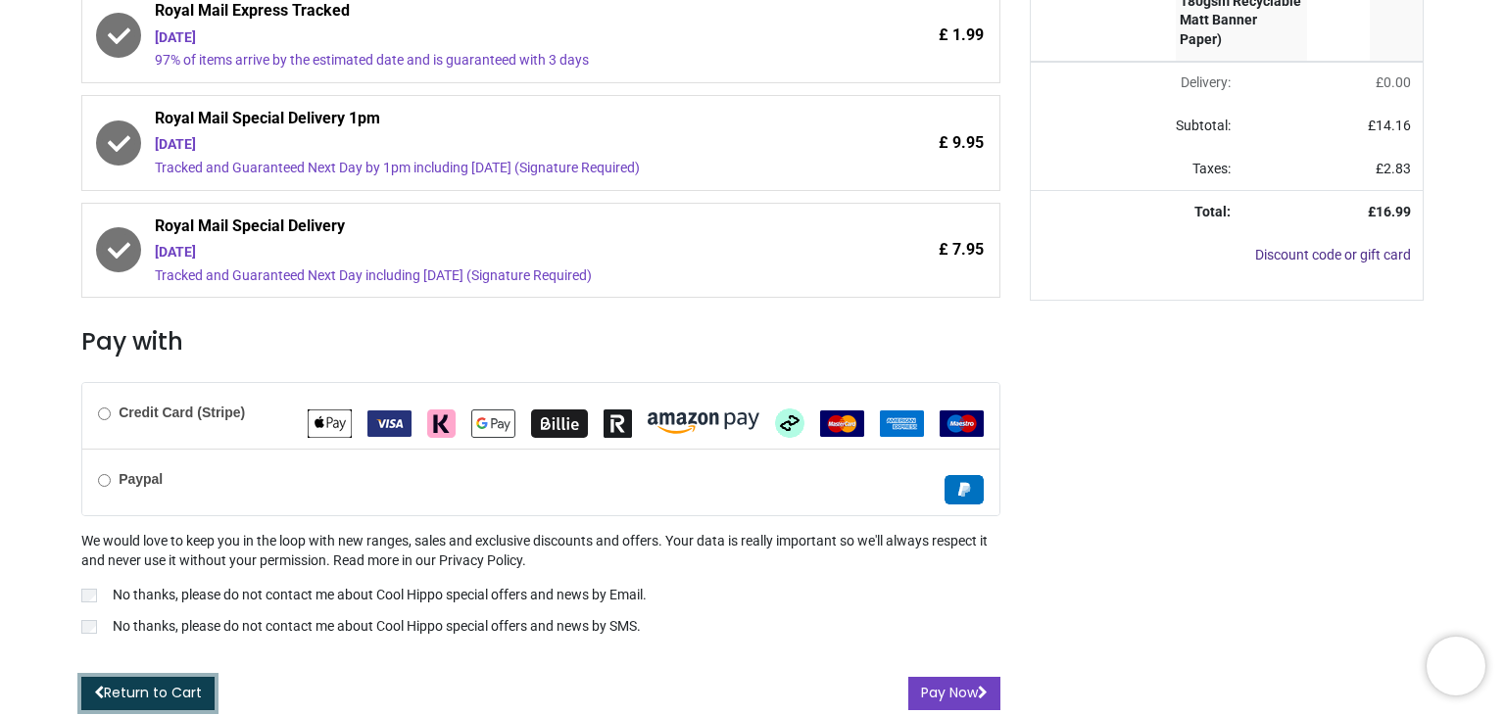
click at [172, 682] on link "Return to Cart" at bounding box center [147, 693] width 133 height 33
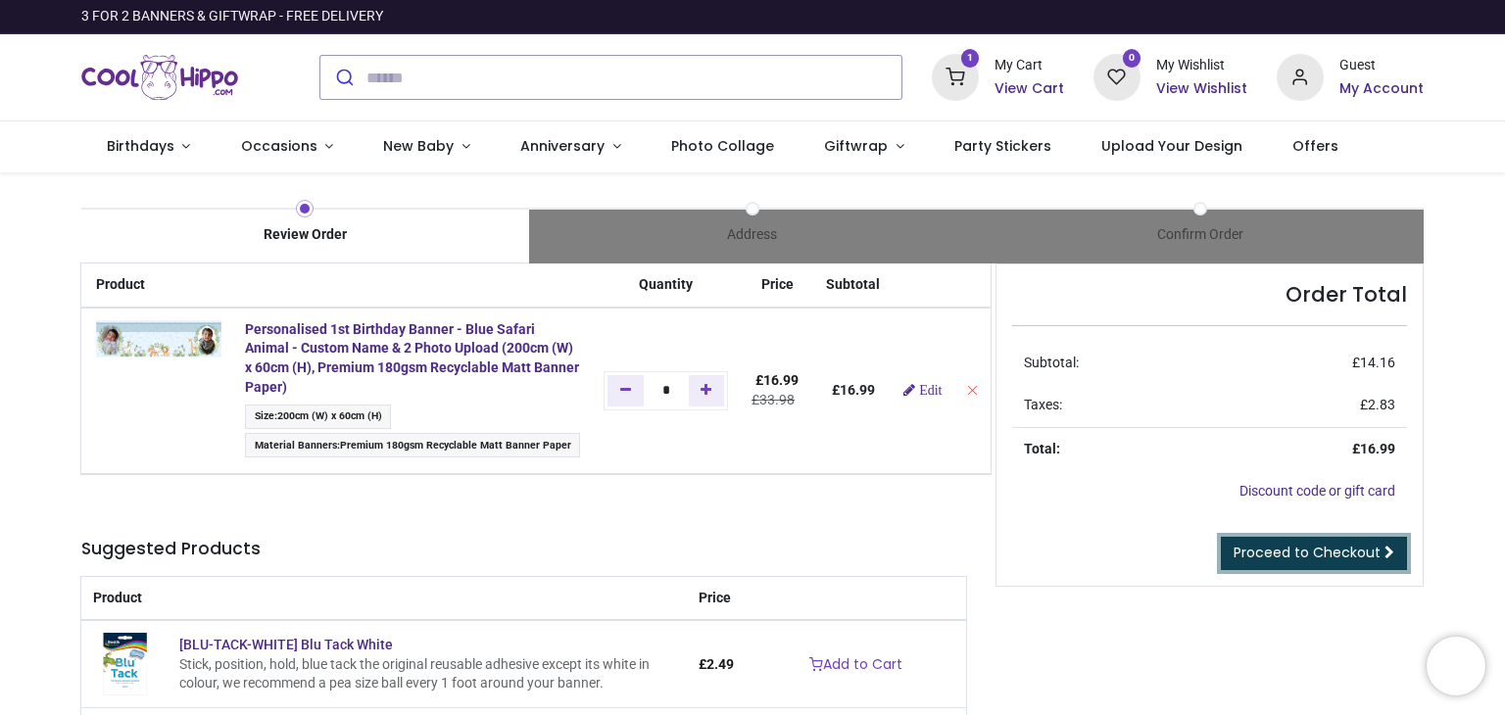
click at [1265, 553] on span "Proceed to Checkout" at bounding box center [1306, 553] width 147 height 20
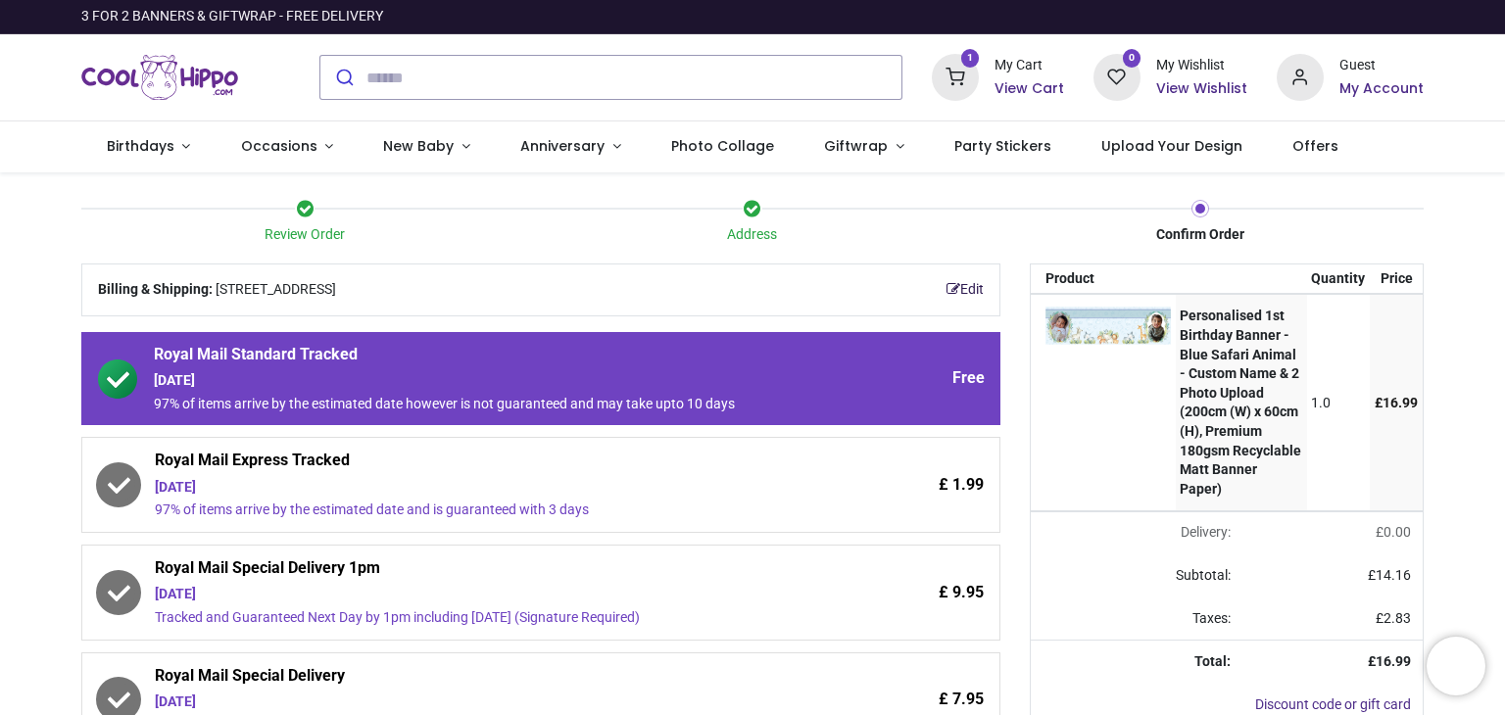
click at [965, 289] on link "Edit" at bounding box center [964, 290] width 37 height 20
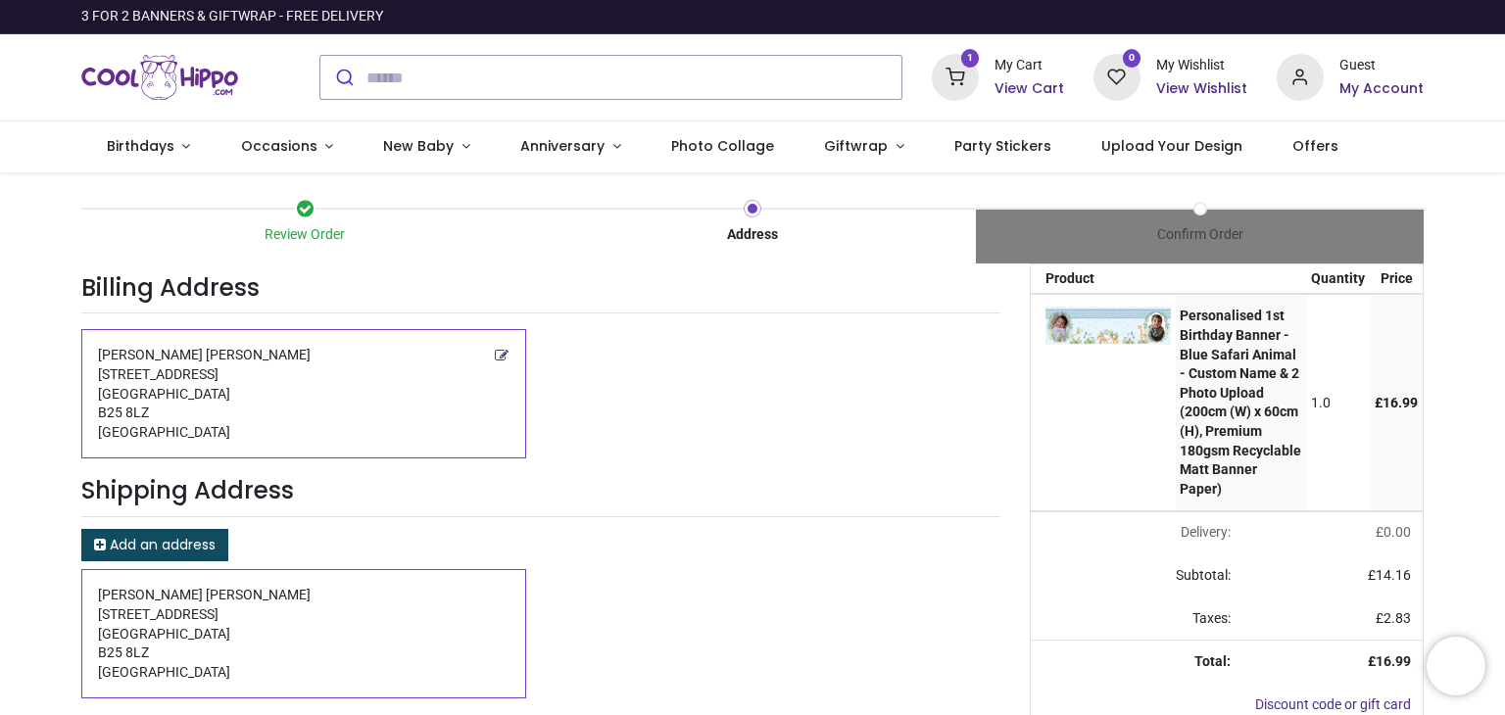
click at [31, 561] on div "Review Order Address Confirm Order Your order: £ 16.99" at bounding box center [752, 483] width 1505 height 622
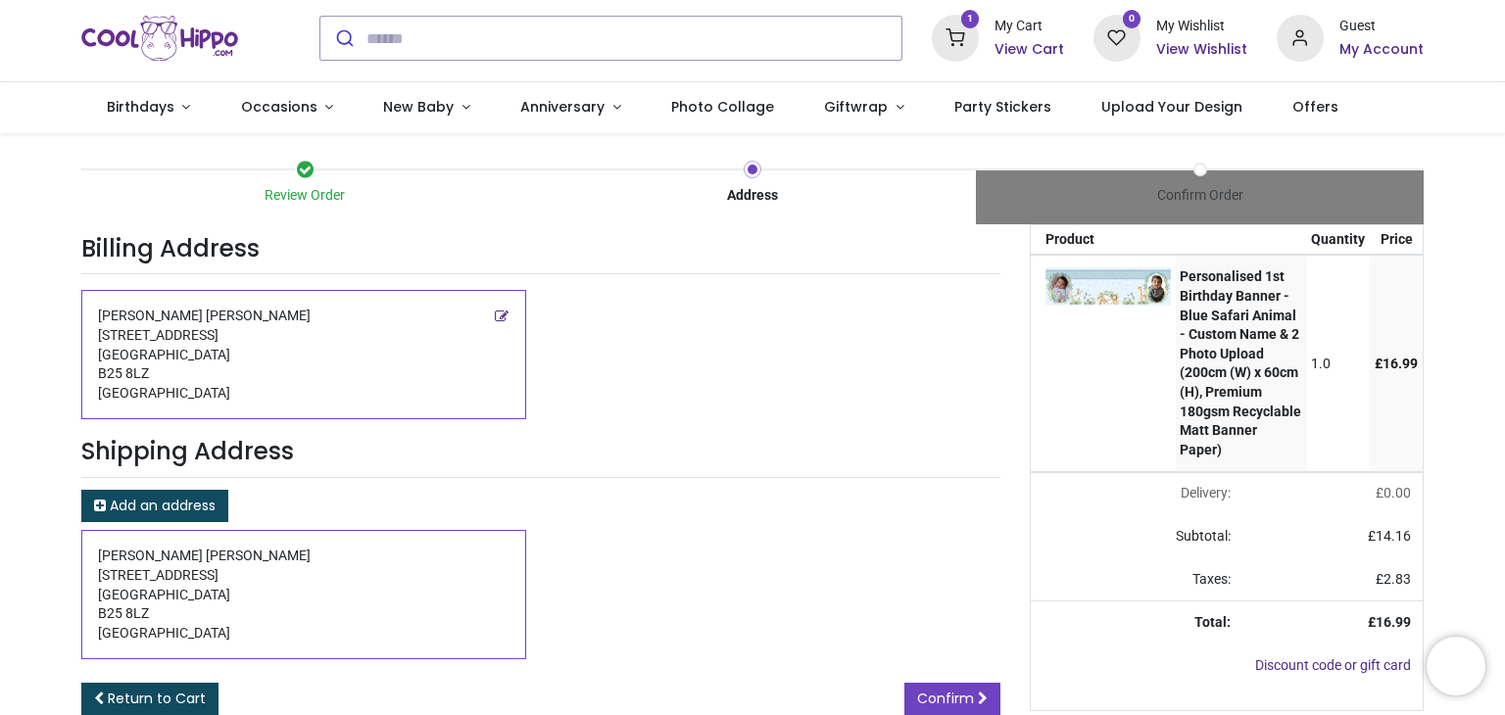
scroll to position [77, 0]
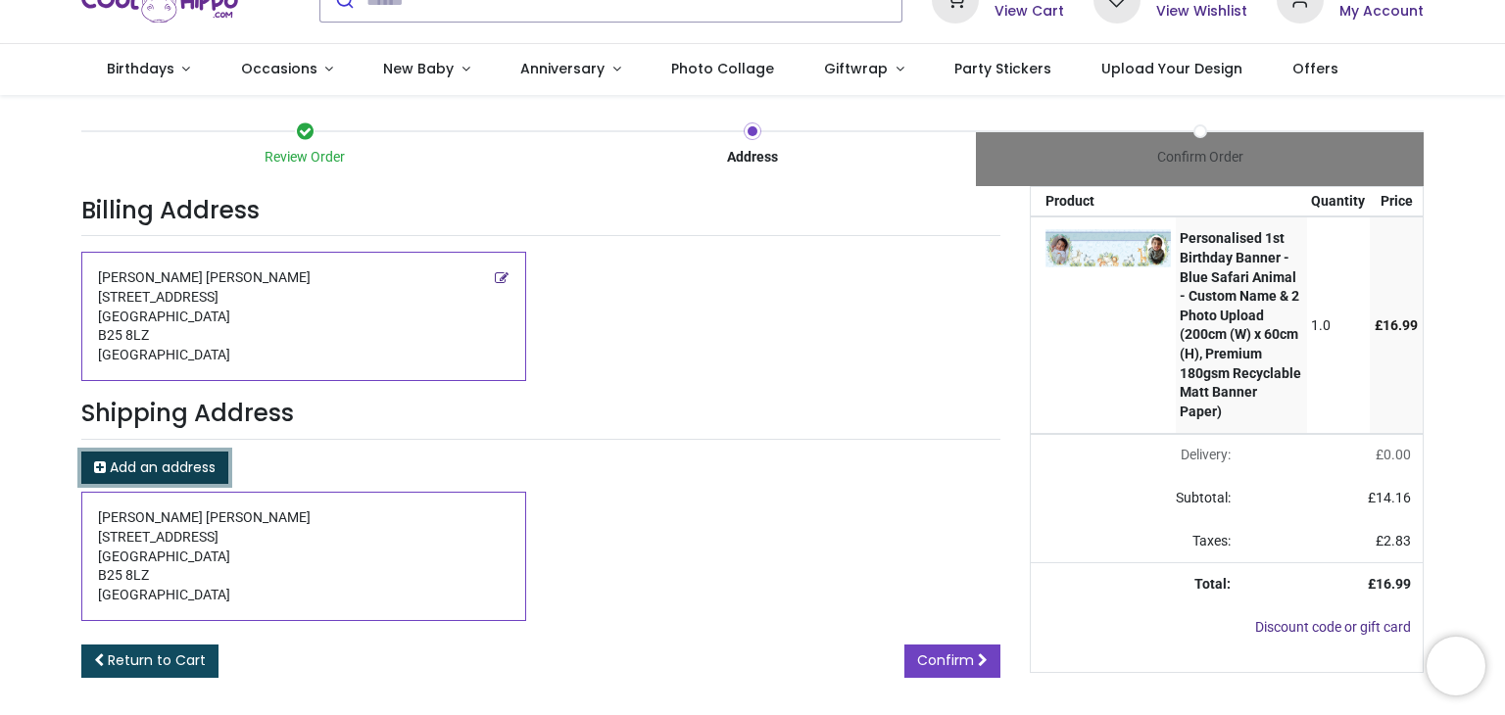
click at [145, 453] on link "Add an address" at bounding box center [154, 468] width 147 height 33
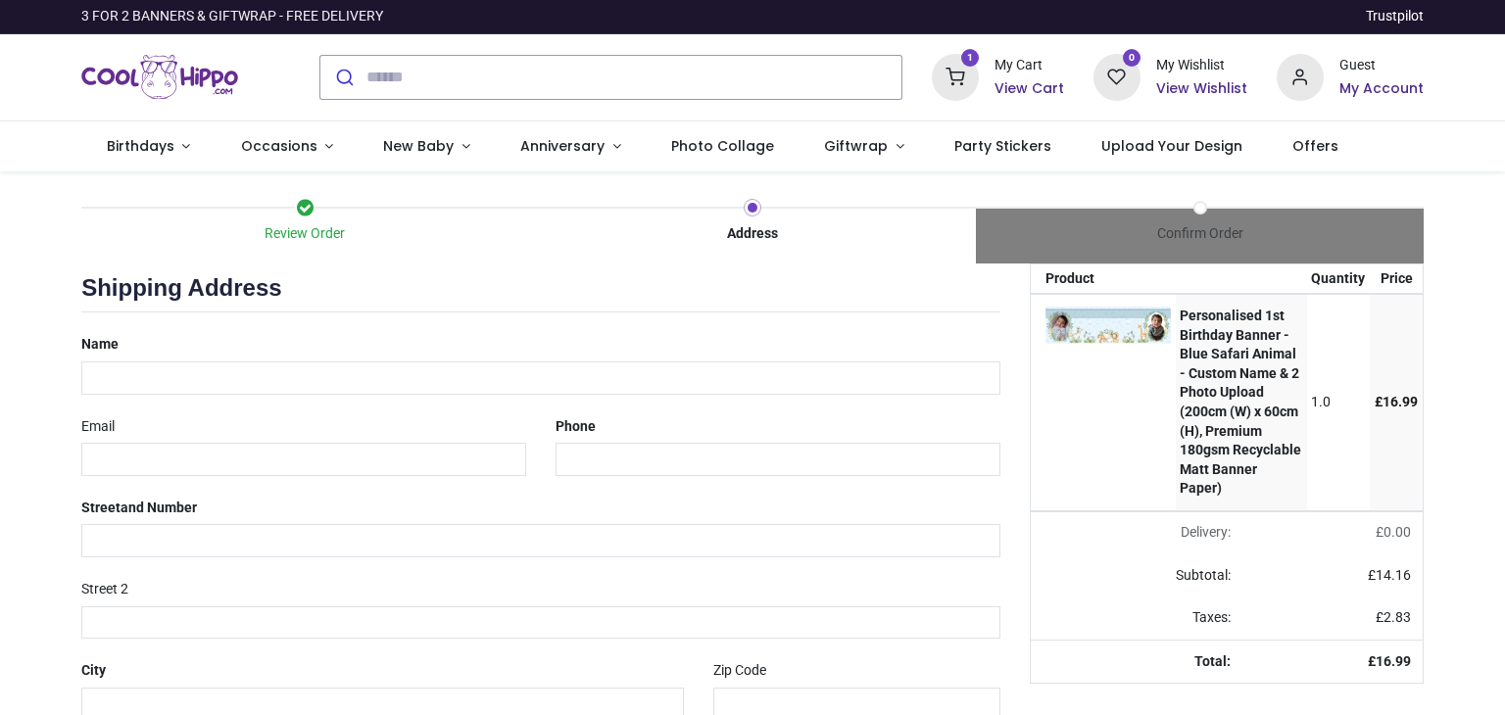
select select "***"
click at [176, 355] on div "Name" at bounding box center [541, 362] width 948 height 66
click at [169, 375] on input "text" at bounding box center [540, 377] width 919 height 33
type input "**********"
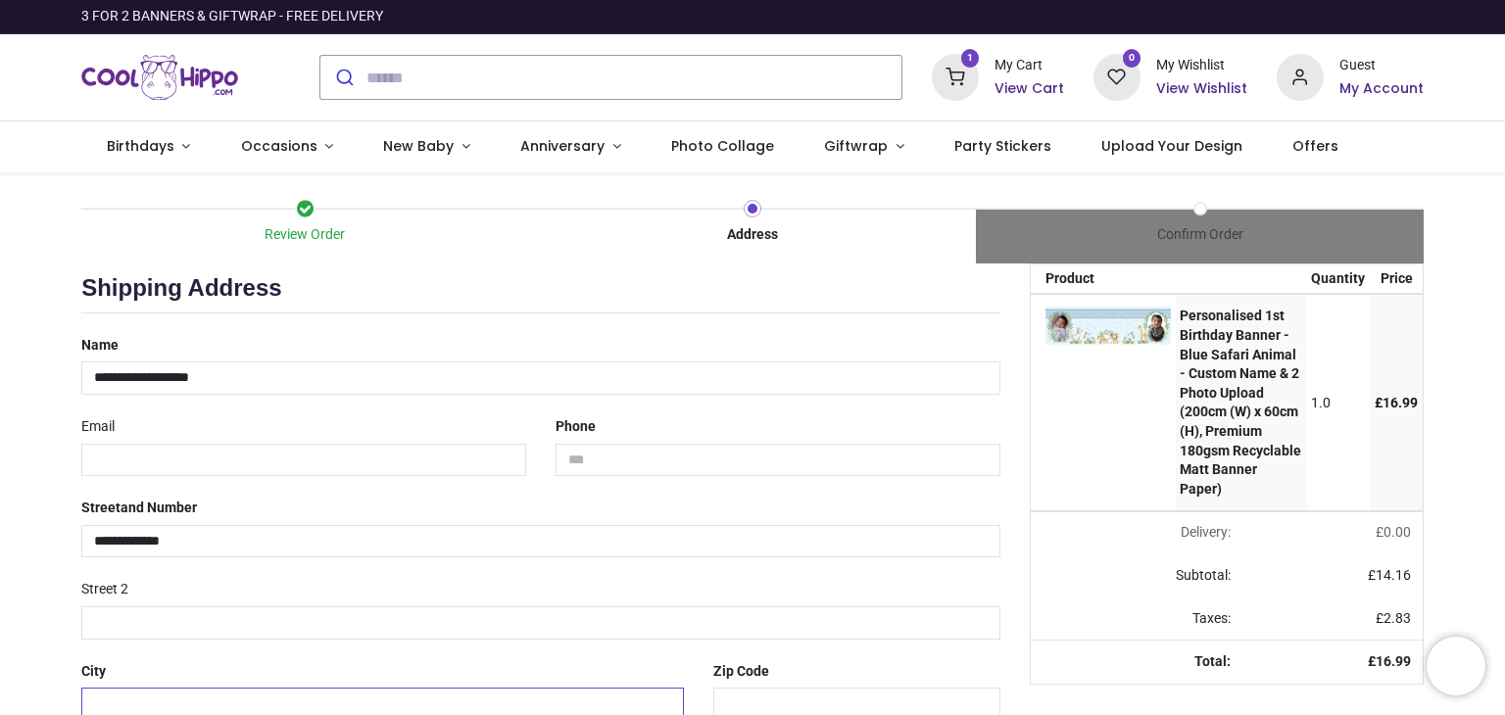
type input "**********"
type input "******"
click at [85, 533] on input "**********" at bounding box center [540, 541] width 919 height 33
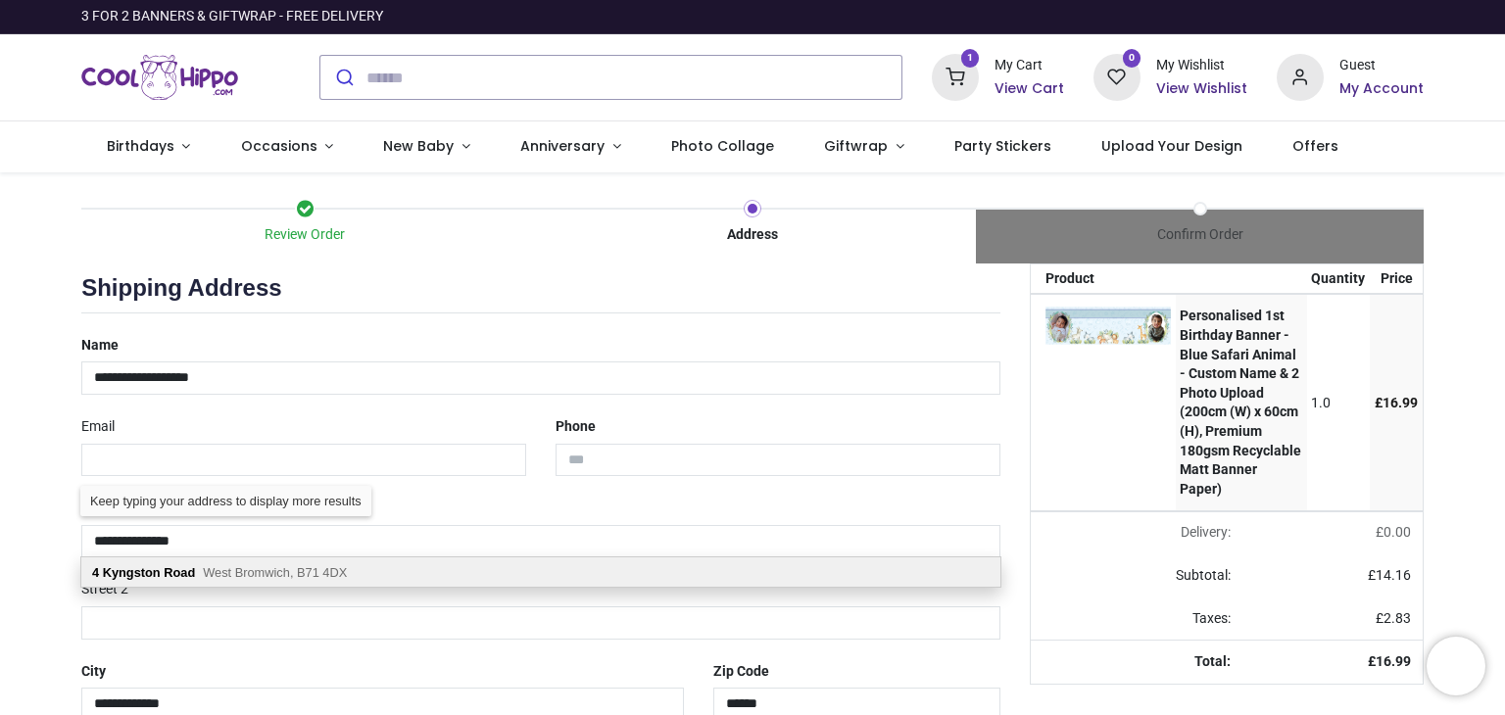
click at [110, 574] on b "Kyngston" at bounding box center [132, 572] width 58 height 15
type input "**********"
type input "*******"
select select "***"
select select "****"
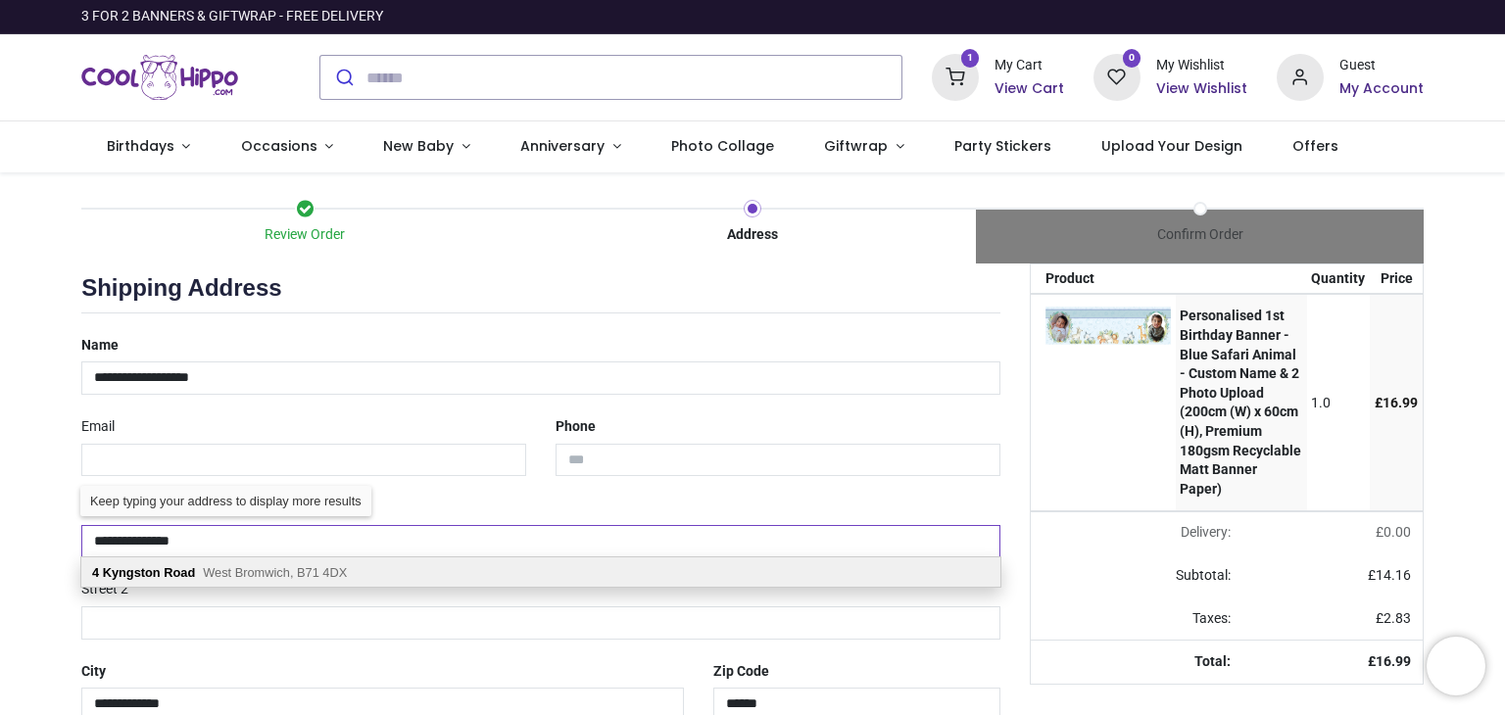
type input "**********"
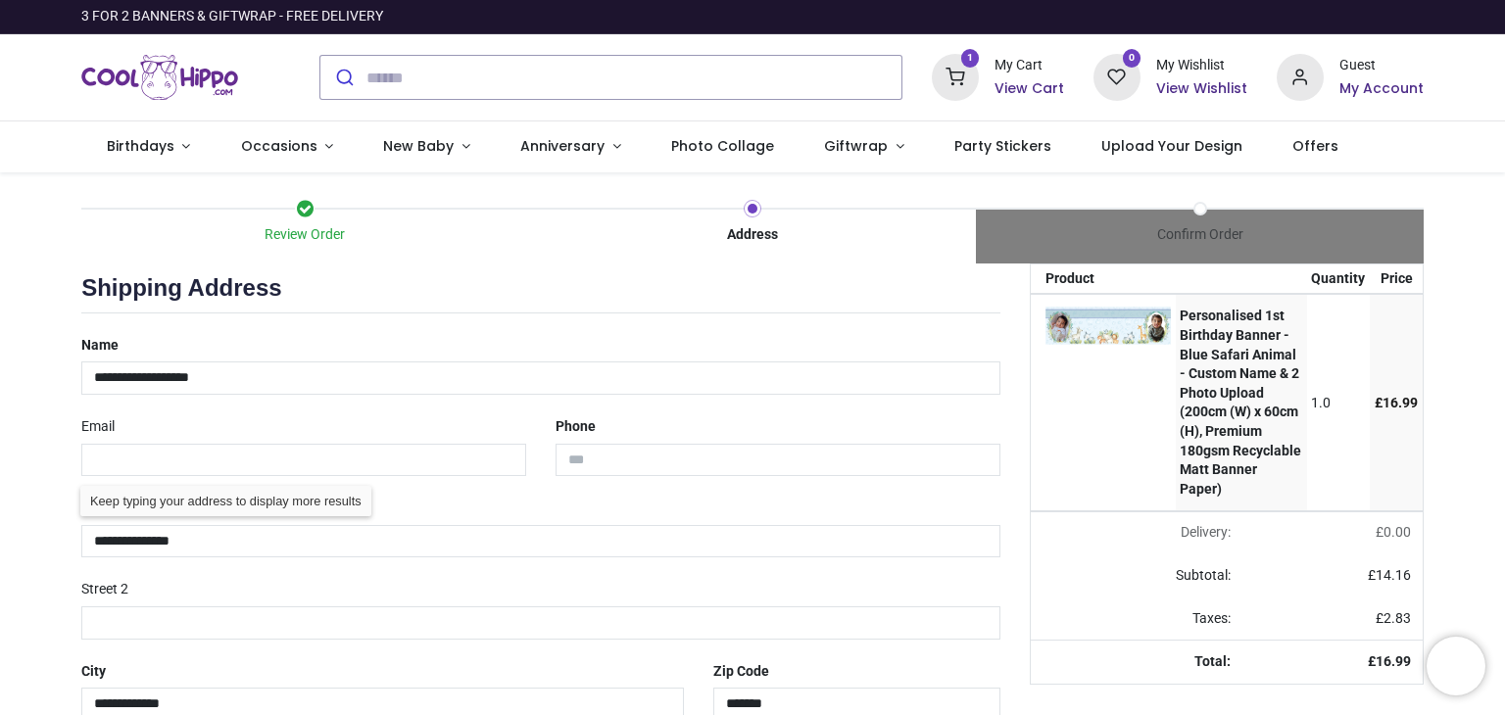
click at [45, 573] on div "Review Order Address Confirm Order Your order: £ 16.99 Product Price" at bounding box center [752, 530] width 1505 height 717
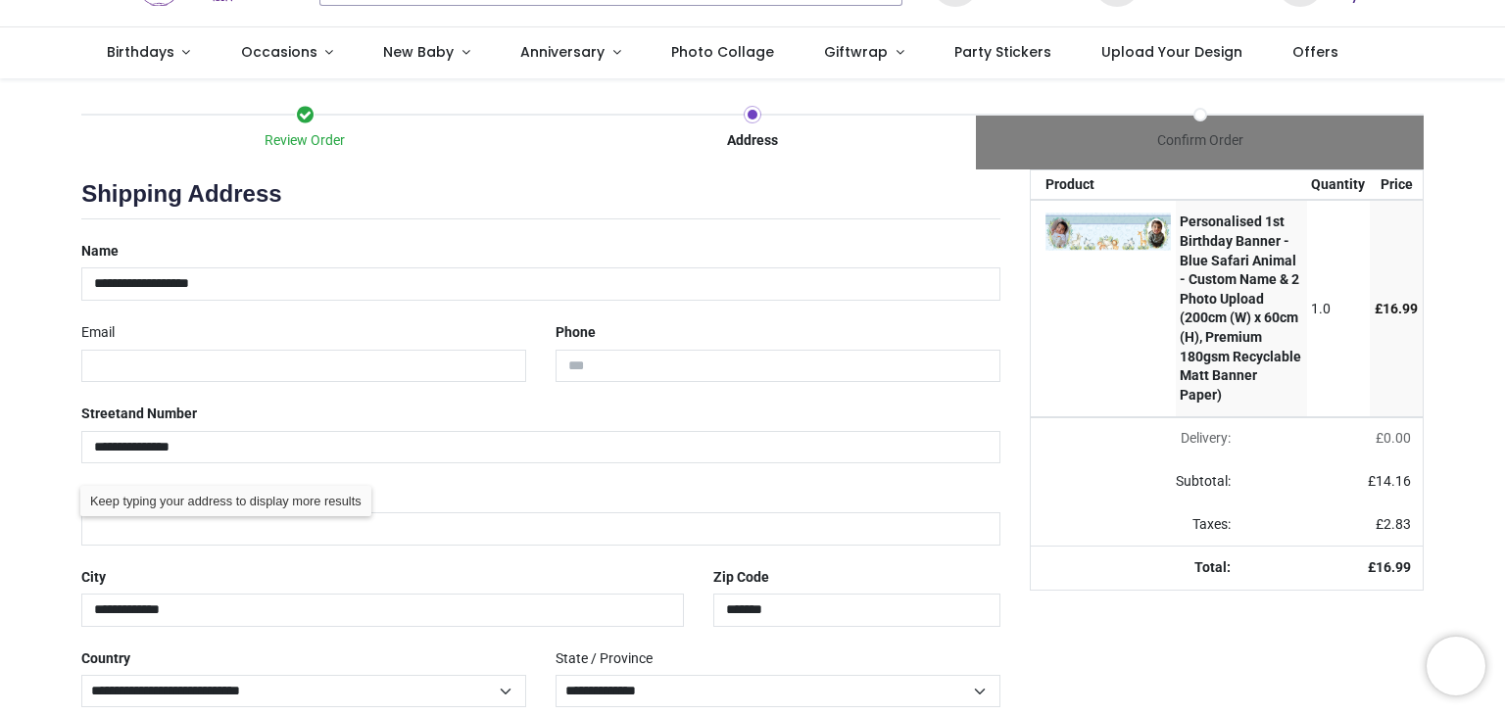
scroll to position [172, 0]
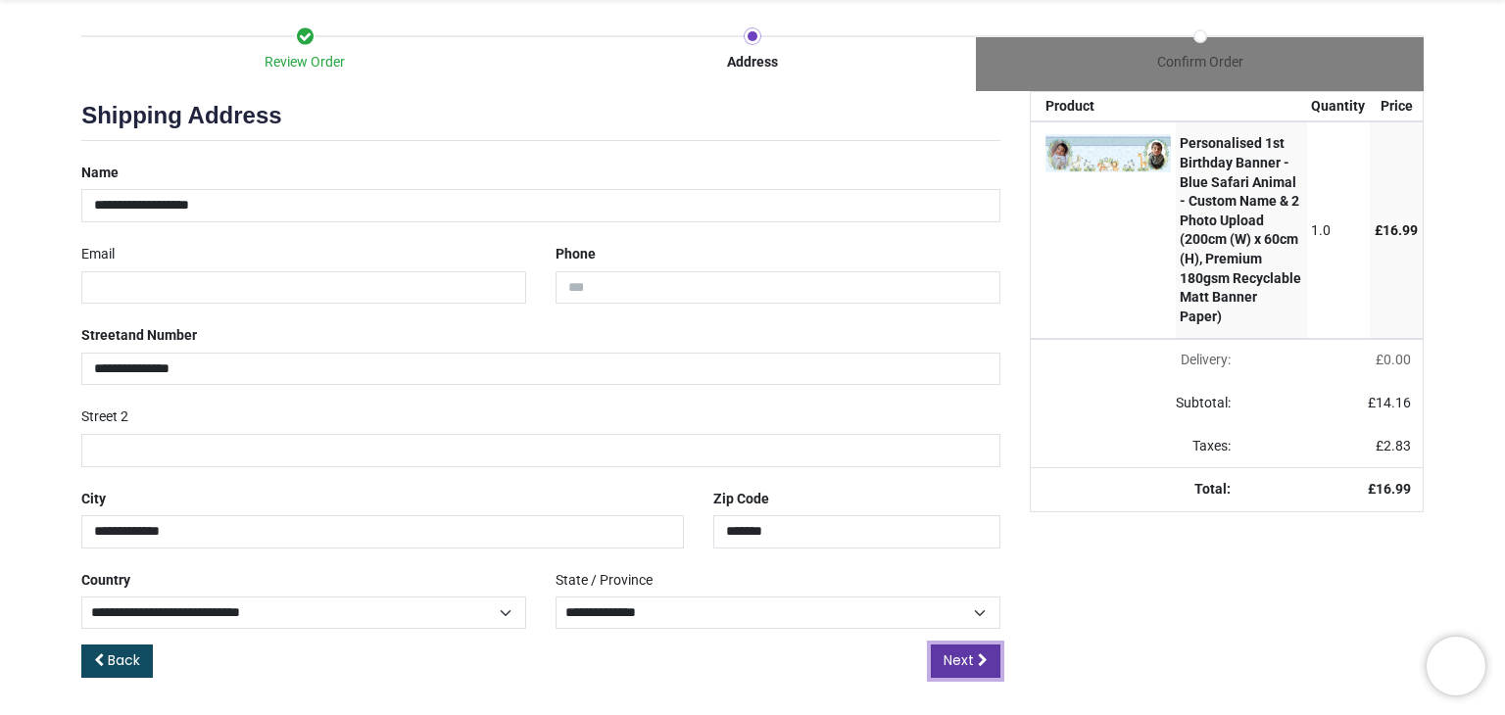
click at [974, 647] on link "Next" at bounding box center [966, 661] width 70 height 33
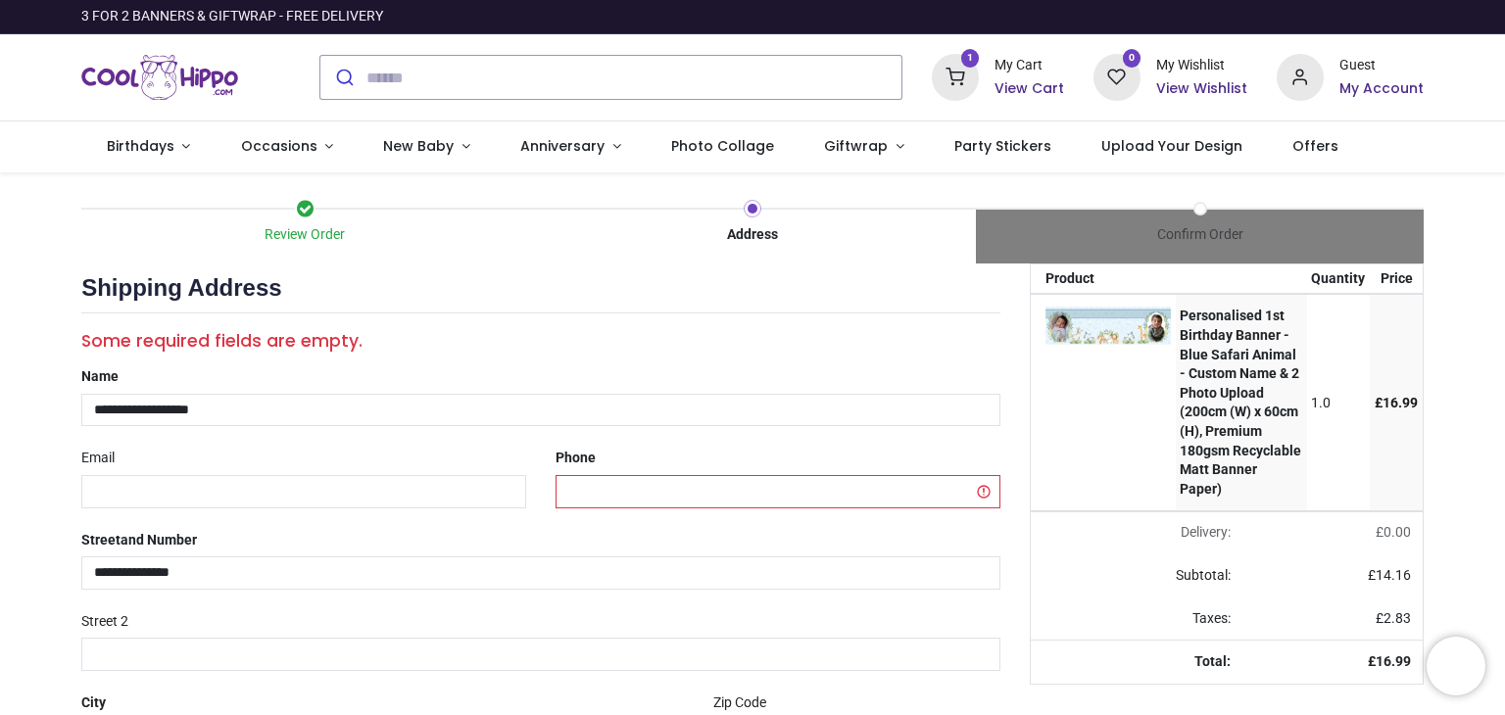
select select "***"
click at [757, 479] on input "tel" at bounding box center [777, 491] width 445 height 33
type input "**********"
click at [63, 514] on div "Review Order Address Confirm Order Your order: £ 16.99 Product Price" at bounding box center [752, 546] width 1505 height 749
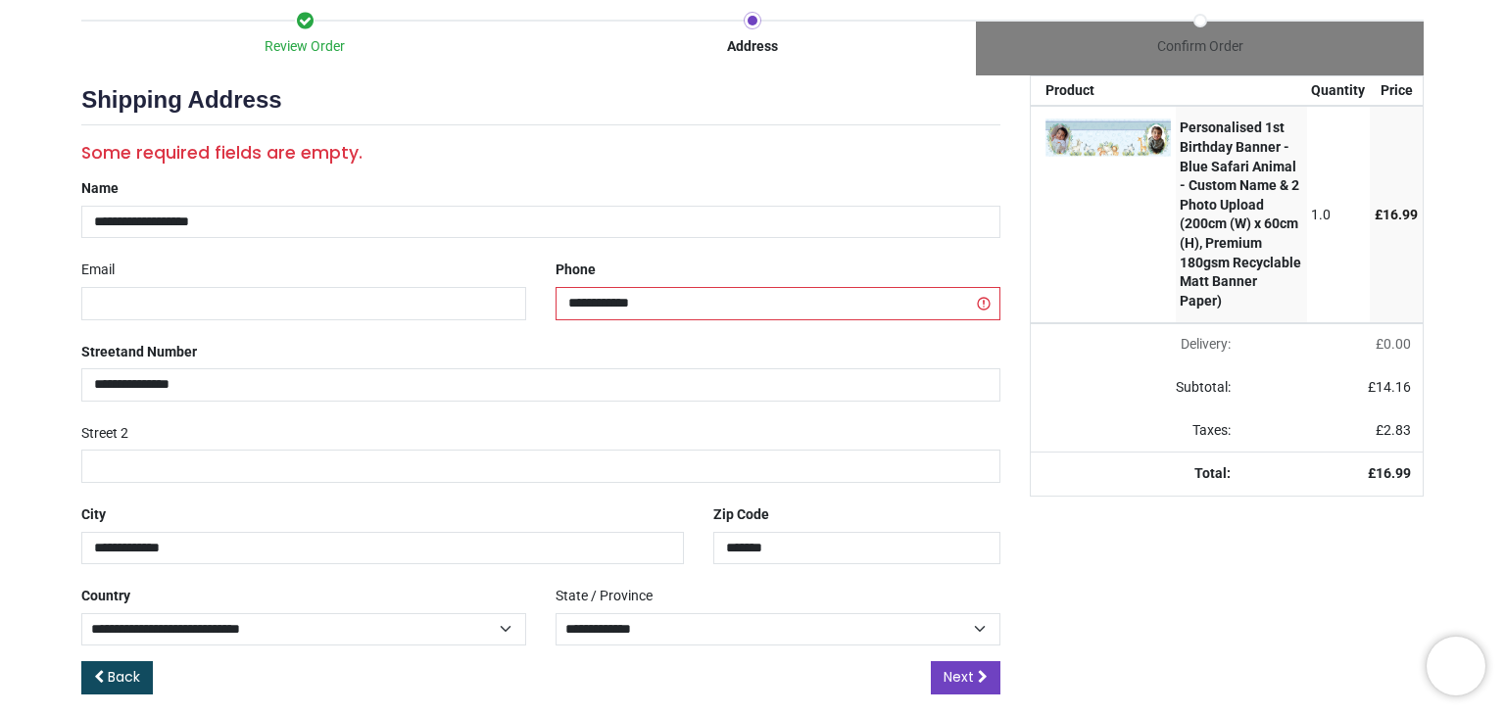
scroll to position [204, 0]
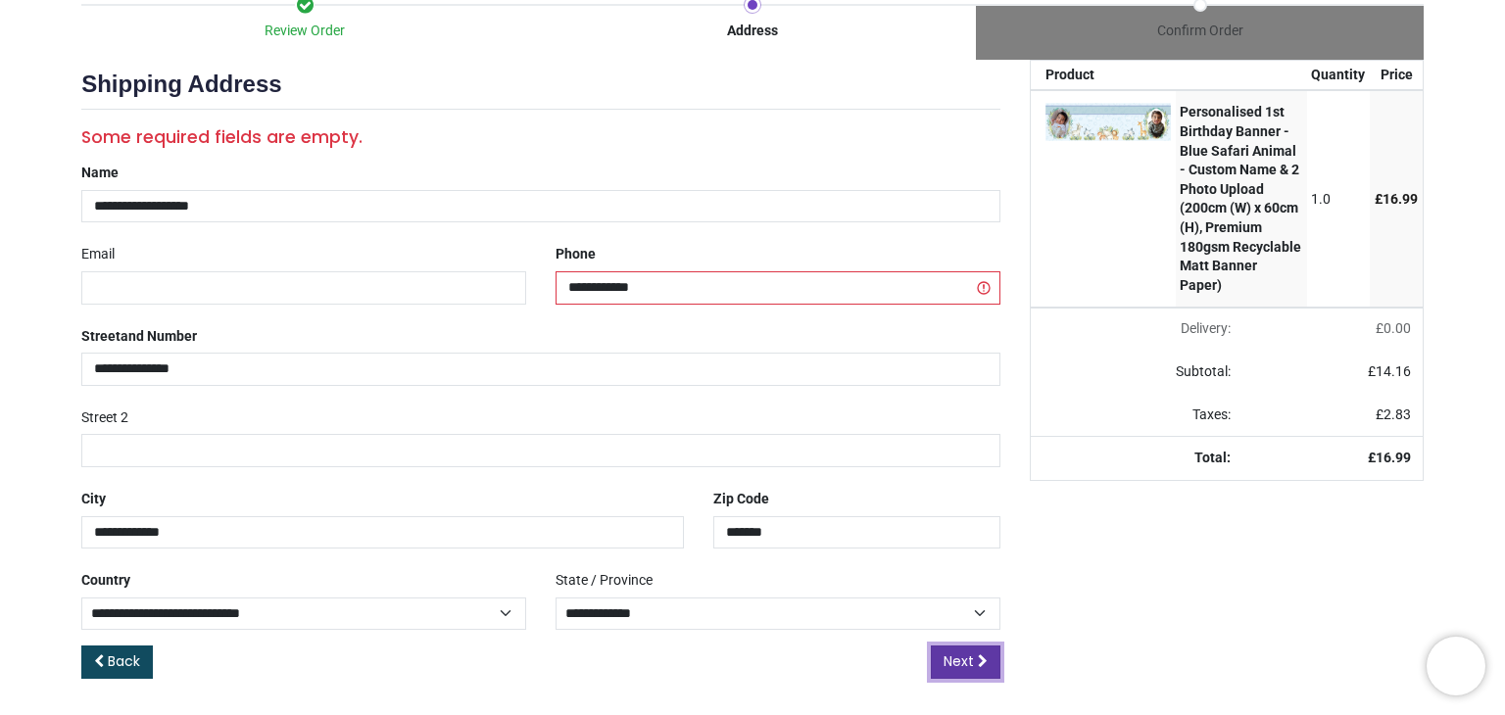
click at [944, 651] on span "Next" at bounding box center [958, 661] width 30 height 20
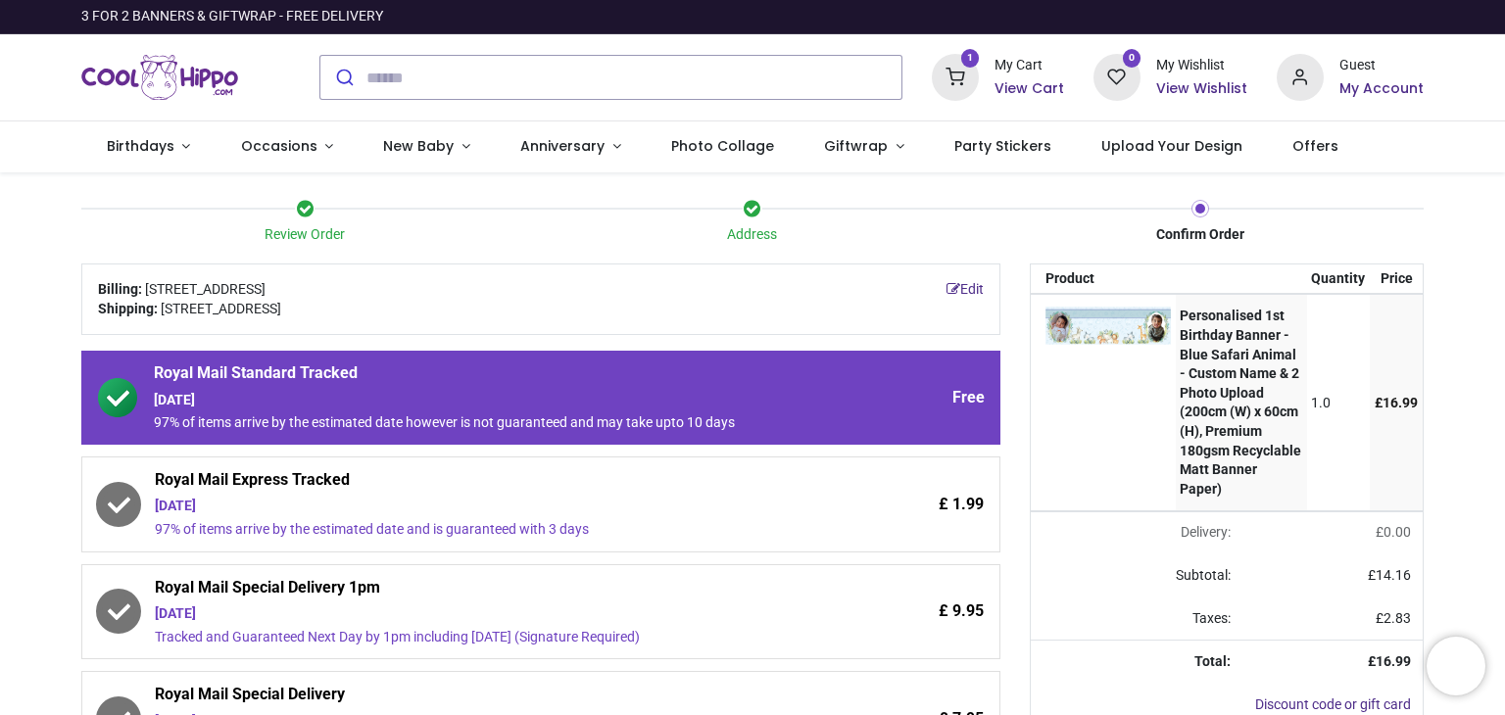
click at [24, 454] on div "Review Order Address Confirm Order Your order: £ 16.99" at bounding box center [752, 679] width 1505 height 1015
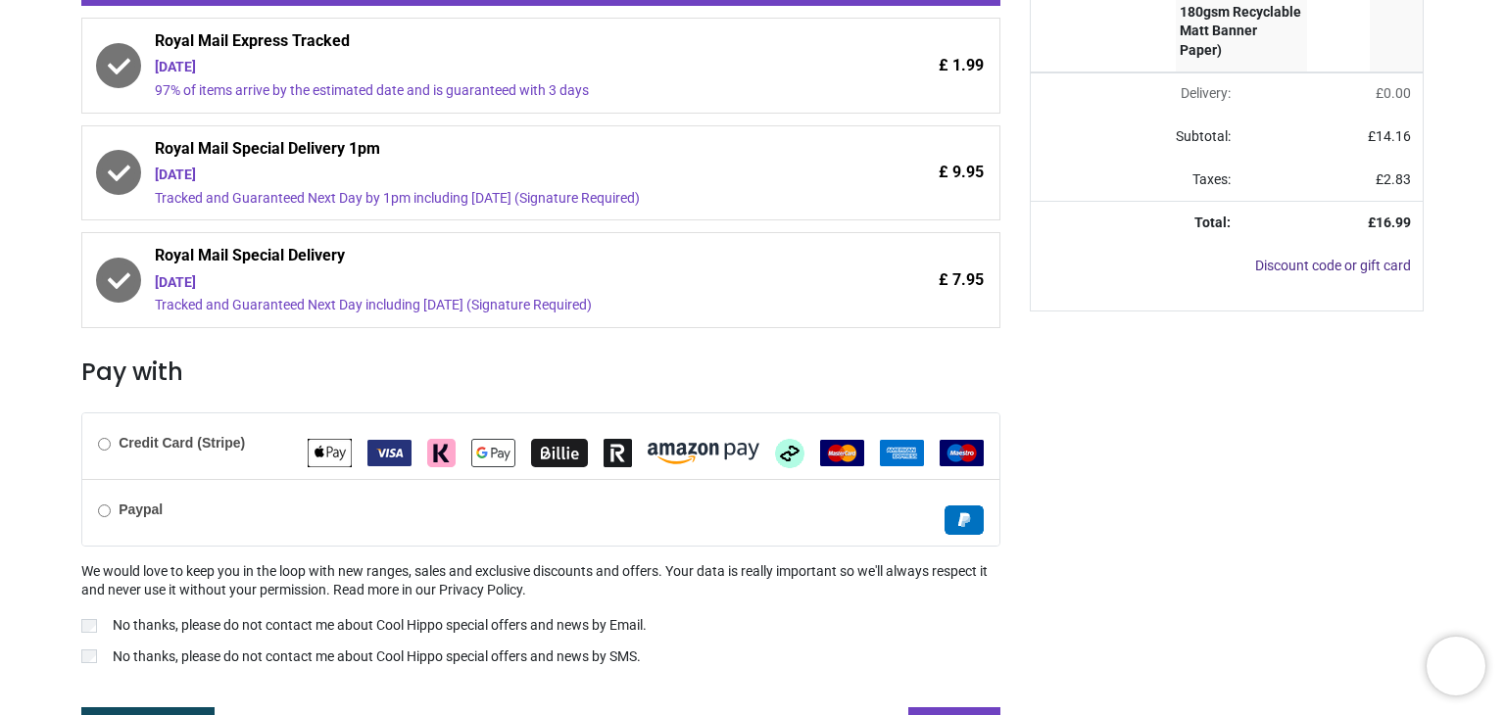
scroll to position [469, 0]
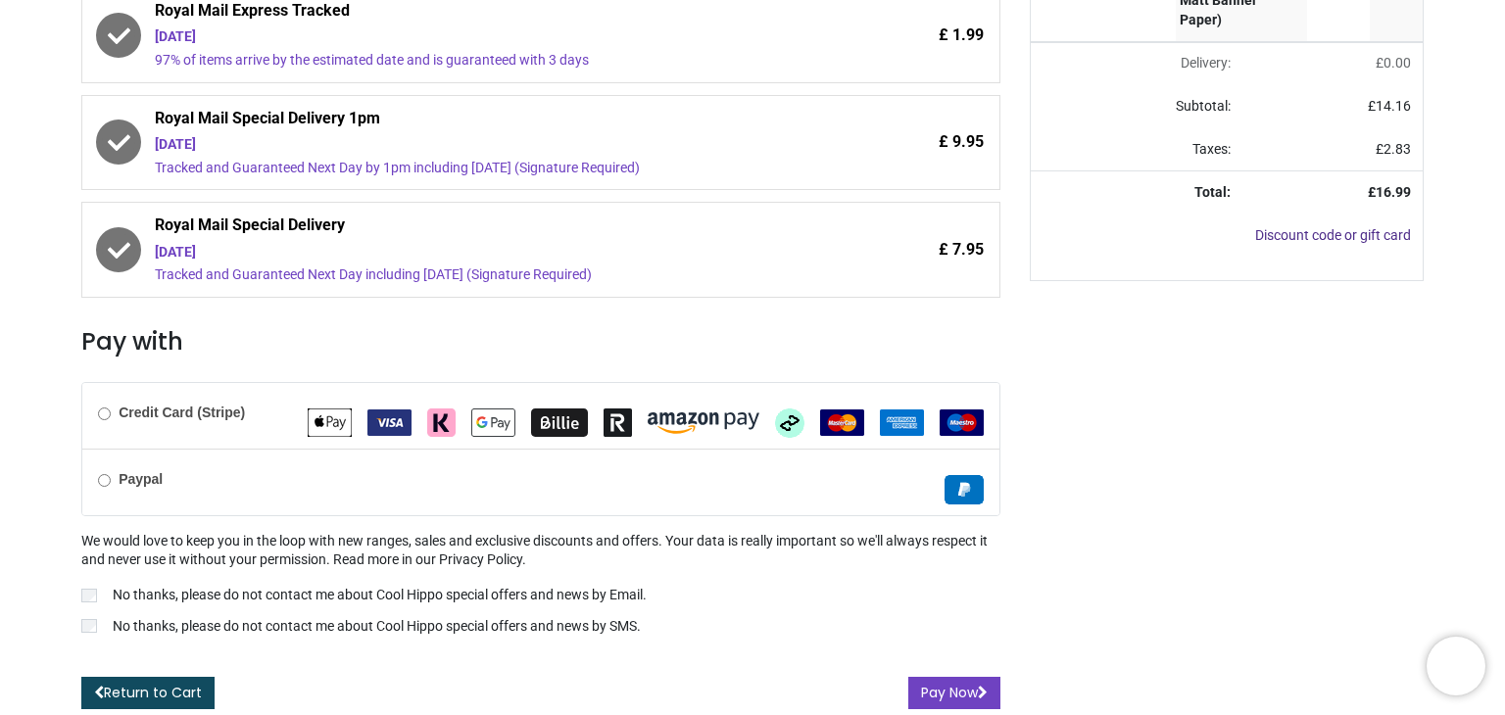
click at [145, 483] on b "Paypal" at bounding box center [141, 479] width 44 height 16
click at [930, 691] on button "Pay Now" at bounding box center [954, 693] width 92 height 33
